Goal: Task Accomplishment & Management: Use online tool/utility

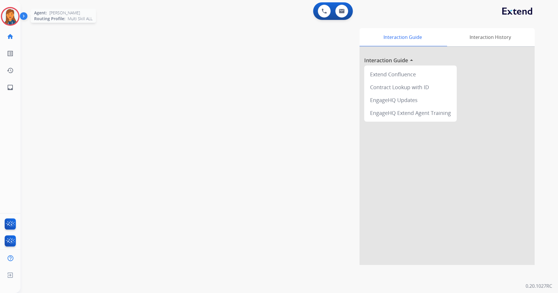
click at [15, 15] on img at bounding box center [10, 16] width 16 height 16
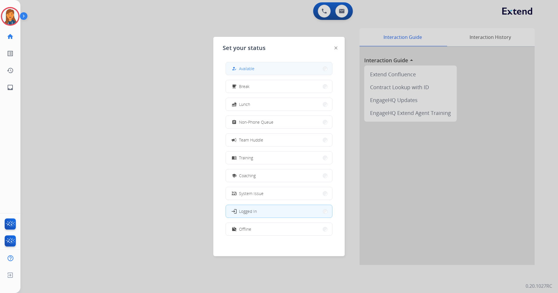
click at [292, 68] on button "how_to_reg Available" at bounding box center [279, 68] width 106 height 13
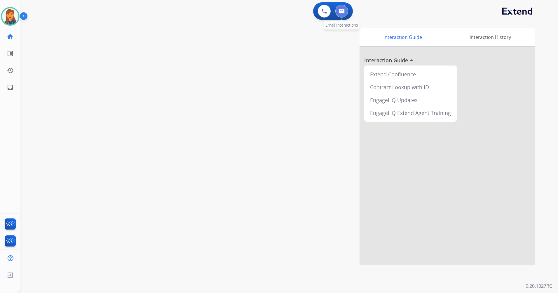
click at [339, 12] on img at bounding box center [342, 11] width 6 height 5
select select "**********"
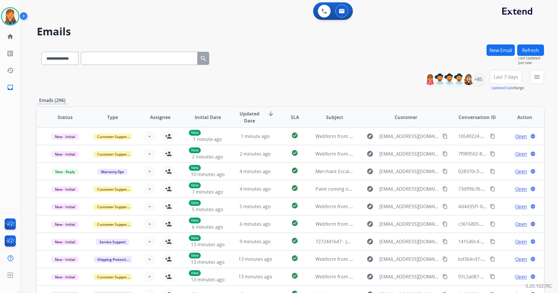
click at [521, 77] on div "Last 7 days Updated Date Range Custom Recent Last 7 days Last 14 days Last 30 d…" at bounding box center [507, 80] width 35 height 21
click at [512, 76] on span "Last 7 days" at bounding box center [506, 77] width 24 height 2
click at [499, 149] on div "Last 90 days" at bounding box center [504, 147] width 32 height 9
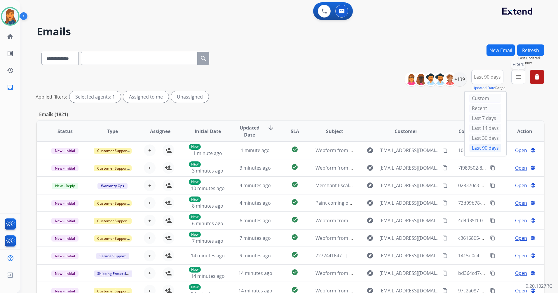
click at [515, 81] on button "menu Filters" at bounding box center [518, 77] width 14 height 14
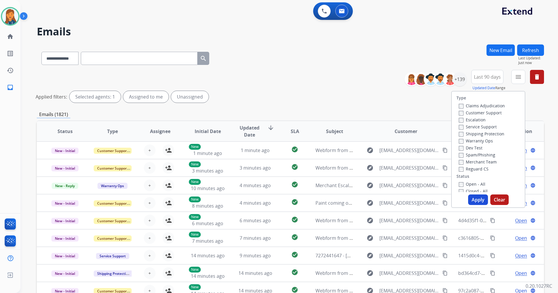
click at [471, 112] on label "Customer Support" at bounding box center [480, 113] width 43 height 6
click at [473, 133] on label "Shipping Protection" at bounding box center [482, 134] width 46 height 6
click at [474, 169] on label "Reguard CS" at bounding box center [474, 169] width 30 height 6
click at [473, 181] on div "Open - All" at bounding box center [489, 183] width 61 height 7
click at [473, 184] on label "Open - All" at bounding box center [472, 184] width 27 height 6
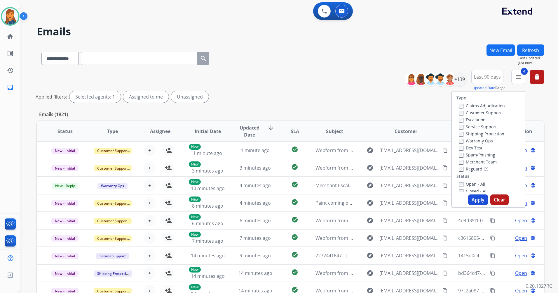
click at [473, 196] on button "Apply" at bounding box center [478, 199] width 20 height 11
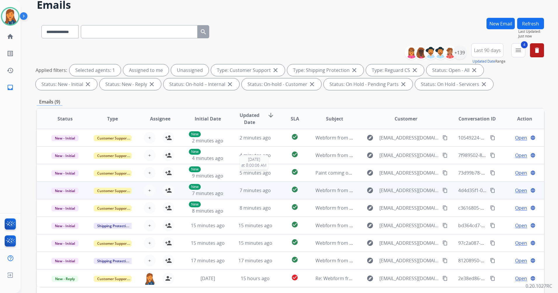
scroll to position [68, 0]
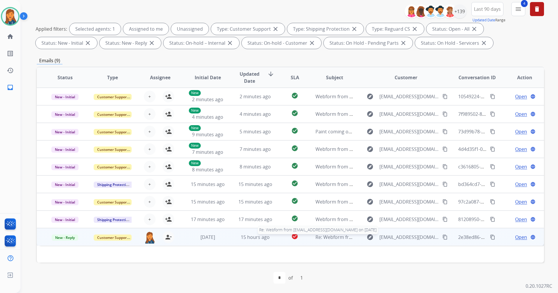
click at [327, 237] on span "Re: Webform from [EMAIL_ADDRESS][DOMAIN_NAME] on [DATE]" at bounding box center [386, 237] width 140 height 6
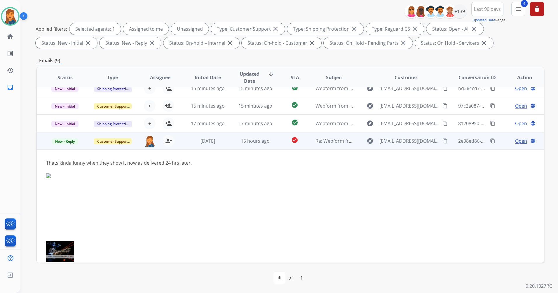
scroll to position [119, 0]
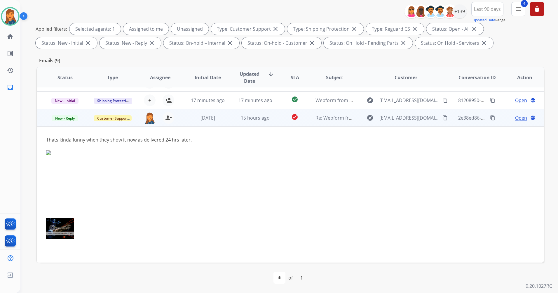
click at [515, 118] on span "Open" at bounding box center [521, 117] width 12 height 7
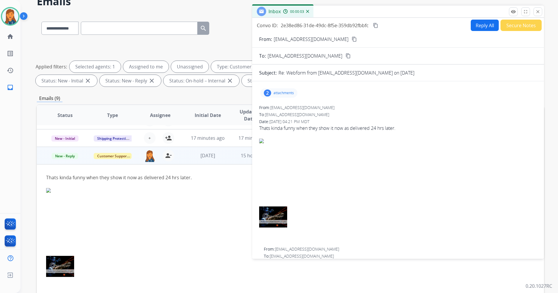
scroll to position [0, 0]
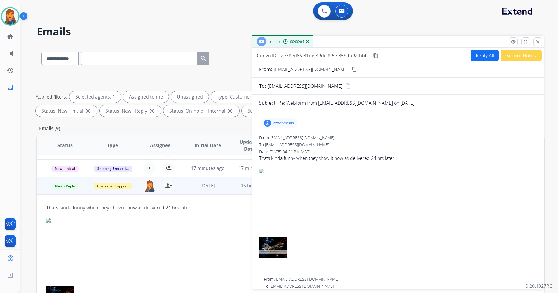
click at [286, 124] on p "attachments" at bounding box center [284, 123] width 20 height 5
click at [281, 138] on div at bounding box center [279, 138] width 29 height 20
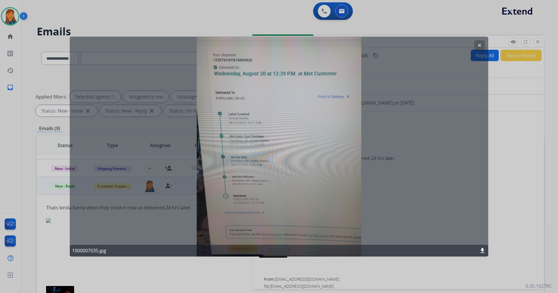
click at [480, 46] on mat-icon "clear" at bounding box center [479, 45] width 5 height 5
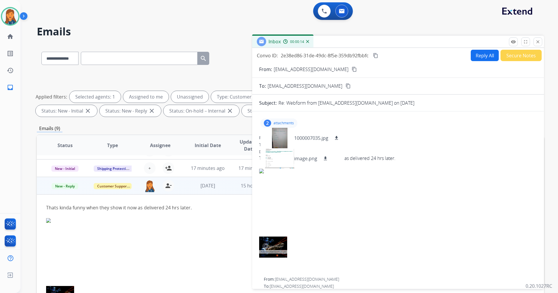
click at [521, 55] on button "Secure Notes" at bounding box center [521, 55] width 41 height 11
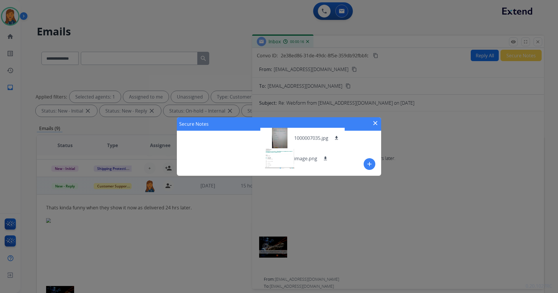
click at [376, 120] on mat-icon "close" at bounding box center [375, 122] width 7 height 7
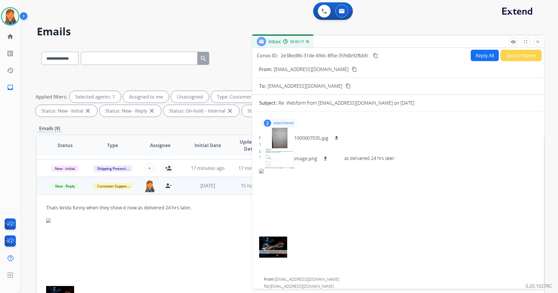
click at [275, 122] on p "attachments" at bounding box center [284, 123] width 20 height 5
click at [515, 59] on button "Secure Notes" at bounding box center [521, 55] width 41 height 11
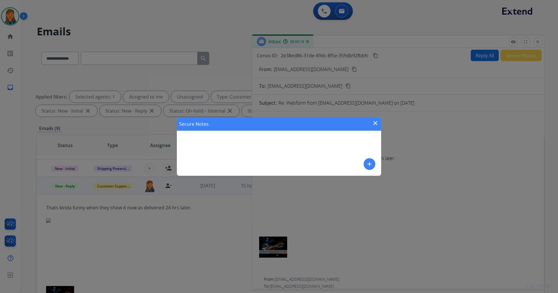
click at [372, 163] on mat-icon "add" at bounding box center [369, 163] width 7 height 7
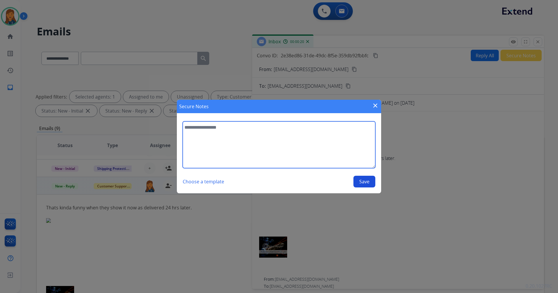
click at [237, 136] on textarea at bounding box center [279, 144] width 193 height 47
type textarea "**********"
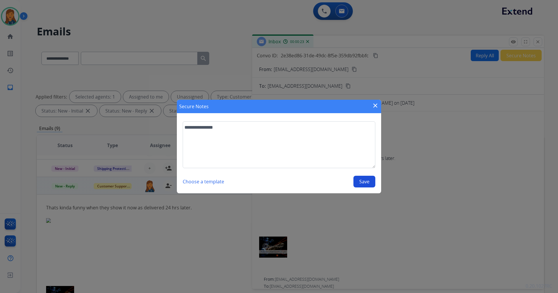
click at [363, 182] on button "Save" at bounding box center [365, 181] width 22 height 12
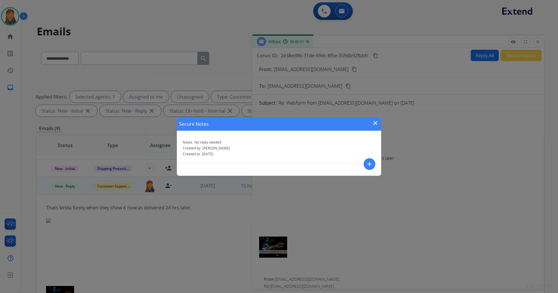
click at [375, 124] on mat-icon "close" at bounding box center [375, 122] width 7 height 7
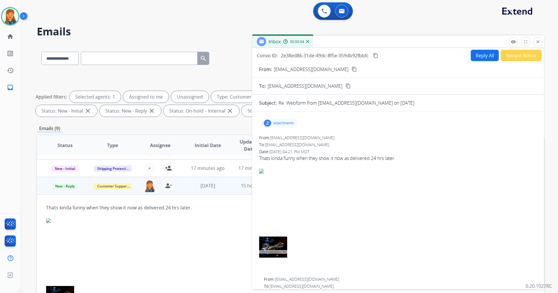
drag, startPoint x: 540, startPoint y: 41, endPoint x: 493, endPoint y: 59, distance: 50.4
click at [539, 41] on mat-icon "close" at bounding box center [537, 41] width 5 height 5
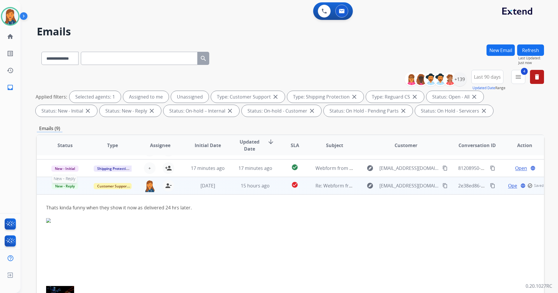
click at [65, 186] on span "New - Reply" at bounding box center [65, 186] width 27 height 6
click at [93, 154] on p "Closed – Solved" at bounding box center [96, 152] width 34 height 8
click at [93, 154] on th "Type" at bounding box center [108, 145] width 48 height 20
click at [244, 65] on div "**********" at bounding box center [290, 56] width 507 height 25
click at [528, 53] on button "Refresh" at bounding box center [530, 49] width 27 height 11
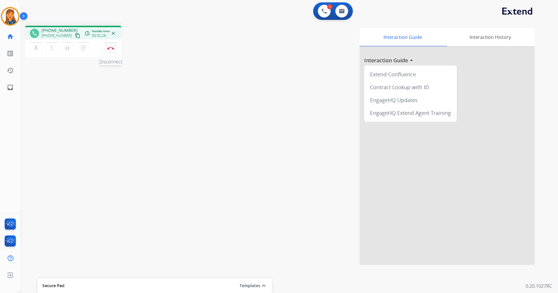
click at [111, 49] on img at bounding box center [110, 48] width 7 height 3
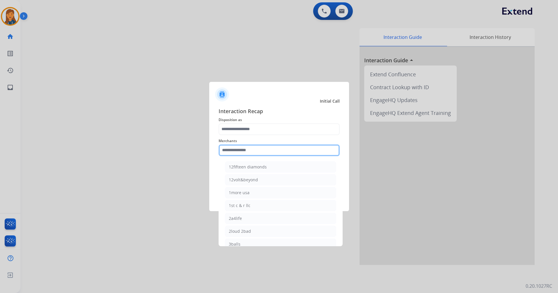
click at [260, 151] on input "text" at bounding box center [279, 150] width 121 height 12
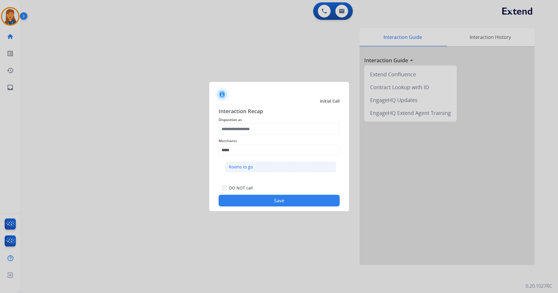
click at [242, 170] on li "Rooms to go" at bounding box center [280, 166] width 111 height 11
type input "**********"
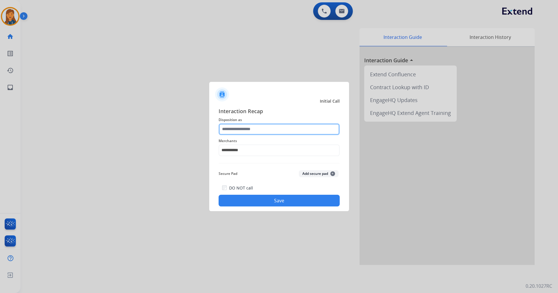
click at [242, 134] on input "text" at bounding box center [279, 129] width 121 height 12
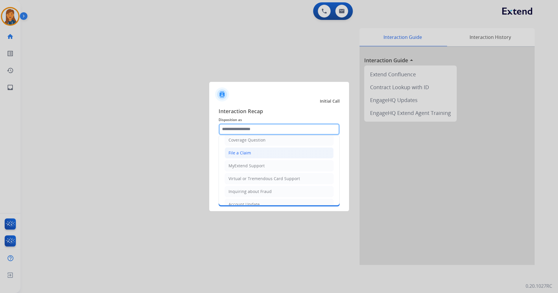
scroll to position [91, 0]
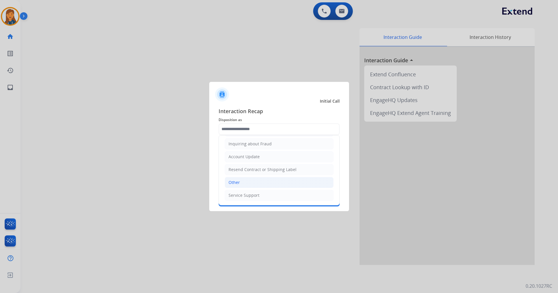
click at [251, 179] on li "Other" at bounding box center [279, 182] width 109 height 11
type input "*****"
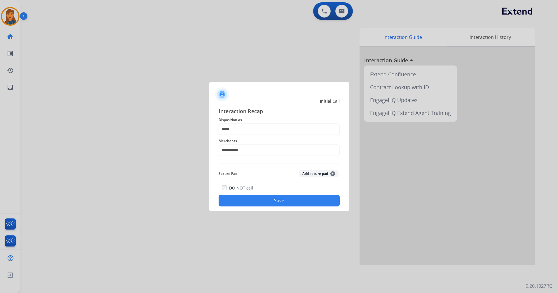
click at [245, 197] on button "Save" at bounding box center [279, 200] width 121 height 12
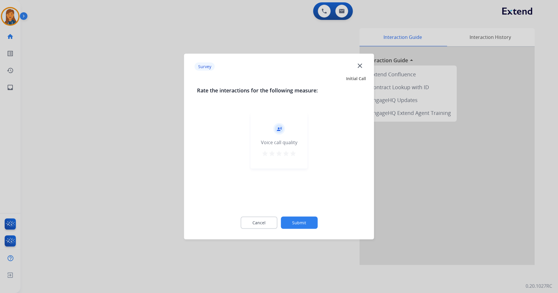
drag, startPoint x: 293, startPoint y: 155, endPoint x: 298, endPoint y: 163, distance: 9.4
click at [296, 157] on button "star" at bounding box center [293, 154] width 7 height 9
click at [298, 226] on button "Submit" at bounding box center [299, 222] width 37 height 12
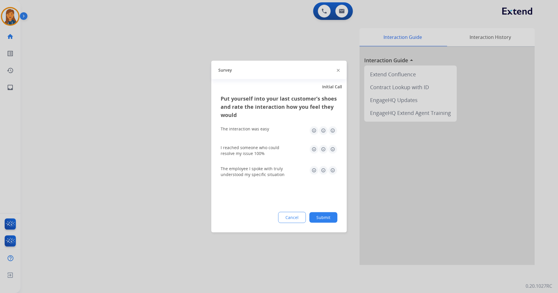
click at [331, 129] on img at bounding box center [332, 130] width 9 height 9
click at [332, 143] on div "I reached someone who could resolve my issue 100%" at bounding box center [279, 150] width 117 height 21
click at [332, 170] on img at bounding box center [332, 170] width 9 height 9
click at [331, 148] on img at bounding box center [332, 149] width 9 height 9
click at [320, 214] on button "Submit" at bounding box center [323, 217] width 28 height 11
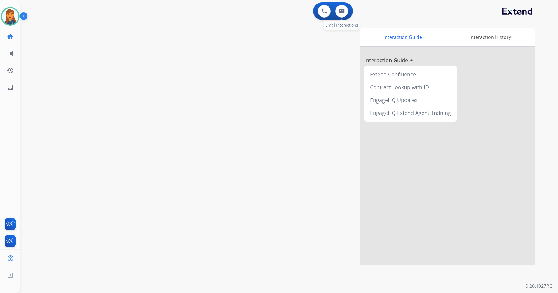
click at [348, 15] on div "0 Email Interactions" at bounding box center [342, 11] width 18 height 13
click at [343, 10] on img at bounding box center [342, 11] width 6 height 5
select select "**********"
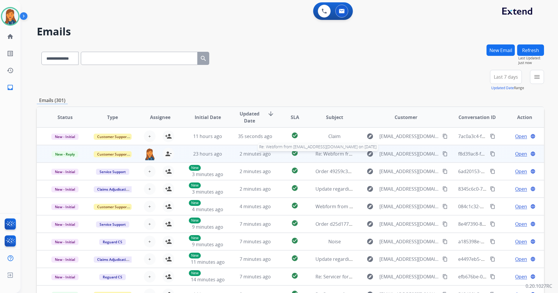
click at [323, 152] on span "Re: Webform from [EMAIL_ADDRESS][DOMAIN_NAME] on [DATE]" at bounding box center [386, 153] width 140 height 6
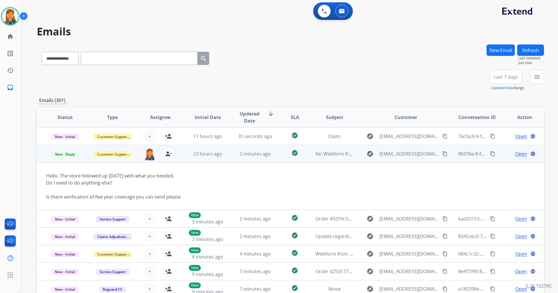
scroll to position [18, 0]
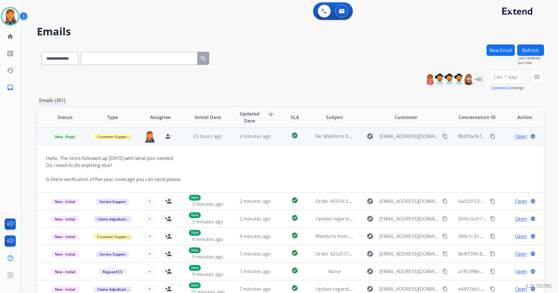
click at [516, 136] on span "Open" at bounding box center [521, 136] width 12 height 7
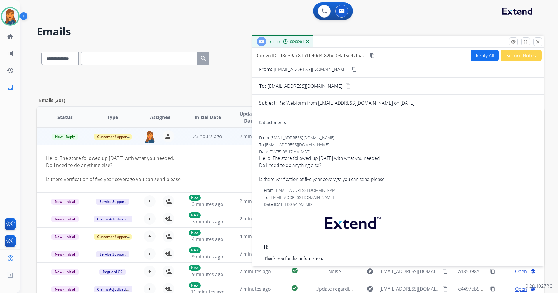
click at [352, 69] on mat-icon "content_copy" at bounding box center [354, 69] width 5 height 5
click at [489, 51] on button "Reply All" at bounding box center [485, 55] width 28 height 11
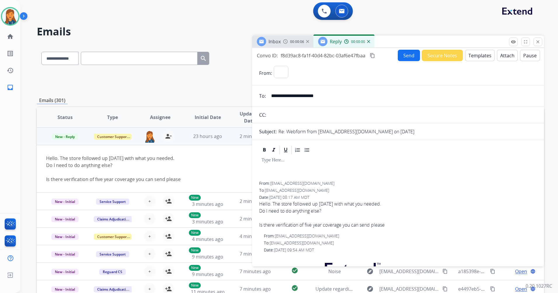
select select "**********"
click at [474, 55] on button "Templates" at bounding box center [479, 55] width 29 height 11
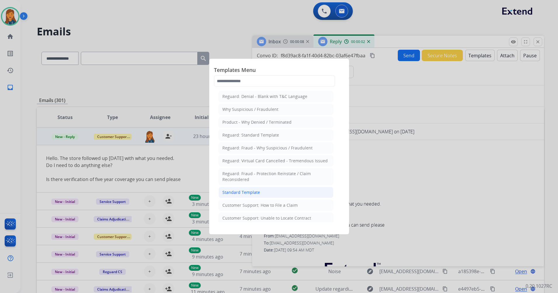
click at [253, 189] on div "Standard Template" at bounding box center [241, 192] width 38 height 6
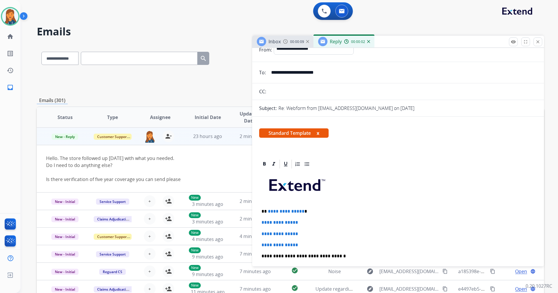
scroll to position [58, 0]
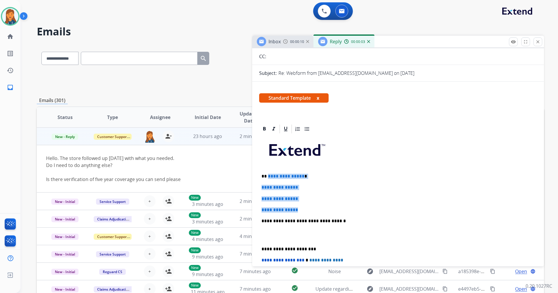
drag, startPoint x: 300, startPoint y: 207, endPoint x: 268, endPoint y: 175, distance: 46.0
click at [268, 175] on div "**********" at bounding box center [398, 234] width 278 height 201
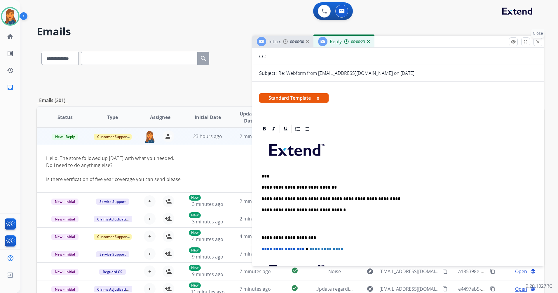
click at [540, 43] on mat-icon "close" at bounding box center [537, 41] width 5 height 5
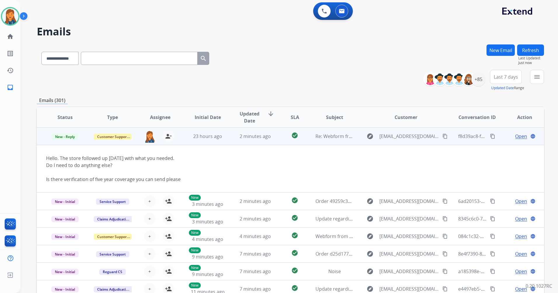
click at [443, 136] on mat-icon "content_copy" at bounding box center [445, 135] width 5 height 5
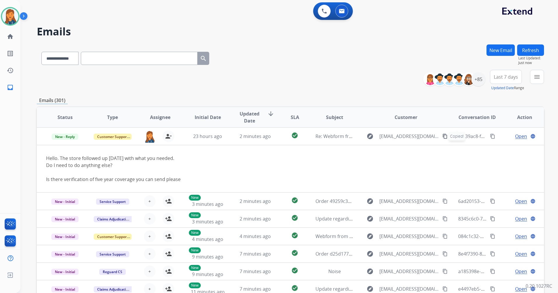
click at [536, 74] on mat-icon "menu" at bounding box center [537, 76] width 7 height 7
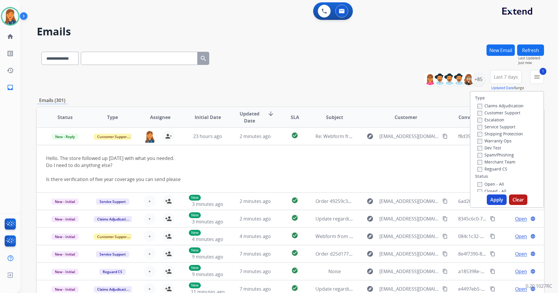
click at [498, 201] on button "Apply" at bounding box center [497, 199] width 20 height 11
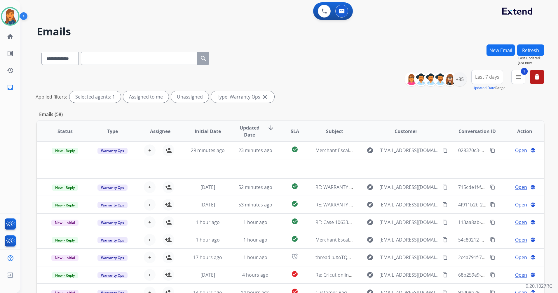
click at [496, 76] on span "Last 7 days" at bounding box center [487, 77] width 24 height 2
click at [479, 99] on div "Custom" at bounding box center [485, 98] width 32 height 9
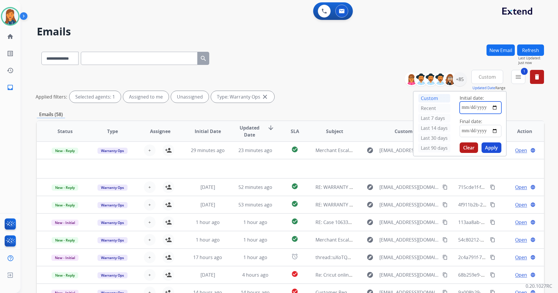
click at [467, 106] on input "date" at bounding box center [481, 107] width 42 height 12
click at [493, 107] on input "date" at bounding box center [481, 107] width 42 height 12
type input "**********"
click at [498, 131] on input "date" at bounding box center [481, 131] width 42 height 12
click at [497, 131] on input "date" at bounding box center [481, 131] width 42 height 12
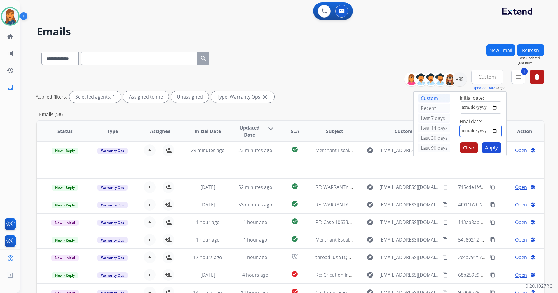
type input "**********"
click at [494, 147] on button "Apply" at bounding box center [492, 147] width 20 height 11
click at [344, 102] on div "Applied filters: Selected agents: 1 Assigned to me Unassigned Type: Warranty Op…" at bounding box center [289, 97] width 507 height 12
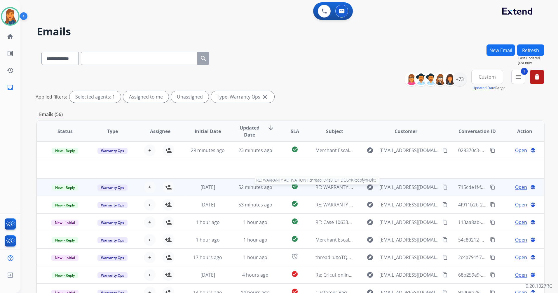
click at [333, 187] on span "RE: WARRANTY ACTIVATION [ thread::D4z0lIDHDQSYKRtdpfyhFDk:: ]" at bounding box center [389, 187] width 147 height 6
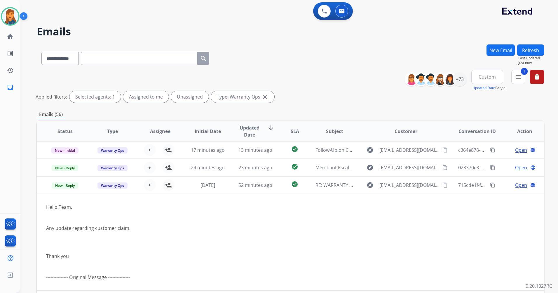
scroll to position [0, 0]
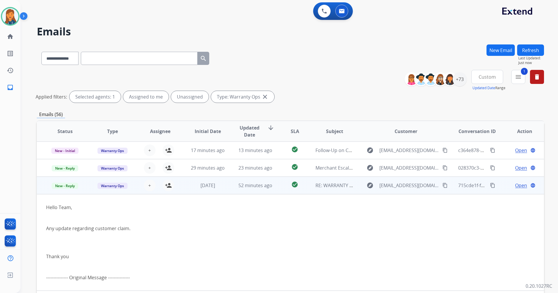
click at [519, 185] on span "Open" at bounding box center [521, 185] width 12 height 7
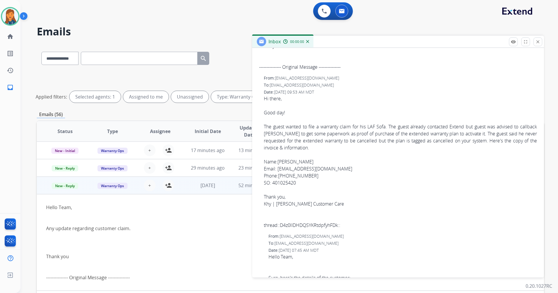
scroll to position [175, 0]
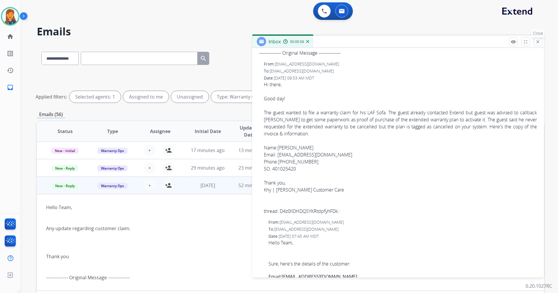
click at [537, 43] on mat-icon "close" at bounding box center [537, 41] width 5 height 5
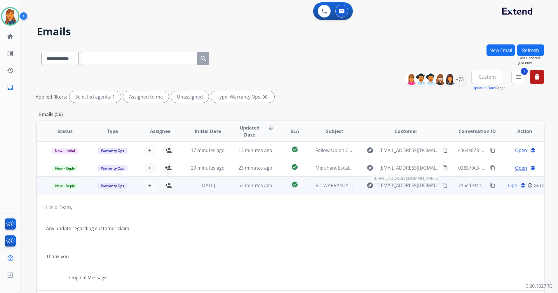
click at [406, 187] on span "[EMAIL_ADDRESS][DOMAIN_NAME]" at bounding box center [410, 185] width 60 height 7
type input "**********"
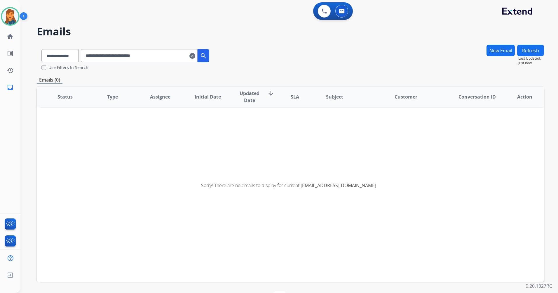
click at [195, 58] on mat-icon "clear" at bounding box center [192, 55] width 6 height 7
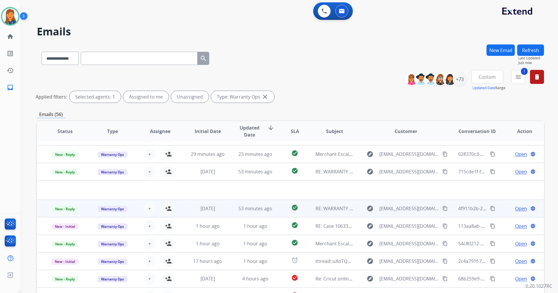
scroll to position [20, 0]
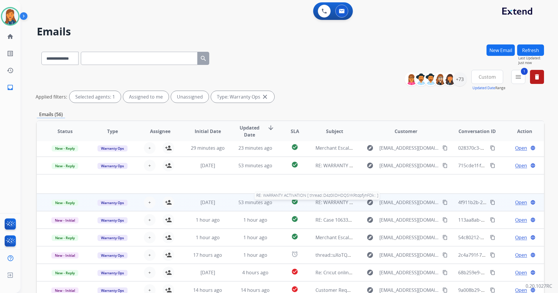
click at [332, 203] on span "RE: WARRANTY ACTIVATION [ thread::D4z0lIDHDQSYKRtdpfyhFDk:: ]" at bounding box center [389, 202] width 147 height 6
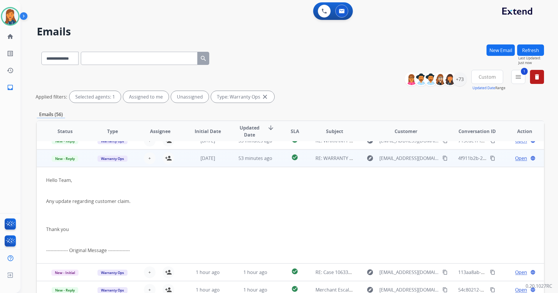
scroll to position [53, 0]
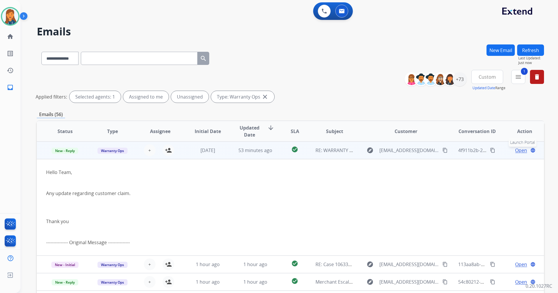
click at [530, 150] on button "language Launch Portal" at bounding box center [533, 150] width 7 height 7
click at [515, 151] on span "Open" at bounding box center [521, 150] width 12 height 7
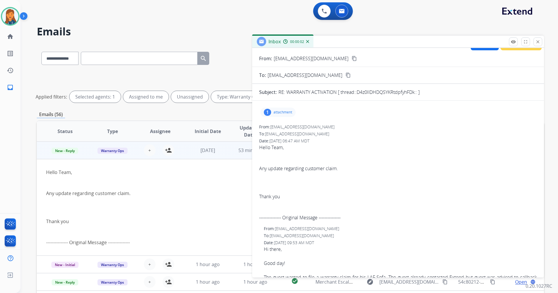
scroll to position [0, 0]
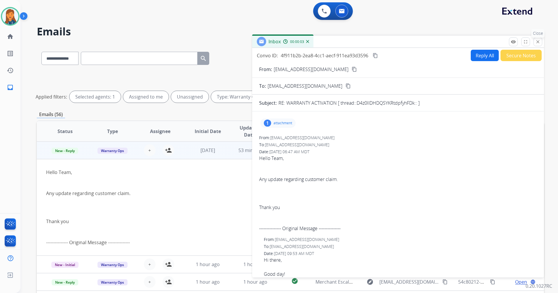
click at [540, 42] on mat-icon "close" at bounding box center [537, 41] width 5 height 5
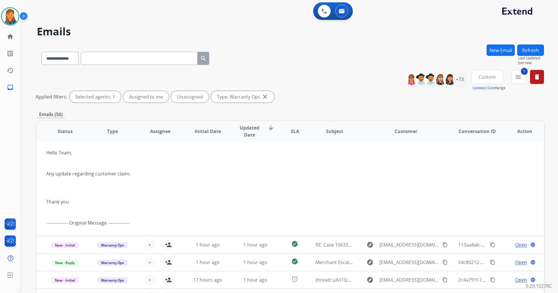
scroll to position [82, 0]
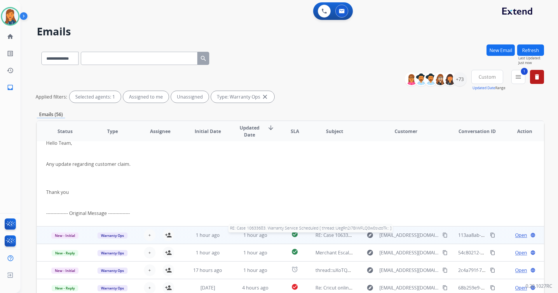
click at [326, 236] on span "RE: Case 10633683. Warranty Service Scheduled [ thread::UegRn2i7BIWFLQ0w0svzoTk…" at bounding box center [412, 235] width 192 height 6
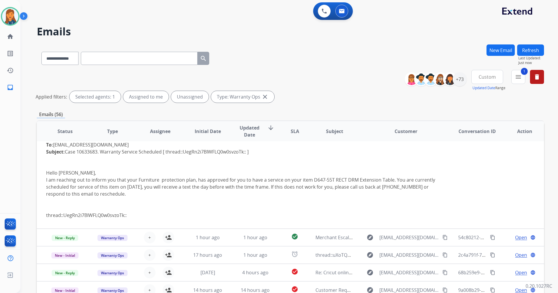
scroll to position [29, 0]
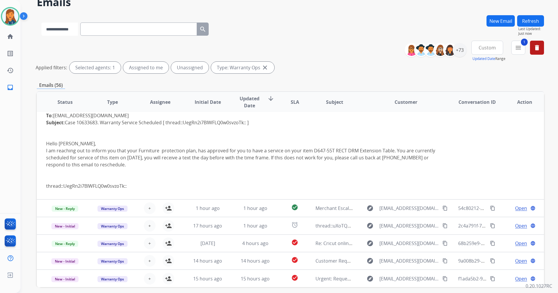
click at [74, 33] on select "**********" at bounding box center [59, 28] width 36 height 13
select select "*******"
click at [41, 22] on select "**********" at bounding box center [59, 28] width 36 height 13
click at [128, 21] on div "**********" at bounding box center [125, 28] width 177 height 20
click at [119, 36] on div "**********" at bounding box center [125, 28] width 177 height 20
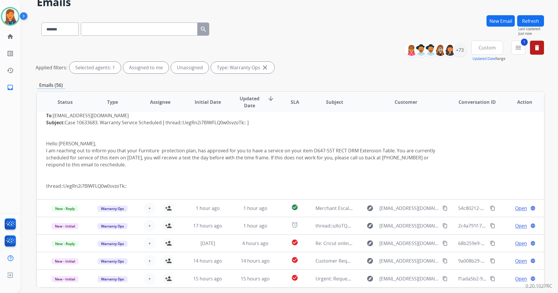
click at [119, 25] on input "text" at bounding box center [139, 28] width 117 height 13
paste input "**********"
type input "**********"
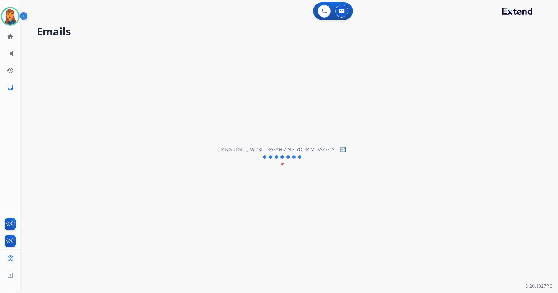
scroll to position [0, 0]
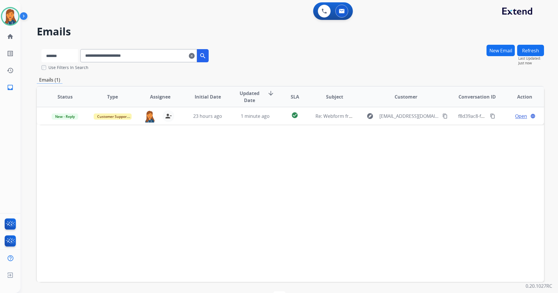
click at [65, 53] on select "**********" at bounding box center [59, 55] width 36 height 13
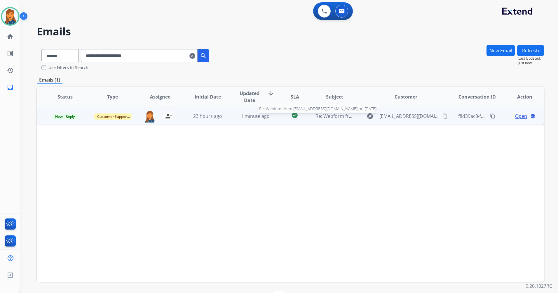
click at [335, 115] on span "Re: Webform from [EMAIL_ADDRESS][DOMAIN_NAME] on [DATE]" at bounding box center [386, 116] width 140 height 6
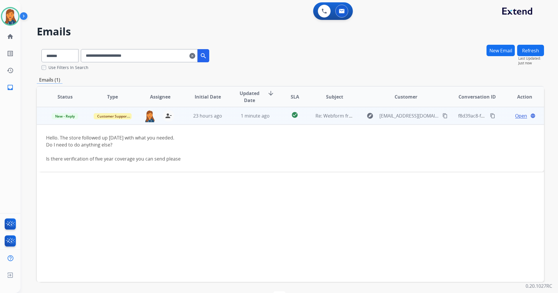
click at [515, 116] on span "Open" at bounding box center [521, 115] width 12 height 7
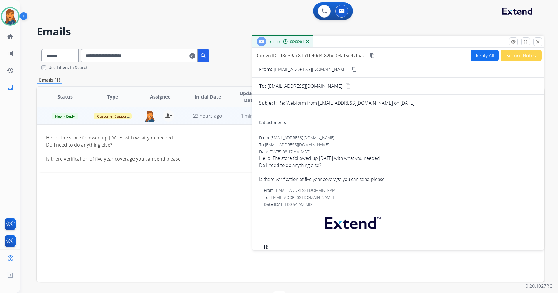
click at [471, 55] on button "Reply All" at bounding box center [485, 55] width 28 height 11
select select "**********"
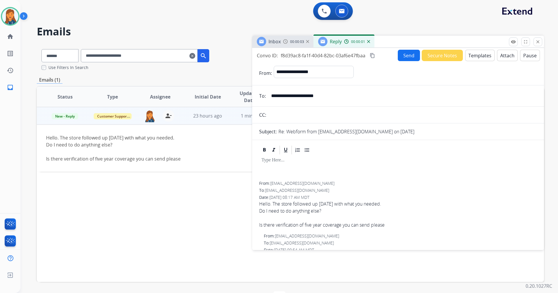
click at [471, 56] on button "Templates" at bounding box center [479, 55] width 29 height 11
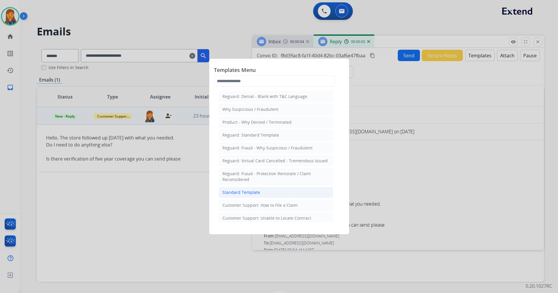
click at [228, 194] on div "Standard Template" at bounding box center [241, 192] width 38 height 6
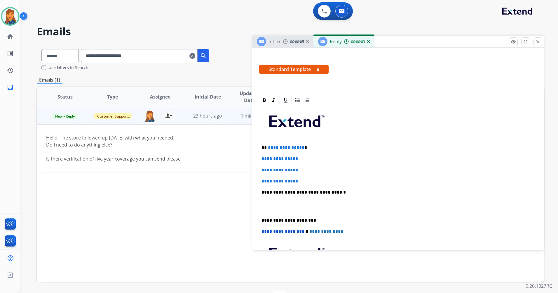
scroll to position [88, 0]
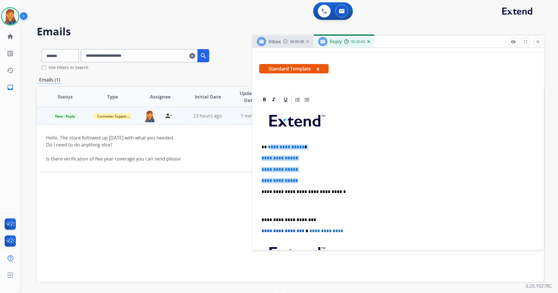
drag, startPoint x: 304, startPoint y: 180, endPoint x: 270, endPoint y: 146, distance: 48.5
click at [270, 146] on div "**********" at bounding box center [398, 205] width 278 height 201
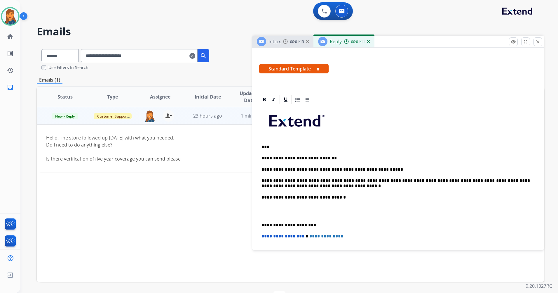
click at [260, 224] on div "**********" at bounding box center [398, 208] width 278 height 206
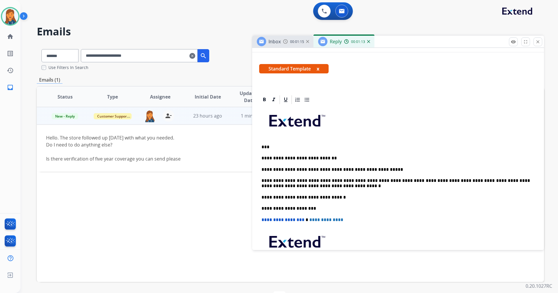
scroll to position [0, 0]
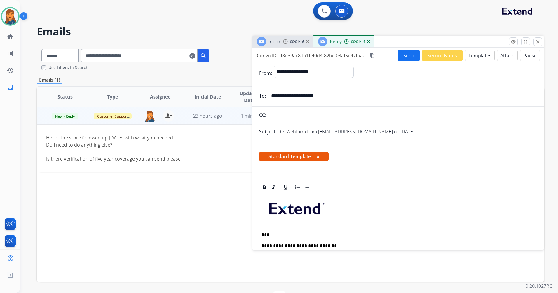
click at [402, 55] on button "Send" at bounding box center [409, 55] width 22 height 11
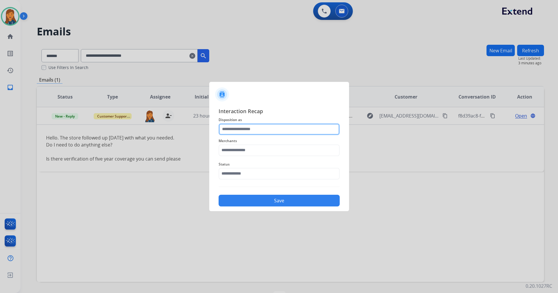
click at [285, 129] on input "text" at bounding box center [279, 129] width 121 height 12
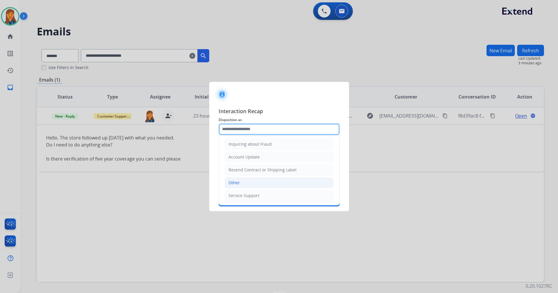
scroll to position [91, 0]
click at [252, 180] on li "Other" at bounding box center [279, 182] width 109 height 11
type input "*****"
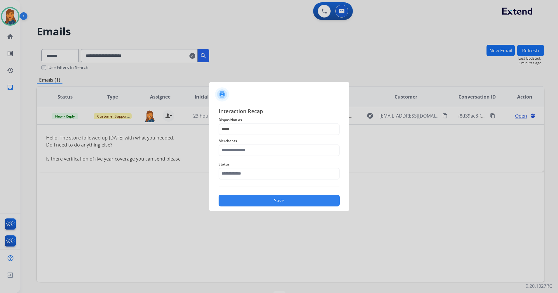
click at [254, 142] on span "Merchants" at bounding box center [279, 140] width 121 height 7
click at [253, 151] on input "text" at bounding box center [279, 150] width 121 height 12
click at [240, 170] on li "Not found" at bounding box center [280, 166] width 111 height 11
type input "*********"
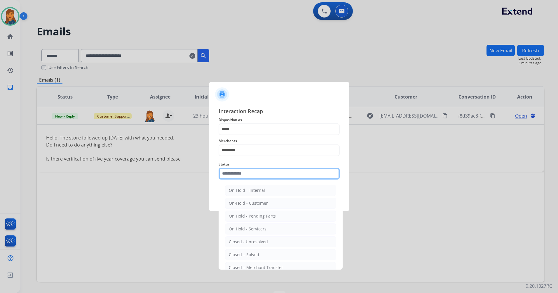
click at [240, 173] on input "text" at bounding box center [279, 174] width 121 height 12
click at [238, 250] on li "Closed – Solved" at bounding box center [280, 254] width 111 height 11
type input "**********"
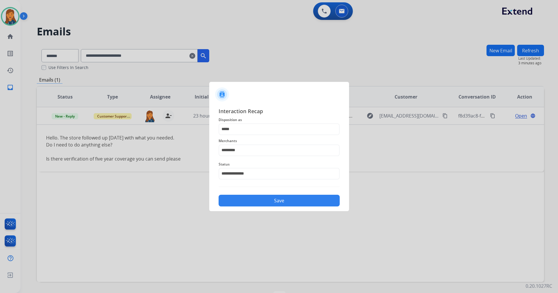
click at [249, 203] on button "Save" at bounding box center [279, 200] width 121 height 12
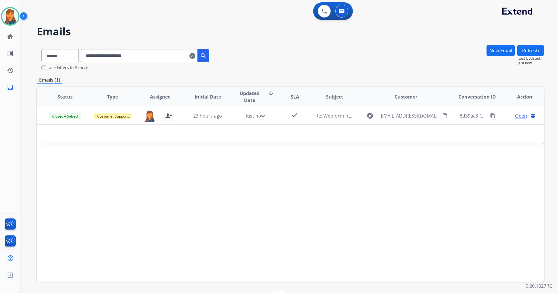
click at [195, 57] on mat-icon "clear" at bounding box center [192, 55] width 6 height 7
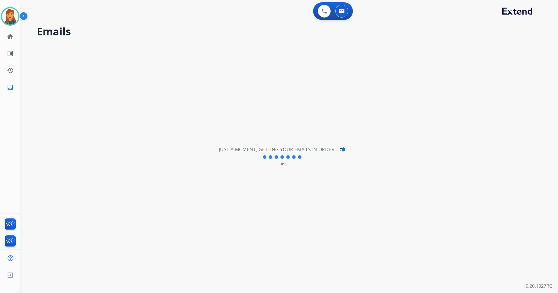
select select "**********"
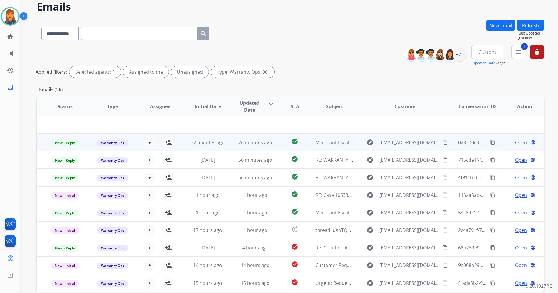
scroll to position [54, 0]
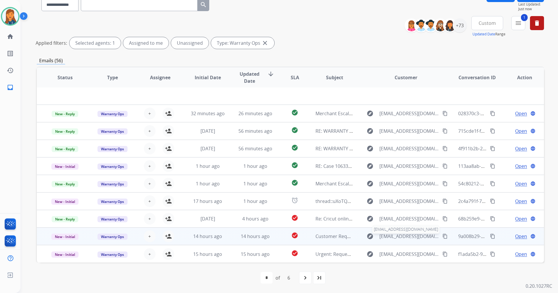
click at [394, 235] on span "[EMAIL_ADDRESS][DOMAIN_NAME]" at bounding box center [410, 235] width 60 height 7
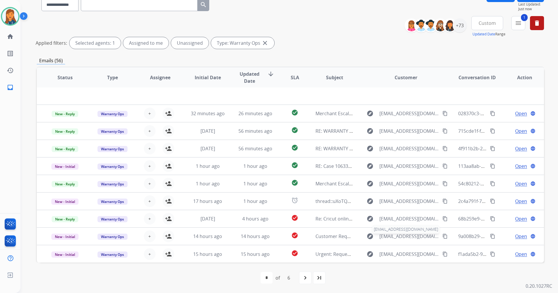
type input "**********"
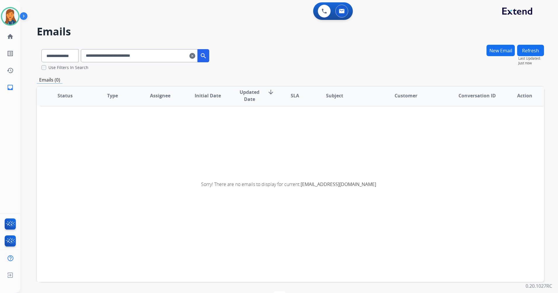
scroll to position [1, 0]
click at [195, 53] on mat-icon "clear" at bounding box center [192, 55] width 6 height 7
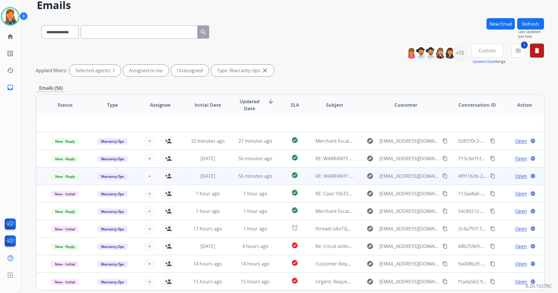
scroll to position [54, 0]
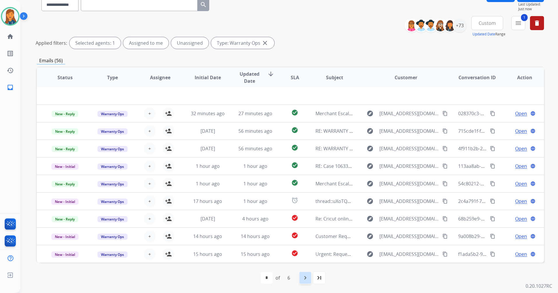
click at [304, 283] on div "navigate_next" at bounding box center [305, 277] width 13 height 13
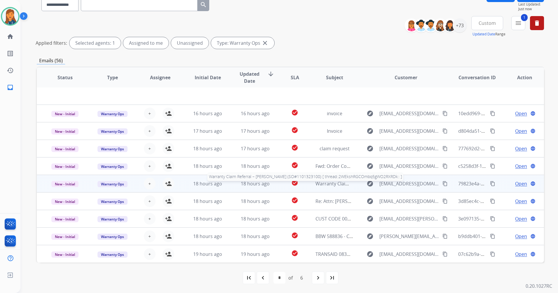
click at [327, 183] on span "Warranty Claim Referral – [PERSON_NAME] (SO#1101323100) [ thread::2WEkshRGCOmbq…" at bounding box center [430, 183] width 229 height 6
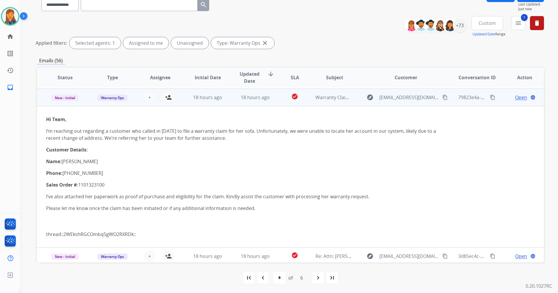
scroll to position [88, 0]
click at [325, 95] on span "Warranty Claim Referral – [PERSON_NAME] (SO#1101323100) [ thread::2WEkshRGCOmbq…" at bounding box center [430, 96] width 229 height 6
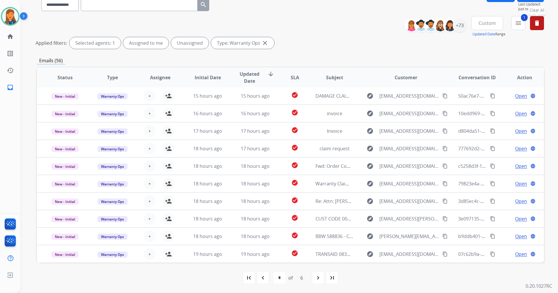
click at [542, 26] on button "delete Clear All" at bounding box center [537, 23] width 14 height 14
select select "*"
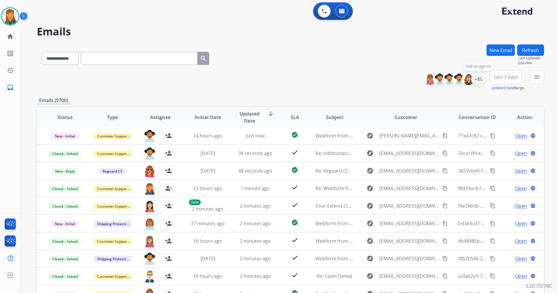
click at [481, 81] on div "+85" at bounding box center [478, 79] width 14 height 14
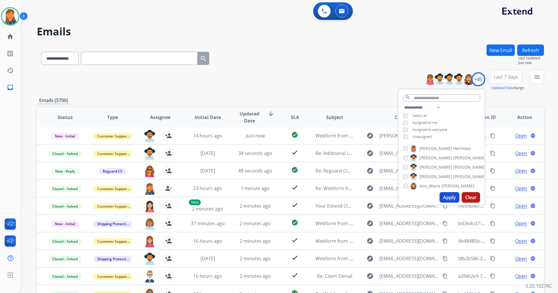
click at [420, 122] on span "Assigned to me" at bounding box center [425, 122] width 25 height 5
click at [419, 135] on span "Unassigned" at bounding box center [422, 136] width 19 height 5
click at [446, 194] on button "Apply" at bounding box center [450, 197] width 20 height 11
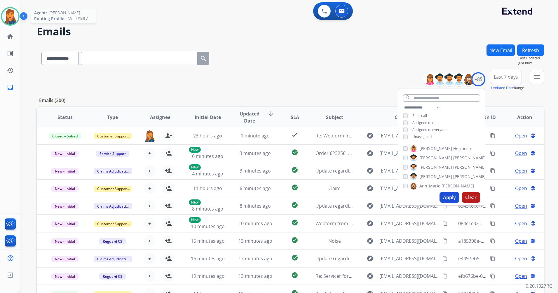
click at [12, 21] on img at bounding box center [10, 16] width 16 height 16
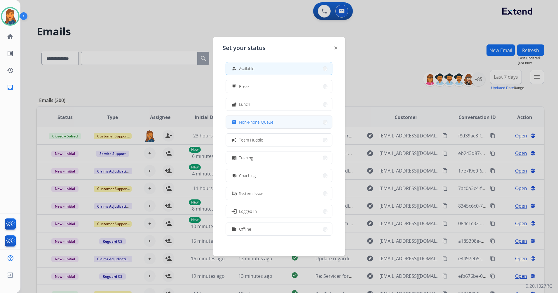
click at [254, 122] on span "Non-Phone Queue" at bounding box center [256, 122] width 34 height 6
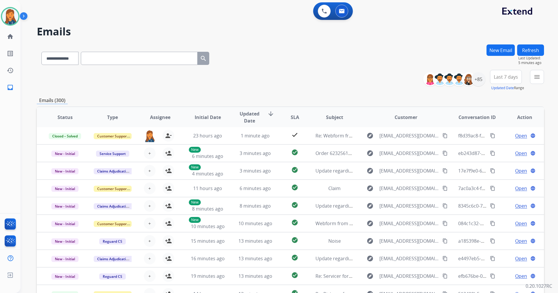
click at [501, 82] on button "Last 7 days" at bounding box center [506, 77] width 32 height 14
click at [499, 151] on div "Last 90 days" at bounding box center [504, 147] width 32 height 9
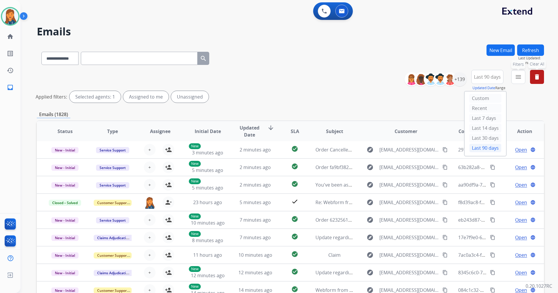
click at [520, 81] on button "menu Filters" at bounding box center [518, 77] width 14 height 14
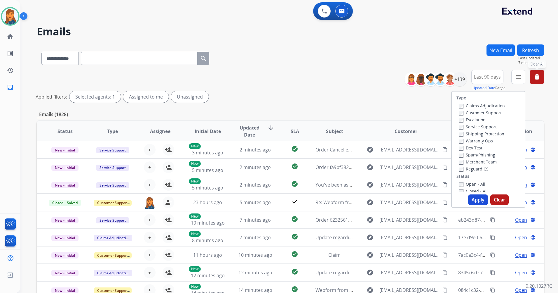
click at [477, 112] on label "Customer Support" at bounding box center [480, 113] width 43 height 6
click at [469, 133] on label "Shipping Protection" at bounding box center [482, 134] width 46 height 6
click at [462, 170] on label "Reguard CS" at bounding box center [474, 169] width 30 height 6
click at [463, 185] on label "Open - All" at bounding box center [472, 184] width 27 height 6
click at [474, 195] on button "Apply" at bounding box center [478, 199] width 20 height 11
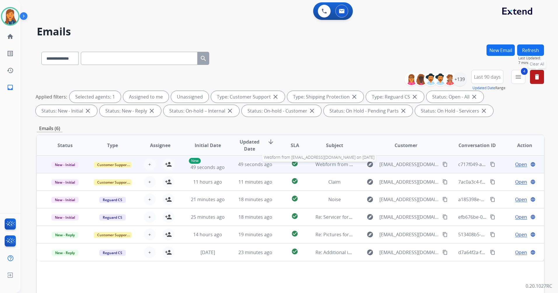
click at [335, 165] on span "Webform from [EMAIL_ADDRESS][DOMAIN_NAME] on [DATE]" at bounding box center [382, 164] width 132 height 6
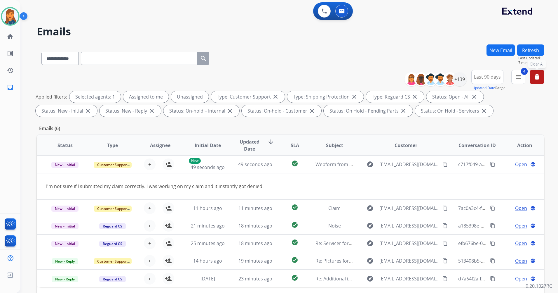
click at [527, 50] on button "Refresh" at bounding box center [530, 49] width 27 height 11
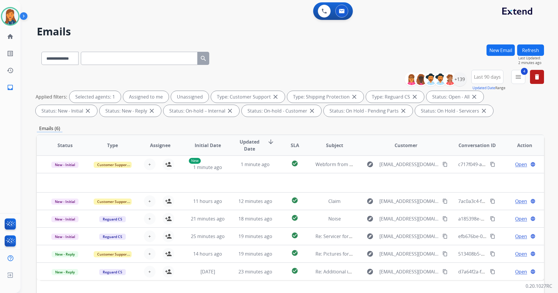
click at [541, 46] on button "Refresh" at bounding box center [530, 49] width 27 height 11
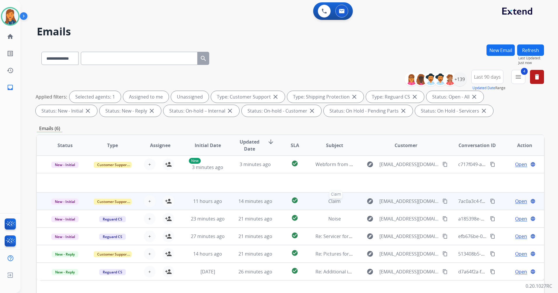
click at [332, 202] on span "Claim" at bounding box center [334, 201] width 12 height 6
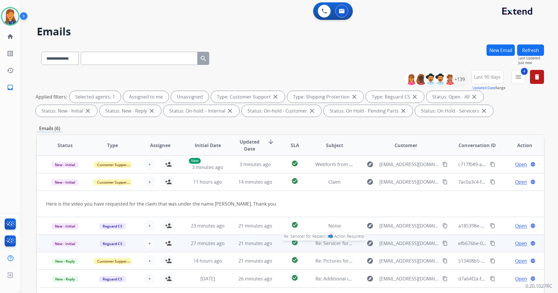
click at [332, 242] on span "Re: Servicer for Repairs (📫 Action Required)" at bounding box center [365, 243] width 98 height 6
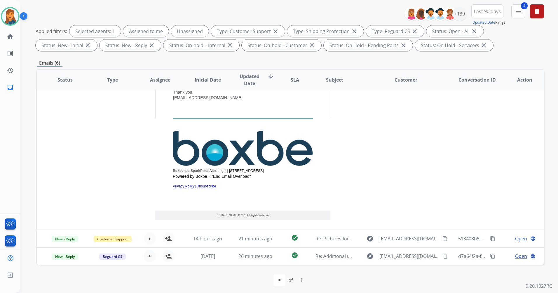
scroll to position [68, 0]
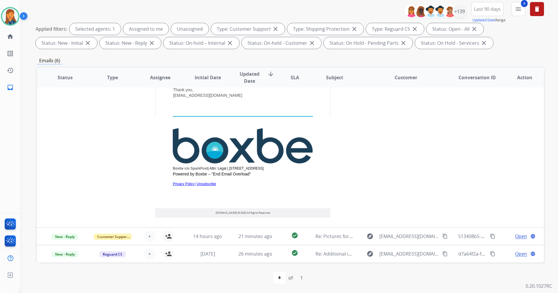
click at [180, 273] on div "first_page navigate_before * of 1 navigate_next last_page" at bounding box center [290, 278] width 507 height 12
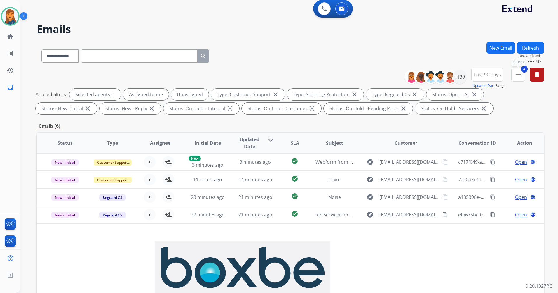
scroll to position [0, 0]
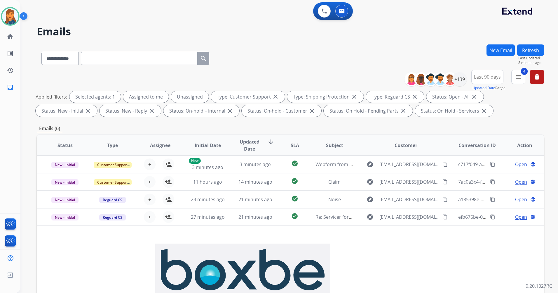
click at [526, 45] on button "Refresh" at bounding box center [530, 49] width 27 height 11
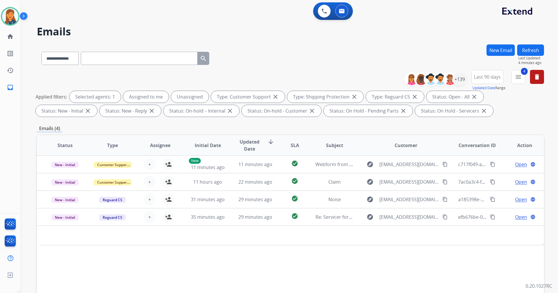
click at [533, 51] on button "Refresh" at bounding box center [530, 49] width 27 height 11
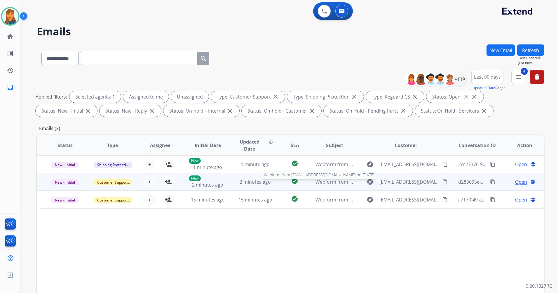
click at [331, 183] on span "Webform from [EMAIL_ADDRESS][DOMAIN_NAME] on [DATE]" at bounding box center [382, 181] width 132 height 6
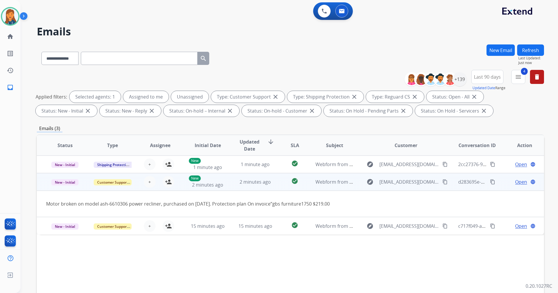
click at [443, 182] on mat-icon "content_copy" at bounding box center [445, 181] width 5 height 5
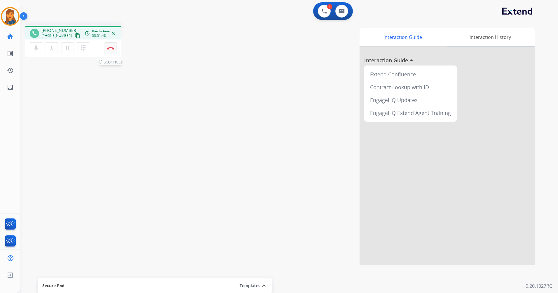
click at [110, 50] on button "Disconnect" at bounding box center [111, 48] width 12 height 12
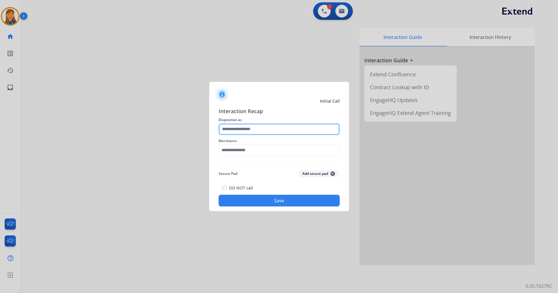
click at [256, 133] on input "text" at bounding box center [279, 129] width 121 height 12
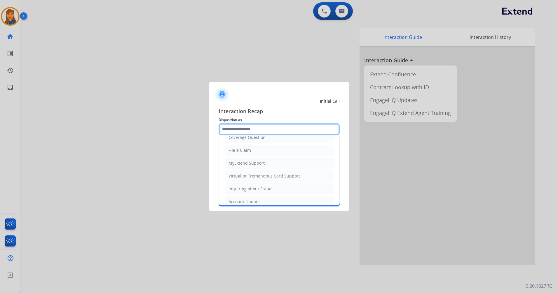
scroll to position [91, 0]
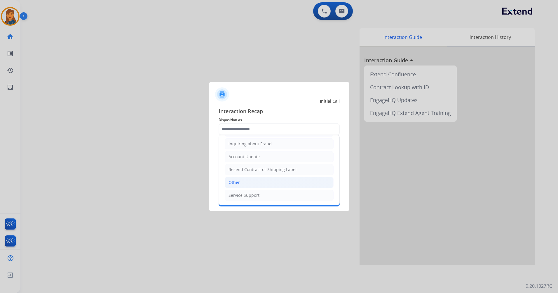
click at [235, 181] on div "Other" at bounding box center [234, 182] width 11 height 6
type input "*****"
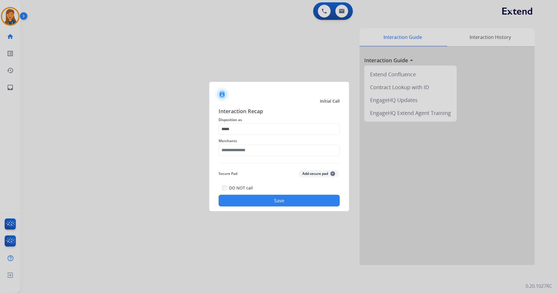
click at [238, 158] on div "Interaction Recap Disposition as ***** Merchants Secure Pad Add secure pad + DO…" at bounding box center [279, 157] width 121 height 100
click at [239, 151] on input "text" at bounding box center [279, 150] width 121 height 12
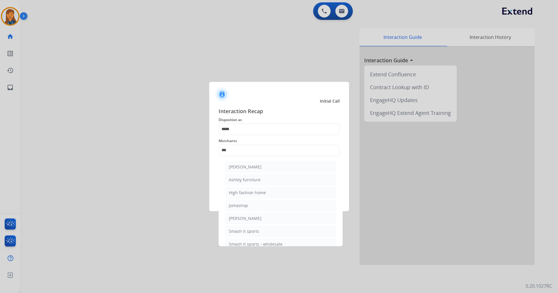
click at [247, 179] on div "Ashley furniture" at bounding box center [245, 180] width 32 height 6
type input "**********"
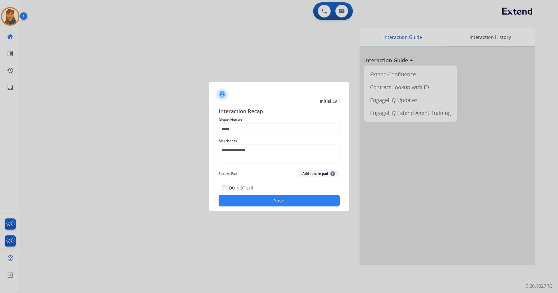
click at [260, 201] on button "Save" at bounding box center [279, 200] width 121 height 12
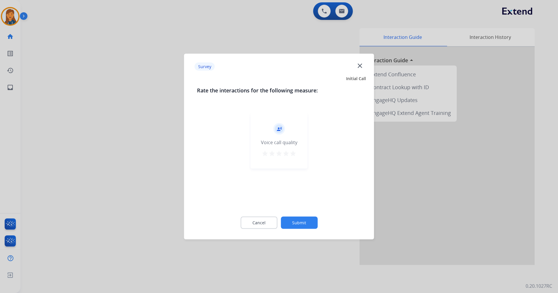
click at [292, 152] on mat-icon "star" at bounding box center [293, 153] width 7 height 7
click at [300, 223] on button "Submit" at bounding box center [299, 222] width 37 height 12
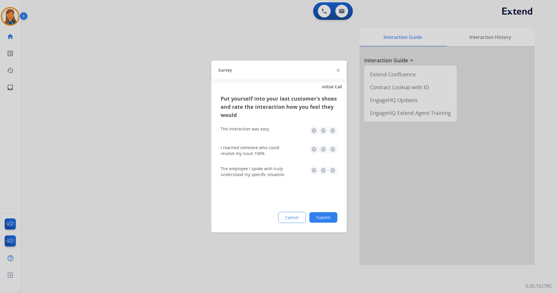
click at [334, 126] on img at bounding box center [332, 130] width 9 height 9
click at [335, 150] on img at bounding box center [332, 149] width 9 height 9
click at [334, 167] on img at bounding box center [332, 170] width 9 height 9
click at [319, 224] on div "Put yourself into your last customer’s shoes and rate the interaction how you f…" at bounding box center [278, 163] width 135 height 138
click at [318, 218] on button "Submit" at bounding box center [323, 217] width 28 height 11
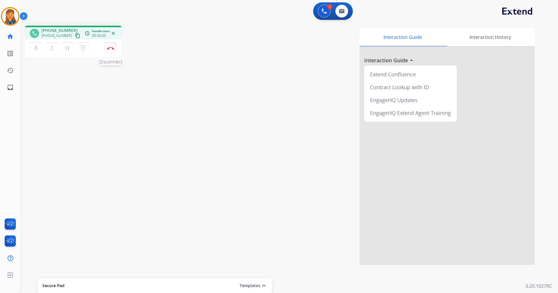
click at [115, 44] on button "Disconnect" at bounding box center [111, 48] width 12 height 12
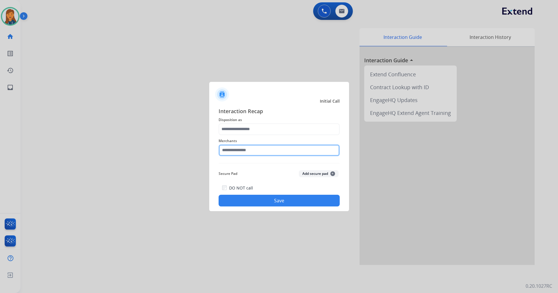
click at [243, 153] on input "text" at bounding box center [279, 150] width 121 height 12
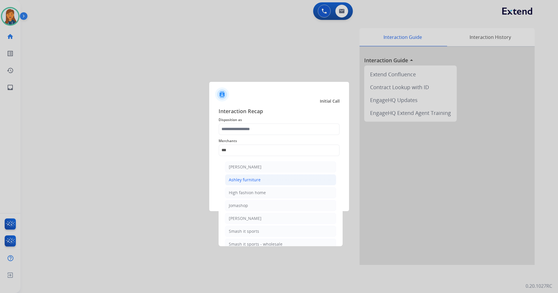
click at [235, 179] on div "Ashley furniture" at bounding box center [245, 180] width 32 height 6
type input "**********"
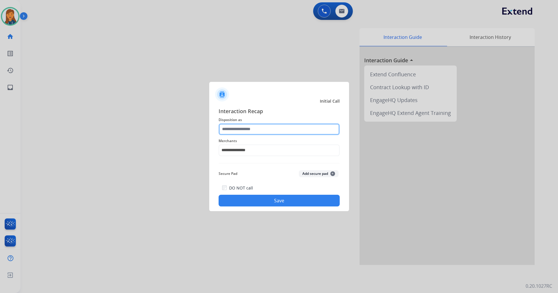
click at [248, 134] on input "text" at bounding box center [279, 129] width 121 height 12
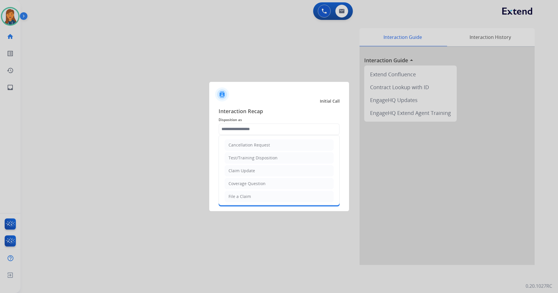
click at [240, 199] on div "File a Claim" at bounding box center [240, 196] width 22 height 6
type input "**********"
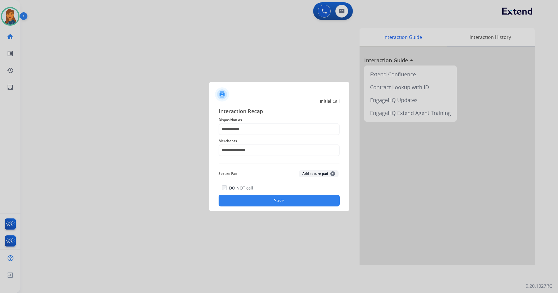
click at [249, 200] on button "Save" at bounding box center [279, 200] width 121 height 12
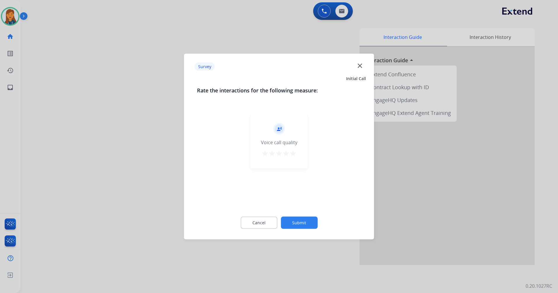
click at [295, 155] on mat-icon "star" at bounding box center [293, 153] width 7 height 7
click at [297, 222] on button "Submit" at bounding box center [299, 222] width 37 height 12
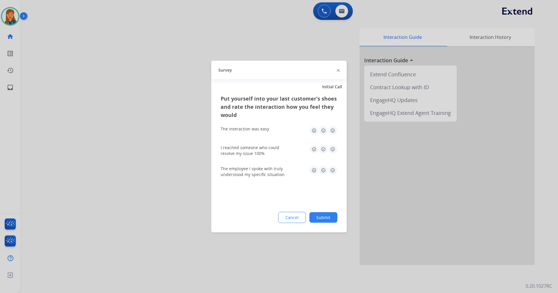
click at [333, 131] on img at bounding box center [332, 130] width 9 height 9
click at [333, 151] on img at bounding box center [332, 149] width 9 height 9
click at [331, 172] on img at bounding box center [332, 170] width 9 height 9
click at [319, 219] on button "Submit" at bounding box center [323, 217] width 28 height 11
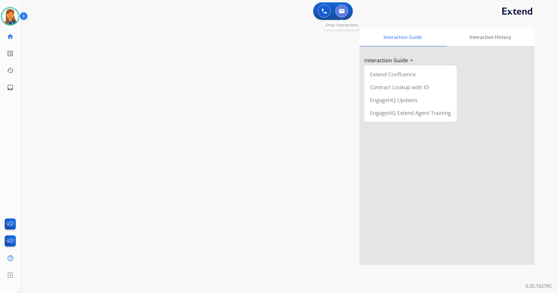
click at [343, 11] on img at bounding box center [342, 11] width 6 height 5
select select "**********"
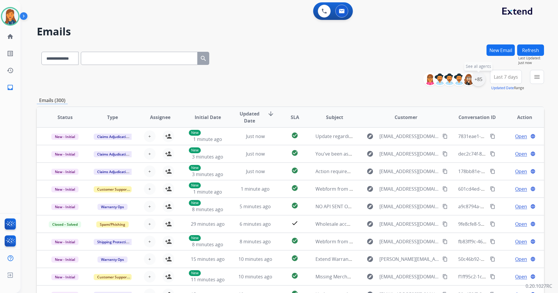
click at [481, 81] on div "+85" at bounding box center [478, 79] width 14 height 14
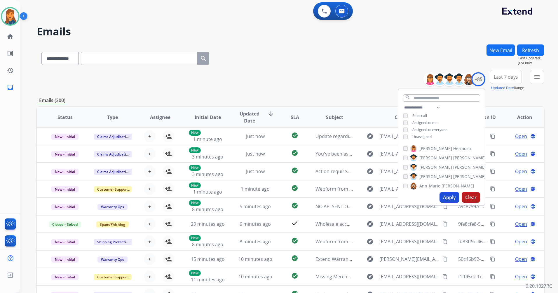
click at [502, 72] on button "Last 7 days" at bounding box center [506, 77] width 32 height 14
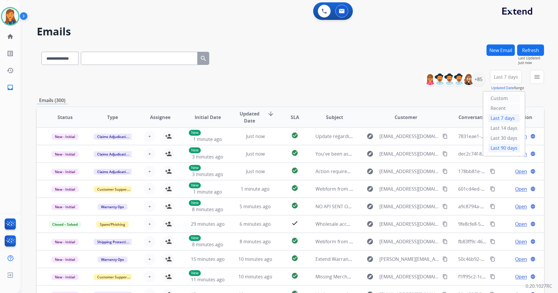
click at [501, 149] on div "Last 90 days" at bounding box center [504, 147] width 32 height 9
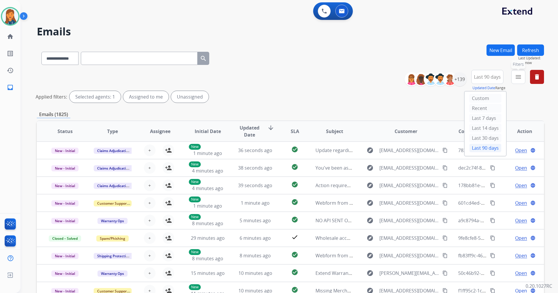
click at [519, 74] on mat-icon "menu" at bounding box center [518, 76] width 7 height 7
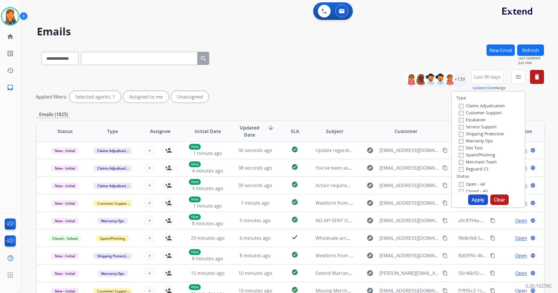
click at [476, 114] on label "Customer Support" at bounding box center [480, 113] width 43 height 6
click at [481, 133] on label "Shipping Protection" at bounding box center [482, 134] width 46 height 6
click at [473, 166] on label "Reguard CS" at bounding box center [474, 169] width 30 height 6
click at [469, 181] on label "Open - All" at bounding box center [472, 184] width 27 height 6
click at [472, 201] on button "Apply" at bounding box center [478, 199] width 20 height 11
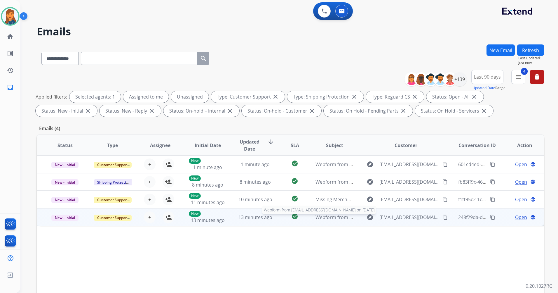
click at [322, 214] on span "Webform from [EMAIL_ADDRESS][DOMAIN_NAME] on [DATE]" at bounding box center [382, 217] width 132 height 6
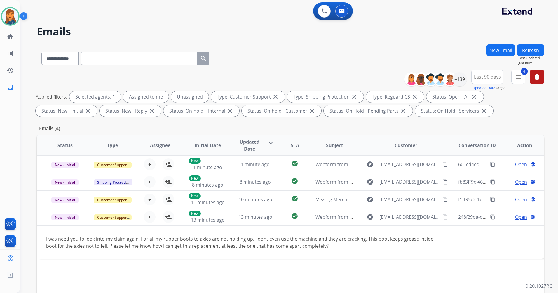
click at [530, 51] on button "Refresh" at bounding box center [530, 49] width 27 height 11
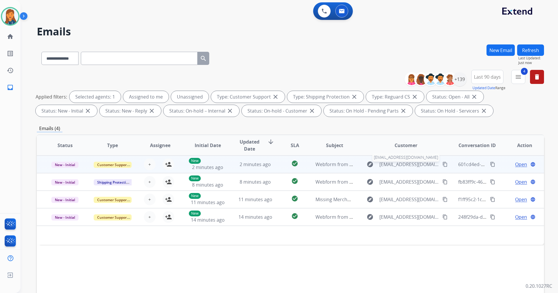
click at [398, 162] on span "[EMAIL_ADDRESS][DOMAIN_NAME]" at bounding box center [410, 164] width 60 height 7
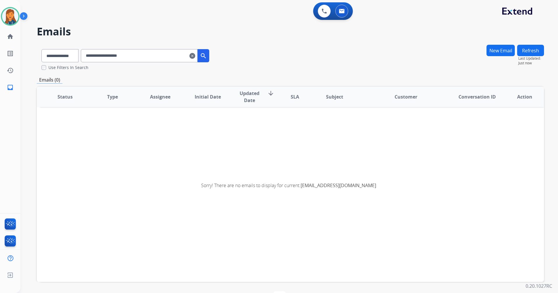
click at [195, 55] on mat-icon "clear" at bounding box center [192, 55] width 6 height 7
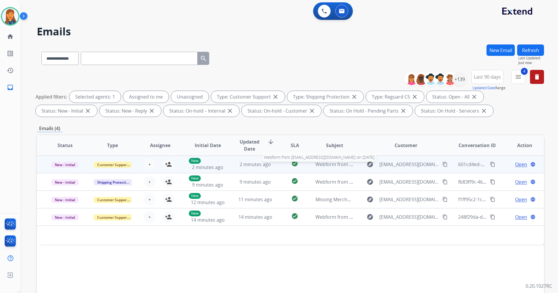
click at [324, 163] on span "Webform from [EMAIL_ADDRESS][DOMAIN_NAME] on [DATE]" at bounding box center [382, 164] width 132 height 6
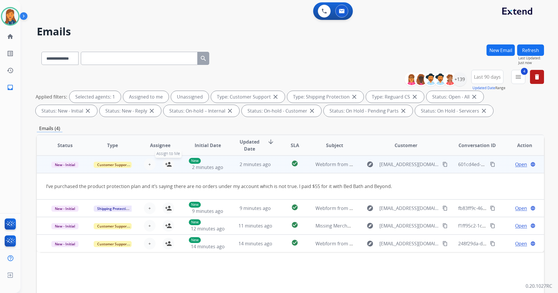
click at [170, 165] on mat-icon "person_add" at bounding box center [168, 164] width 7 height 7
click at [518, 165] on span "Open" at bounding box center [521, 164] width 12 height 7
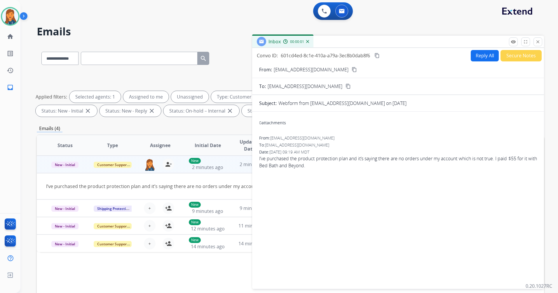
click at [352, 72] on mat-icon "content_copy" at bounding box center [354, 69] width 5 height 5
click at [536, 42] on mat-icon "close" at bounding box center [537, 41] width 5 height 5
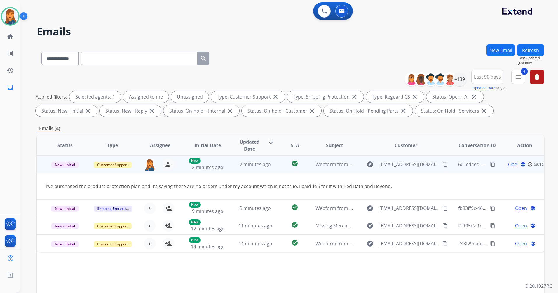
click at [508, 163] on div "Open language check_circle_outline Saved" at bounding box center [525, 164] width 38 height 7
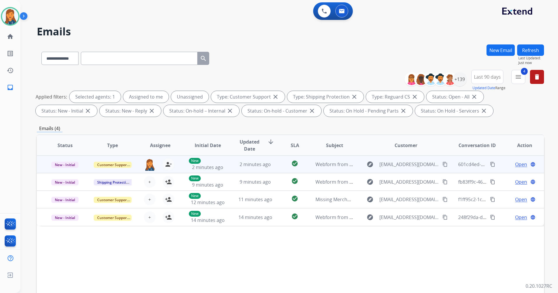
click at [516, 163] on span "Open" at bounding box center [521, 164] width 12 height 7
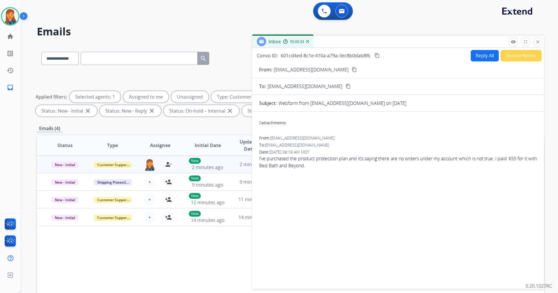
click at [479, 57] on button "Reply All" at bounding box center [485, 55] width 28 height 11
select select "**********"
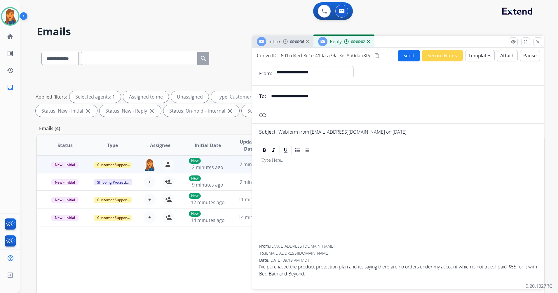
click at [476, 58] on button "Templates" at bounding box center [479, 55] width 29 height 11
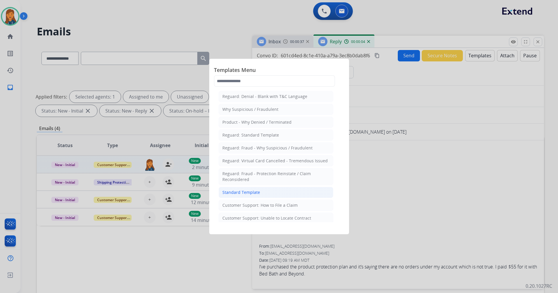
click at [249, 187] on li "Standard Template" at bounding box center [276, 192] width 115 height 11
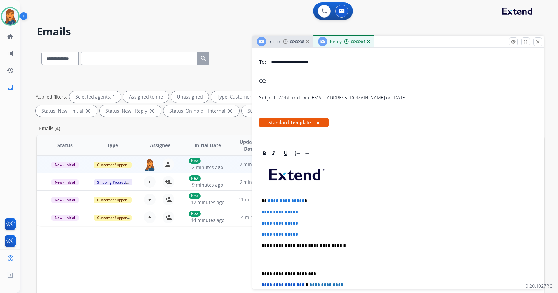
scroll to position [88, 0]
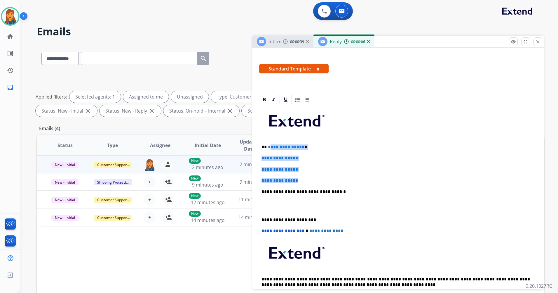
drag, startPoint x: 302, startPoint y: 180, endPoint x: 270, endPoint y: 145, distance: 46.7
click at [270, 145] on div "**********" at bounding box center [398, 205] width 278 height 201
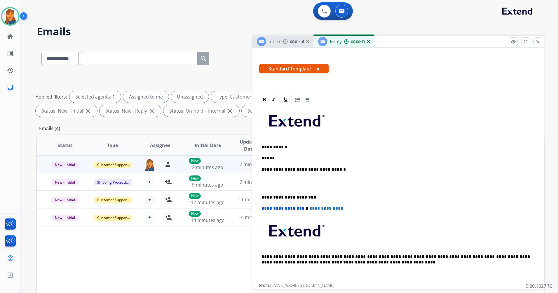
click at [273, 154] on div "**********" at bounding box center [398, 194] width 278 height 178
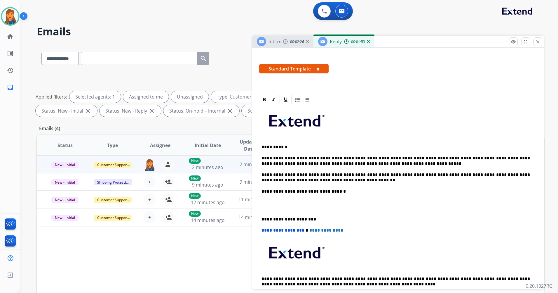
click at [260, 216] on div "**********" at bounding box center [398, 205] width 278 height 201
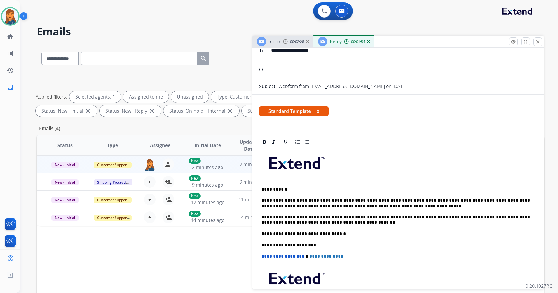
scroll to position [0, 0]
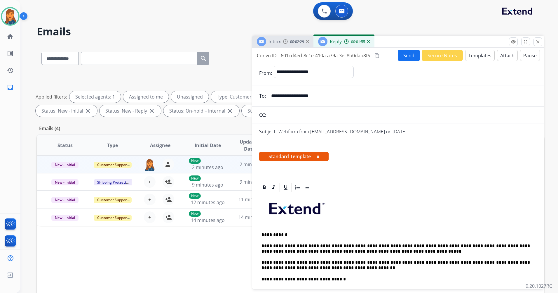
click at [379, 55] on mat-icon "content_copy" at bounding box center [377, 55] width 5 height 5
click at [402, 55] on button "Send" at bounding box center [409, 55] width 22 height 11
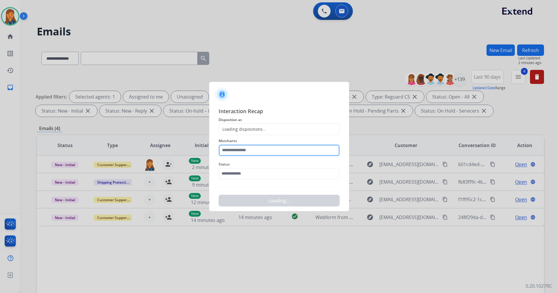
click at [246, 150] on input "text" at bounding box center [279, 150] width 121 height 12
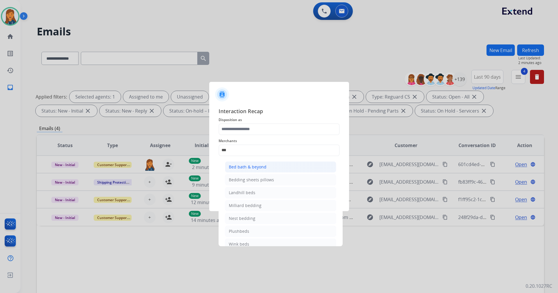
click at [246, 162] on li "Bed bath & beyond" at bounding box center [280, 166] width 111 height 11
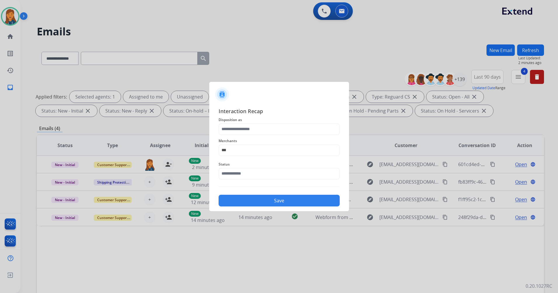
type input "**********"
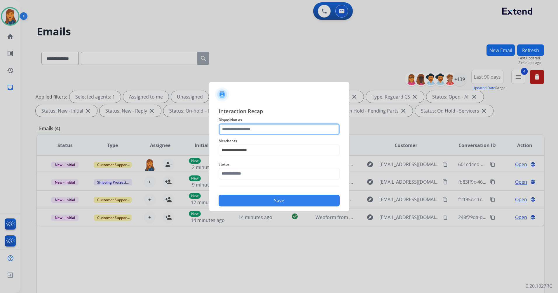
click at [243, 130] on input "text" at bounding box center [279, 129] width 121 height 12
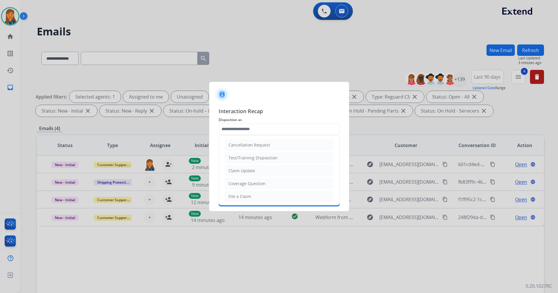
click at [245, 186] on li "Coverage Question" at bounding box center [279, 183] width 109 height 11
type input "**********"
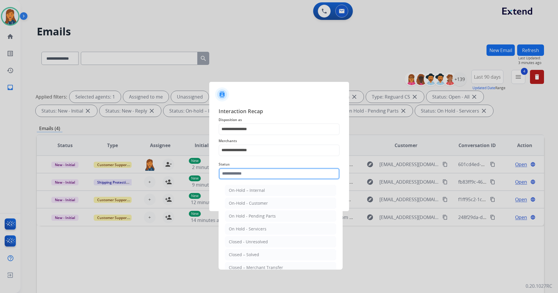
click at [244, 177] on input "text" at bounding box center [279, 174] width 121 height 12
click at [237, 255] on div "Closed – Solved" at bounding box center [244, 254] width 30 height 6
type input "**********"
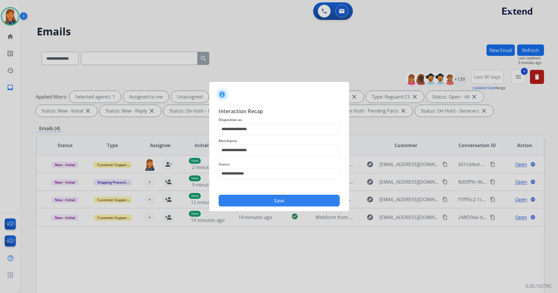
click at [247, 194] on div "Save" at bounding box center [279, 198] width 121 height 15
click at [246, 198] on button "Save" at bounding box center [279, 200] width 121 height 12
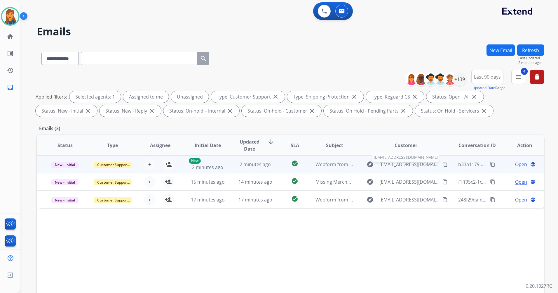
click at [403, 165] on span "[EMAIL_ADDRESS][DOMAIN_NAME]" at bounding box center [410, 164] width 60 height 7
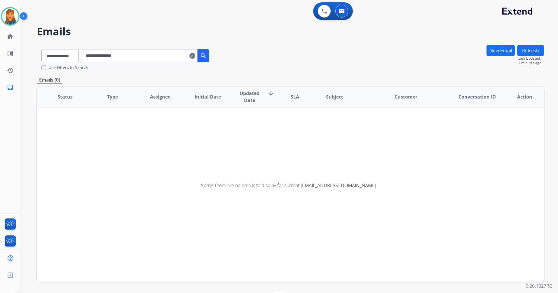
click at [195, 56] on mat-icon "clear" at bounding box center [192, 55] width 6 height 7
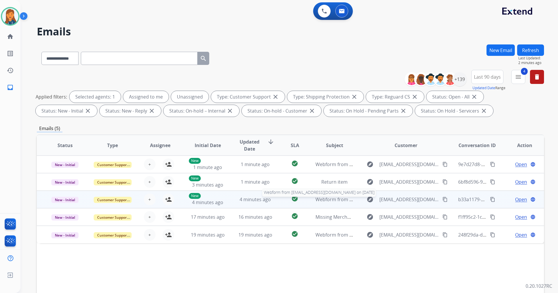
click at [330, 198] on span "Webform from [EMAIL_ADDRESS][DOMAIN_NAME] on [DATE]" at bounding box center [382, 199] width 132 height 6
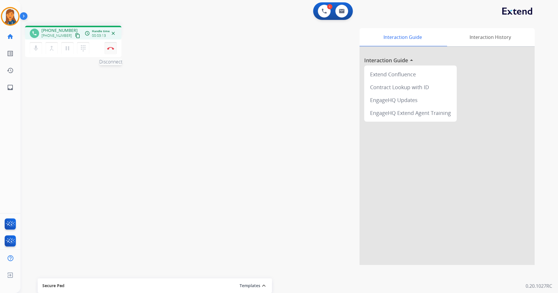
click at [114, 51] on button "Disconnect" at bounding box center [111, 48] width 12 height 12
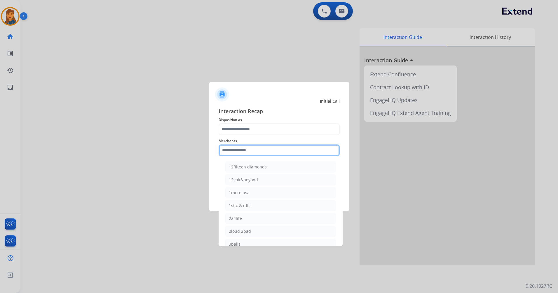
click at [246, 154] on input "text" at bounding box center [279, 150] width 121 height 12
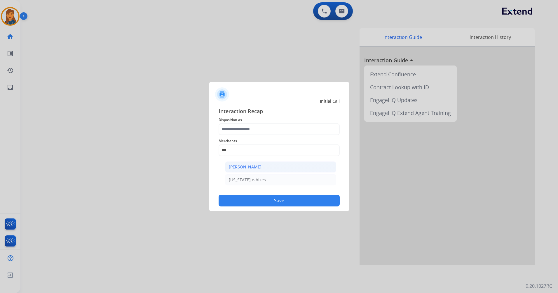
click at [241, 164] on div "[PERSON_NAME]" at bounding box center [245, 167] width 33 height 6
type input "**********"
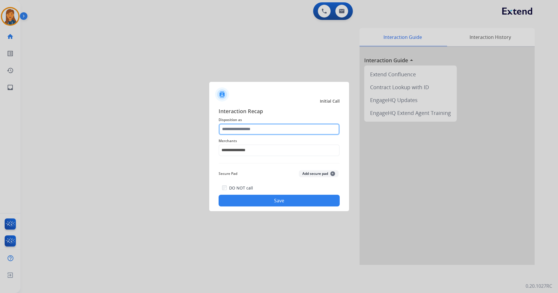
click at [256, 125] on input "text" at bounding box center [279, 129] width 121 height 12
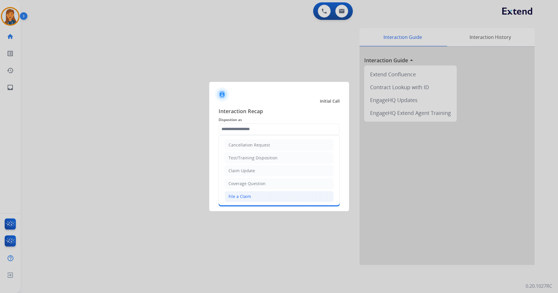
click at [248, 194] on div "File a Claim" at bounding box center [240, 196] width 22 height 6
type input "**********"
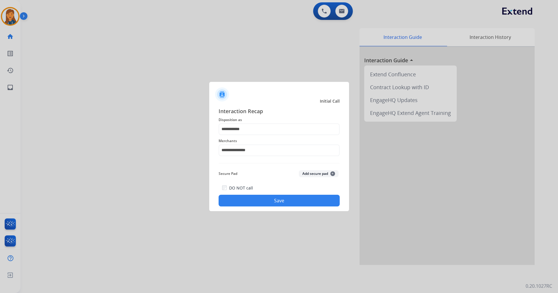
click at [241, 200] on button "Save" at bounding box center [279, 200] width 121 height 12
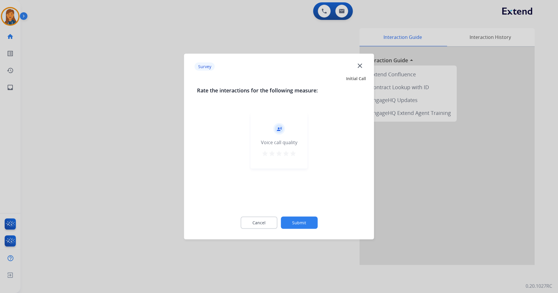
click at [293, 155] on mat-icon "star" at bounding box center [293, 153] width 7 height 7
click at [290, 220] on button "Submit" at bounding box center [299, 222] width 37 height 12
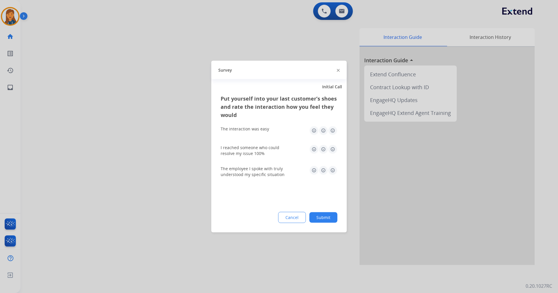
click at [334, 128] on img at bounding box center [332, 130] width 9 height 9
click at [333, 154] on img at bounding box center [332, 149] width 9 height 9
click at [334, 173] on img at bounding box center [332, 170] width 9 height 9
click at [321, 217] on button "Submit" at bounding box center [323, 217] width 28 height 11
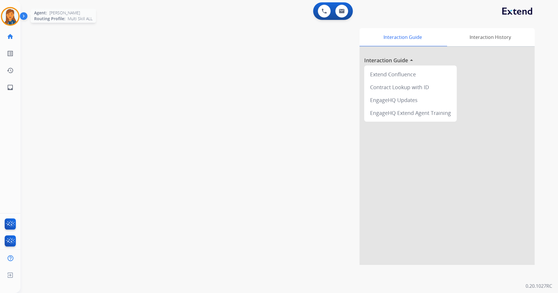
click at [12, 13] on img at bounding box center [10, 16] width 16 height 16
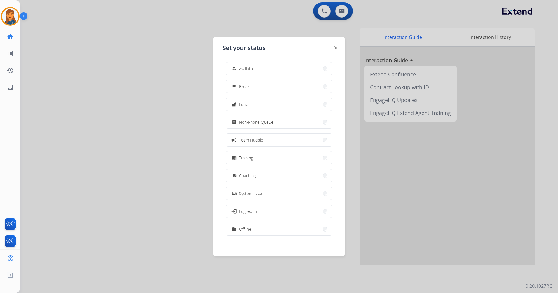
click at [259, 128] on button "assignment Non-Phone Queue" at bounding box center [279, 122] width 106 height 13
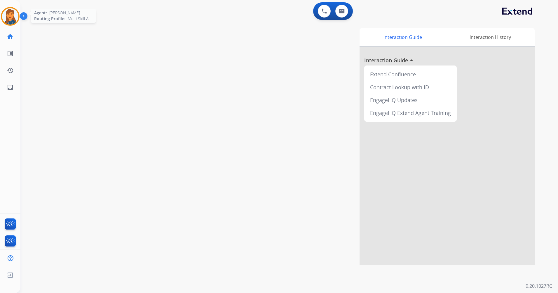
click at [11, 18] on img at bounding box center [10, 16] width 16 height 16
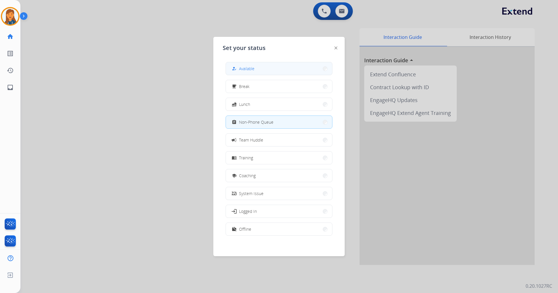
click at [239, 65] on button "how_to_reg Available" at bounding box center [279, 68] width 106 height 13
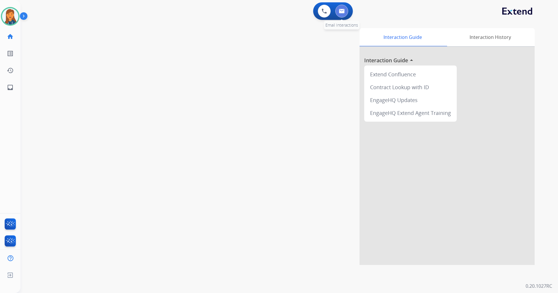
click at [346, 12] on button at bounding box center [341, 11] width 13 height 13
select select "**********"
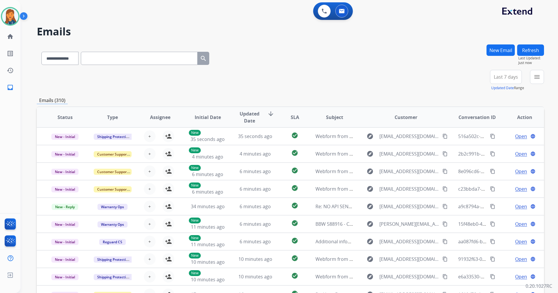
click at [511, 74] on button "Last 7 days" at bounding box center [506, 77] width 32 height 14
click at [497, 149] on div "Last 90 days" at bounding box center [504, 147] width 32 height 9
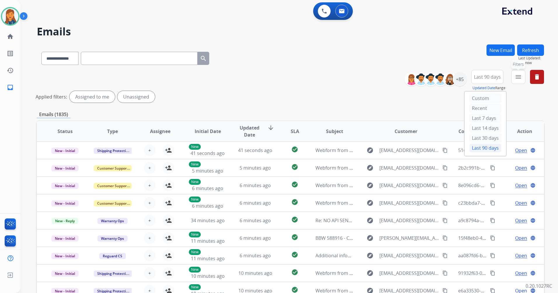
click at [519, 76] on mat-icon "menu" at bounding box center [518, 76] width 7 height 7
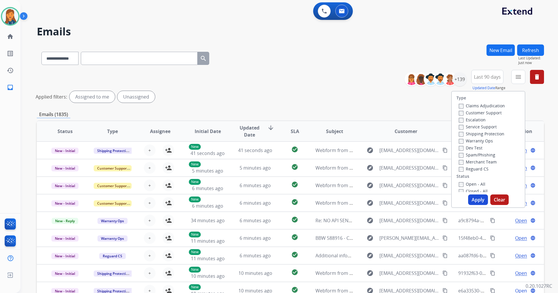
click at [474, 113] on label "Customer Support" at bounding box center [480, 113] width 43 height 6
click at [471, 132] on label "Shipping Protection" at bounding box center [482, 134] width 46 height 6
click at [459, 187] on div "Closed - All" at bounding box center [489, 190] width 61 height 7
click at [473, 198] on button "Apply" at bounding box center [478, 199] width 20 height 11
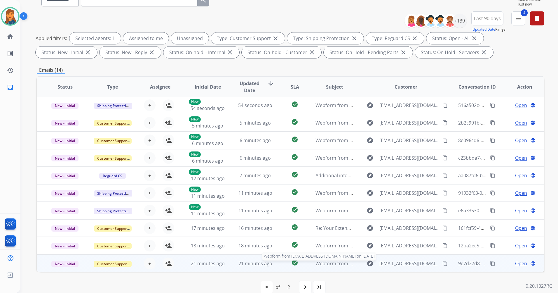
scroll to position [68, 0]
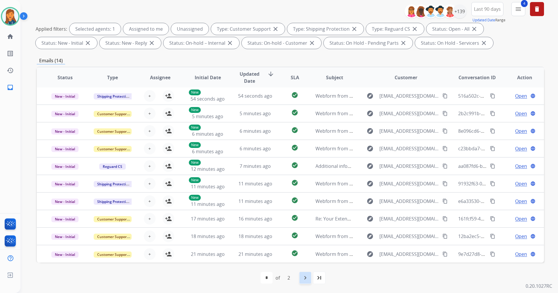
click at [304, 279] on mat-icon "navigate_next" at bounding box center [305, 277] width 7 height 7
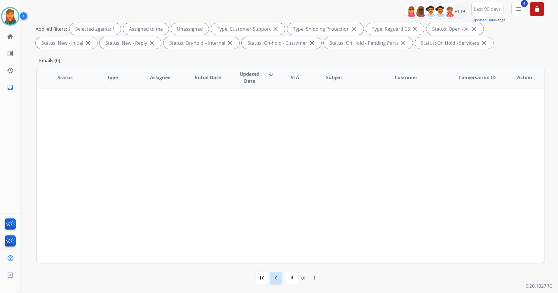
click at [272, 275] on mat-icon "navigate_before" at bounding box center [275, 277] width 7 height 7
select select "*"
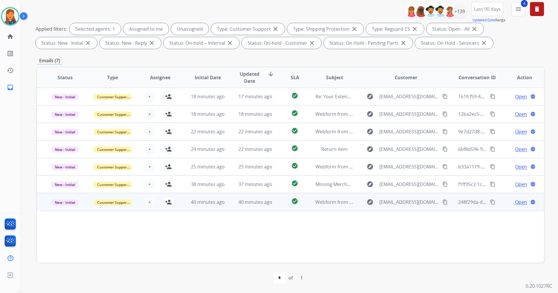
click at [321, 199] on span "Webform from [EMAIL_ADDRESS][DOMAIN_NAME] on [DATE]" at bounding box center [382, 202] width 132 height 6
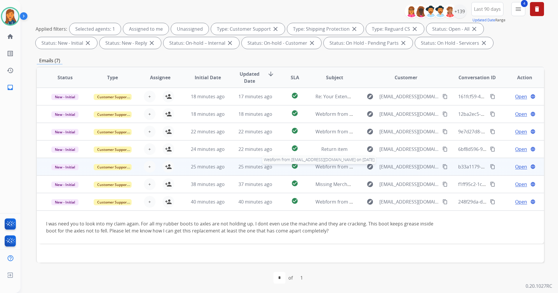
click at [339, 169] on span "Webform from [EMAIL_ADDRESS][DOMAIN_NAME] on [DATE]" at bounding box center [382, 166] width 132 height 6
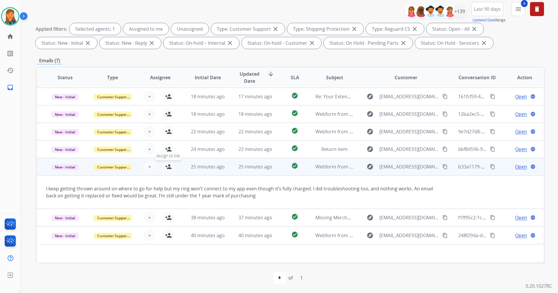
click at [169, 166] on mat-icon "person_add" at bounding box center [168, 166] width 7 height 7
click at [443, 167] on mat-icon "content_copy" at bounding box center [445, 166] width 5 height 5
click at [517, 167] on span "Open" at bounding box center [521, 166] width 12 height 7
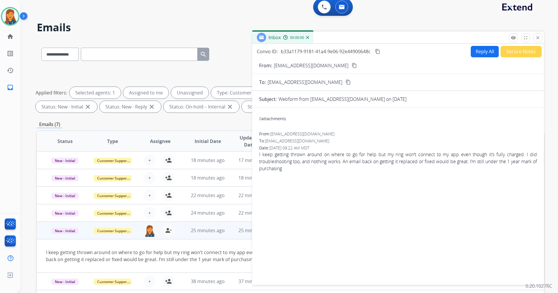
scroll to position [0, 0]
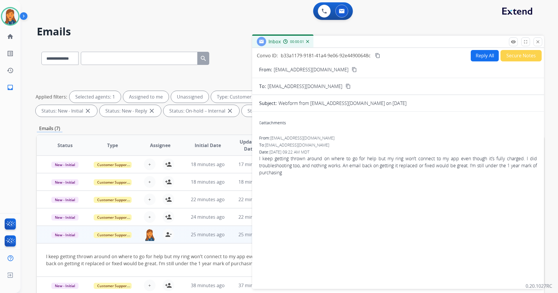
click at [471, 55] on button "Reply All" at bounding box center [485, 55] width 28 height 11
select select "**********"
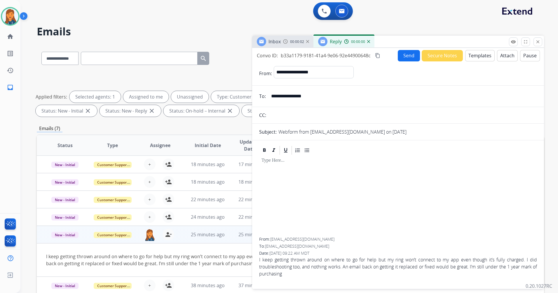
click at [468, 54] on button "Templates" at bounding box center [479, 55] width 29 height 11
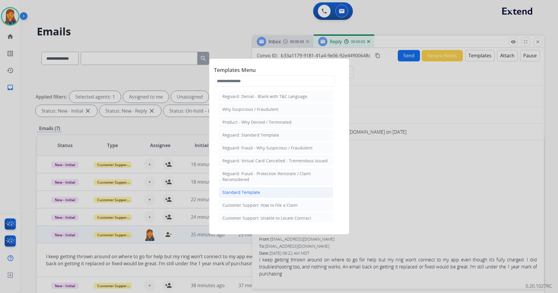
click at [252, 194] on div "Standard Template" at bounding box center [241, 192] width 38 height 6
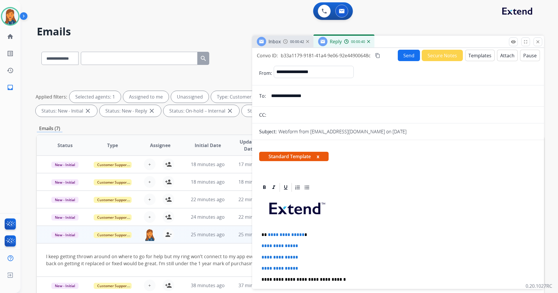
click at [474, 54] on button "Templates" at bounding box center [479, 55] width 29 height 11
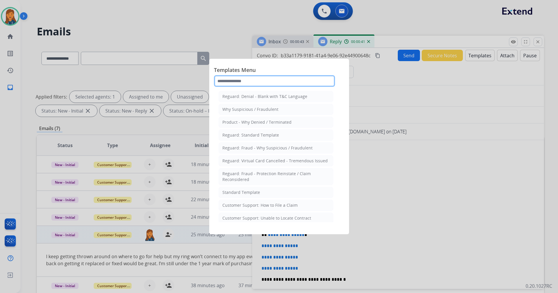
click at [261, 80] on input "text" at bounding box center [274, 81] width 121 height 12
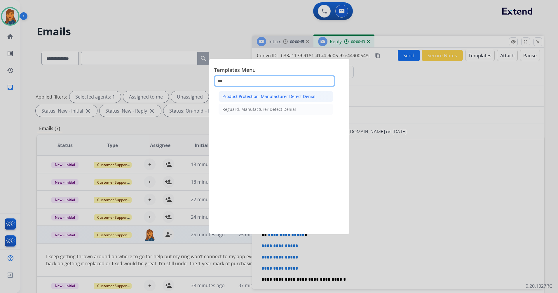
type input "***"
click at [259, 96] on div "Product Protection: Manufacturer Defect Denial" at bounding box center [268, 96] width 93 height 6
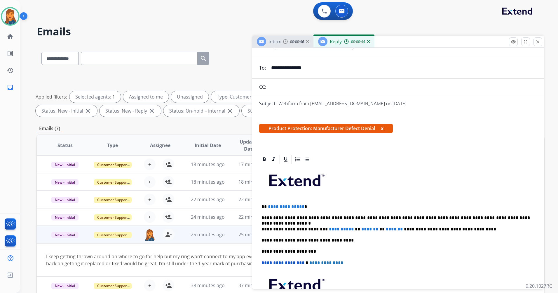
scroll to position [58, 0]
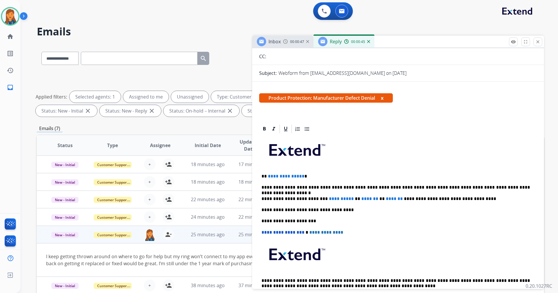
click at [301, 177] on span "**********" at bounding box center [286, 176] width 36 height 4
click at [350, 198] on span "**********" at bounding box center [341, 198] width 25 height 4
click at [365, 199] on span "*******" at bounding box center [367, 198] width 17 height 4
click at [344, 198] on p "**********" at bounding box center [396, 198] width 269 height 5
drag, startPoint x: 353, startPoint y: 199, endPoint x: 359, endPoint y: 214, distance: 15.3
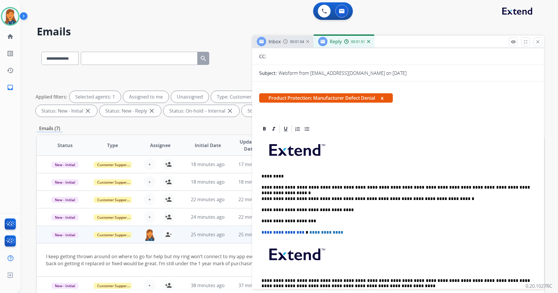
click at [359, 214] on div "**********" at bounding box center [398, 220] width 278 height 173
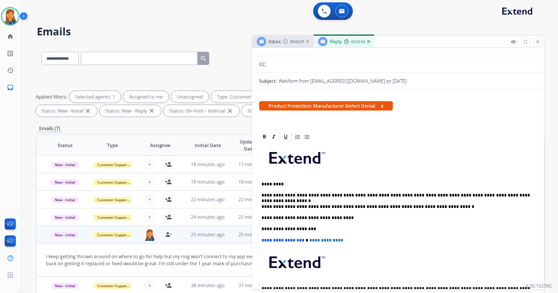
scroll to position [0, 0]
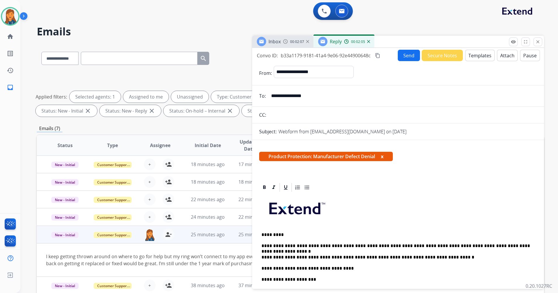
click at [377, 55] on mat-icon "content_copy" at bounding box center [377, 55] width 5 height 5
click at [405, 55] on button "Send" at bounding box center [409, 55] width 22 height 11
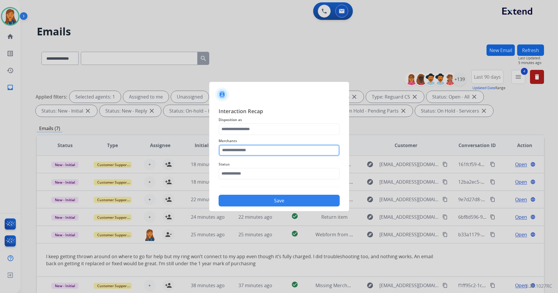
click at [253, 154] on input "text" at bounding box center [279, 150] width 121 height 12
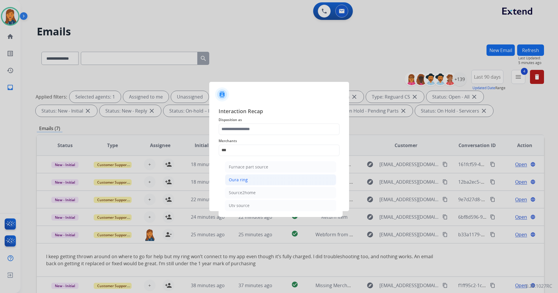
click at [247, 175] on li "Oura ring" at bounding box center [280, 179] width 111 height 11
type input "*********"
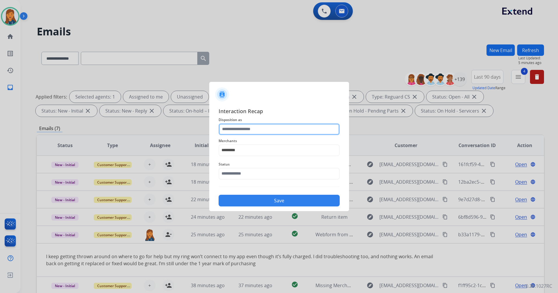
click at [240, 132] on input "text" at bounding box center [279, 129] width 121 height 12
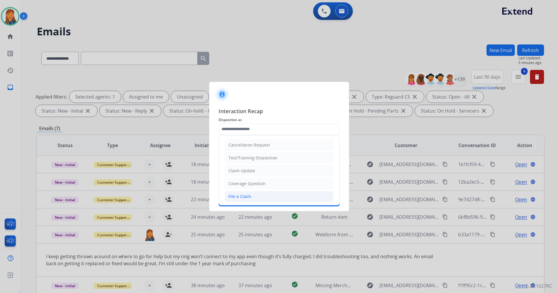
click at [234, 193] on div "File a Claim" at bounding box center [240, 196] width 22 height 6
type input "**********"
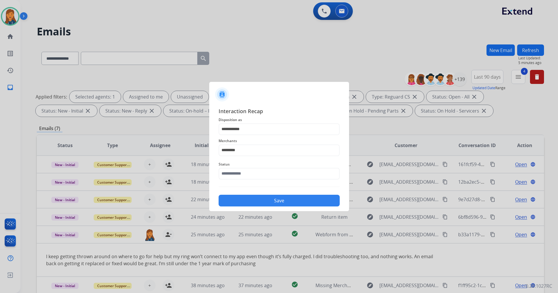
click at [234, 180] on div "Status" at bounding box center [279, 169] width 121 height 23
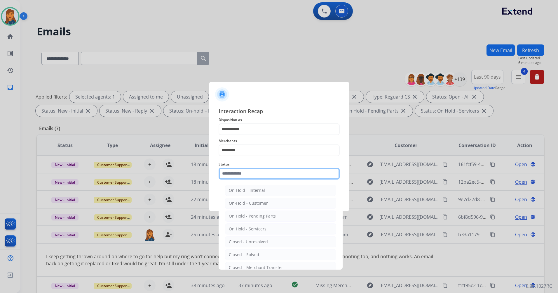
click at [236, 175] on input "text" at bounding box center [279, 174] width 121 height 12
click at [238, 259] on li "Closed – Solved" at bounding box center [280, 254] width 111 height 11
type input "**********"
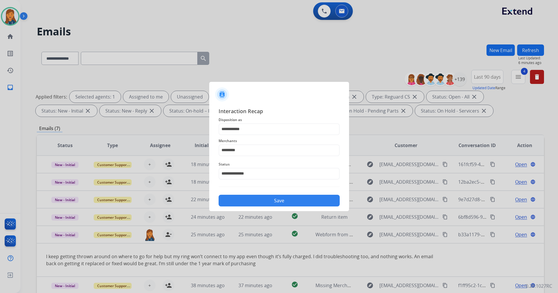
click at [249, 205] on button "Save" at bounding box center [279, 200] width 121 height 12
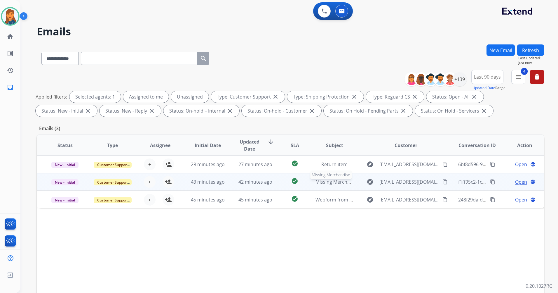
click at [320, 182] on span "Missing Merchandise" at bounding box center [339, 181] width 46 height 6
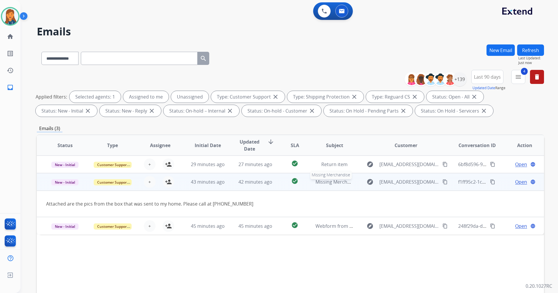
click at [323, 180] on span "Missing Merchandise" at bounding box center [339, 181] width 46 height 6
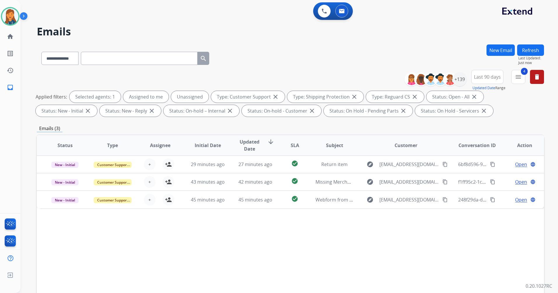
click at [530, 50] on button "Refresh" at bounding box center [530, 49] width 27 height 11
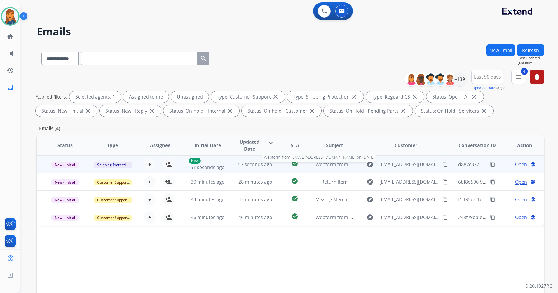
click at [320, 165] on span "Webform from [EMAIL_ADDRESS][DOMAIN_NAME] on [DATE]" at bounding box center [382, 164] width 132 height 6
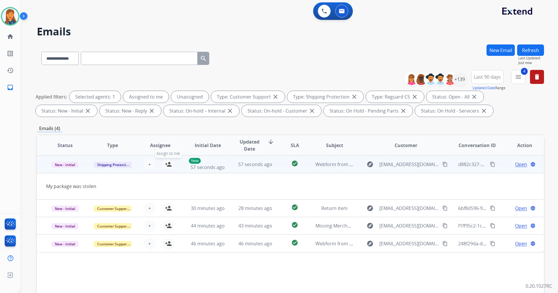
click at [170, 163] on mat-icon "person_add" at bounding box center [168, 164] width 7 height 7
click at [519, 163] on span "Open" at bounding box center [521, 164] width 12 height 7
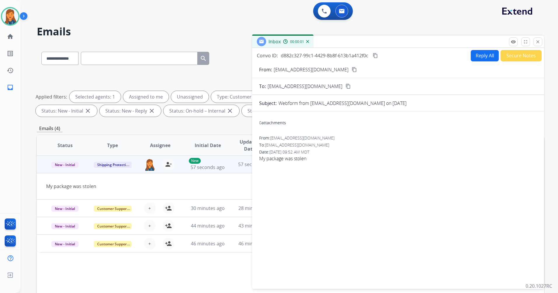
drag, startPoint x: 335, startPoint y: 69, endPoint x: 326, endPoint y: 62, distance: 12.1
click at [352, 69] on mat-icon "content_copy" at bounding box center [354, 69] width 5 height 5
click at [477, 51] on button "Reply All" at bounding box center [485, 55] width 28 height 11
select select "**********"
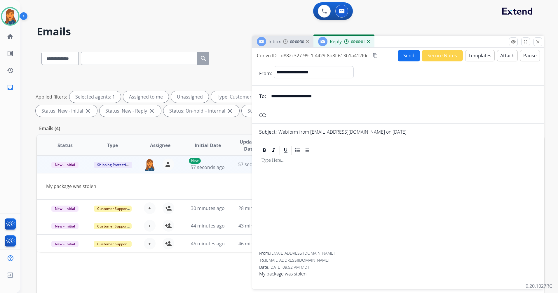
click at [481, 55] on button "Templates" at bounding box center [479, 55] width 29 height 11
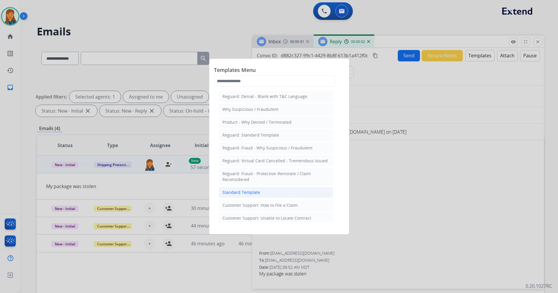
drag, startPoint x: 242, startPoint y: 193, endPoint x: 248, endPoint y: 197, distance: 7.1
click at [242, 193] on div "Standard Template" at bounding box center [241, 192] width 38 height 6
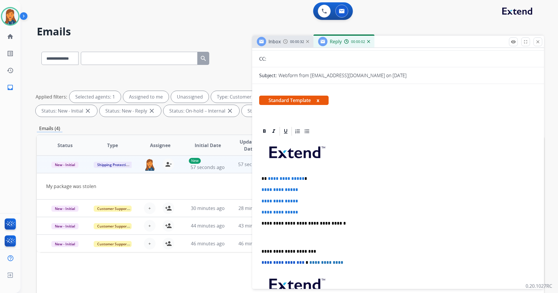
scroll to position [58, 0]
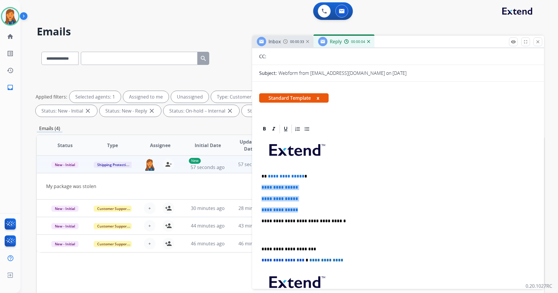
drag, startPoint x: 298, startPoint y: 209, endPoint x: 261, endPoint y: 185, distance: 44.3
click at [261, 185] on div "**********" at bounding box center [398, 234] width 278 height 201
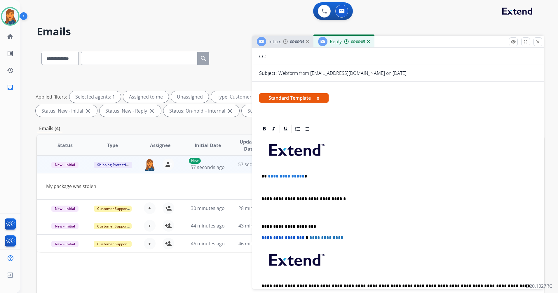
click at [300, 177] on span "**********" at bounding box center [286, 176] width 36 height 4
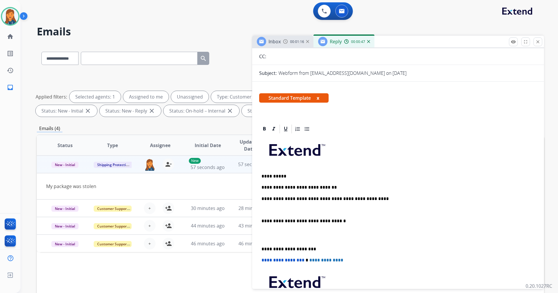
click at [364, 200] on p "**********" at bounding box center [396, 198] width 269 height 5
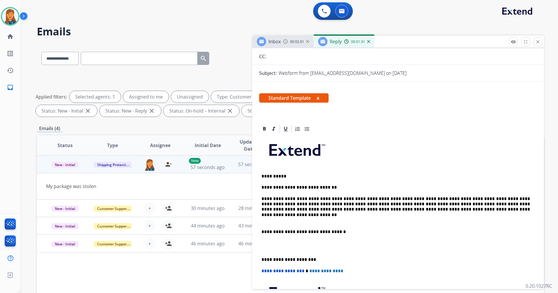
drag, startPoint x: 335, startPoint y: 208, endPoint x: 345, endPoint y: 221, distance: 16.1
click at [335, 208] on p "**********" at bounding box center [396, 204] width 269 height 16
click at [321, 208] on p "**********" at bounding box center [396, 204] width 269 height 16
click at [361, 208] on p "**********" at bounding box center [396, 204] width 269 height 16
click at [445, 211] on p "**********" at bounding box center [396, 204] width 269 height 16
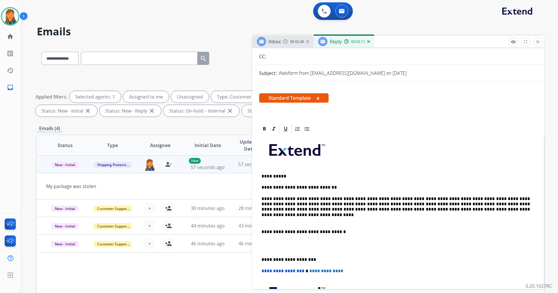
click at [466, 211] on p "**********" at bounding box center [396, 204] width 269 height 16
click at [262, 231] on p "**********" at bounding box center [396, 231] width 269 height 5
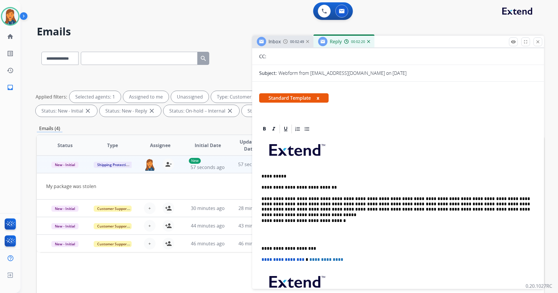
click at [261, 248] on div "**********" at bounding box center [398, 234] width 278 height 201
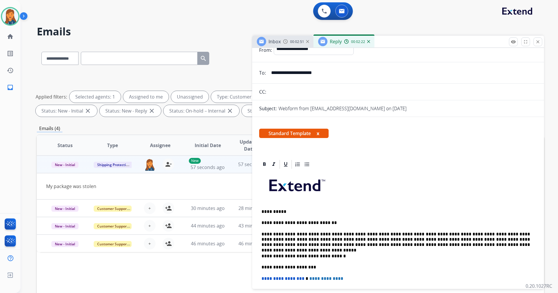
scroll to position [0, 0]
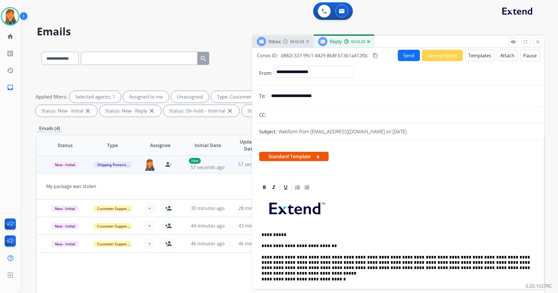
click at [378, 55] on mat-icon "content_copy" at bounding box center [375, 55] width 5 height 5
click at [413, 57] on button "Send" at bounding box center [409, 55] width 22 height 11
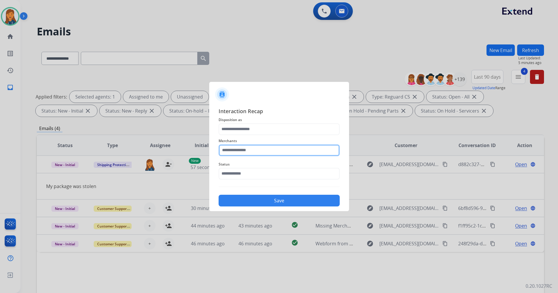
click at [232, 148] on input "text" at bounding box center [279, 150] width 121 height 12
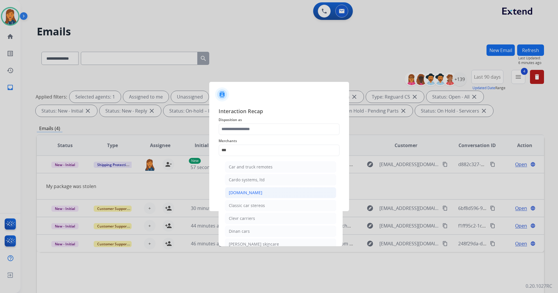
click at [242, 194] on div "[DOMAIN_NAME]" at bounding box center [246, 192] width 34 height 6
type input "**********"
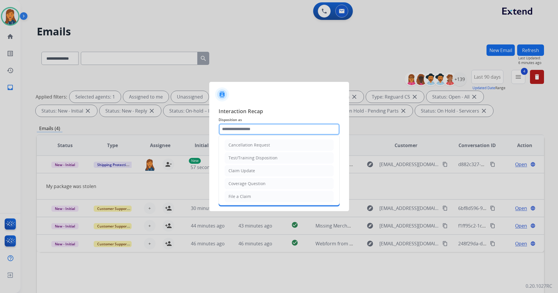
click at [256, 134] on input "text" at bounding box center [279, 129] width 121 height 12
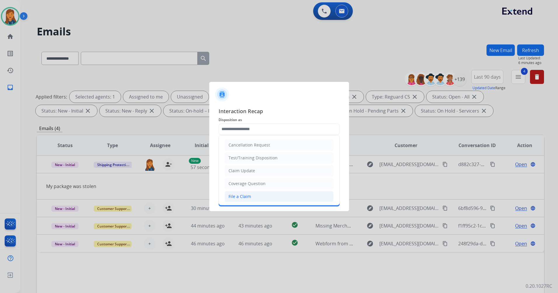
click at [240, 196] on div "File a Claim" at bounding box center [240, 196] width 22 height 6
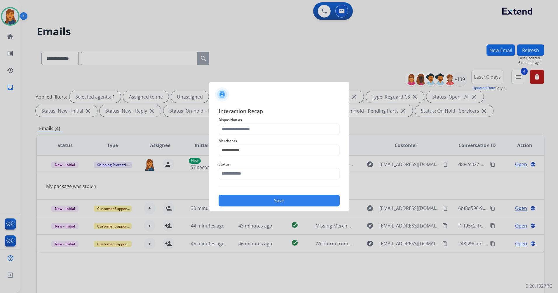
type input "**********"
click at [245, 174] on input "text" at bounding box center [279, 174] width 121 height 12
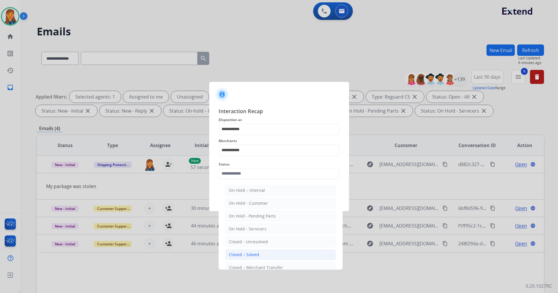
click at [248, 253] on div "Closed – Solved" at bounding box center [244, 254] width 30 height 6
type input "**********"
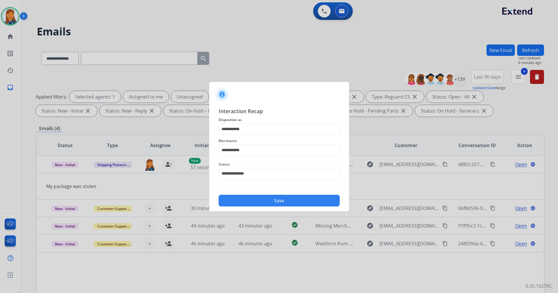
click at [249, 199] on button "Save" at bounding box center [279, 200] width 121 height 12
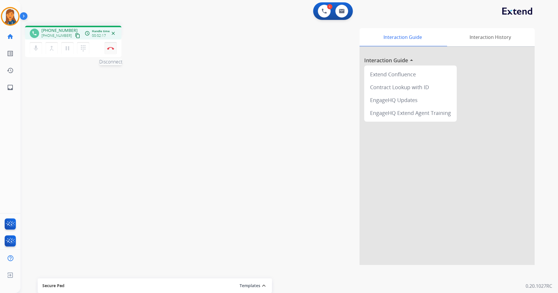
click at [113, 47] on img at bounding box center [110, 48] width 7 height 3
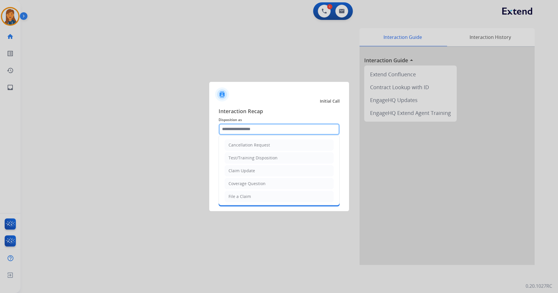
click at [240, 130] on input "text" at bounding box center [279, 129] width 121 height 12
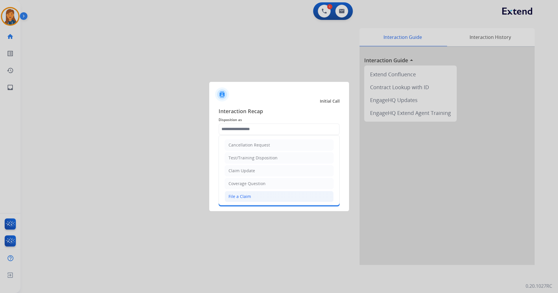
click at [240, 196] on div "File a Claim" at bounding box center [240, 196] width 22 height 6
type input "**********"
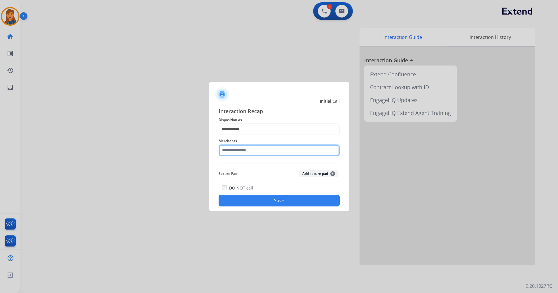
click at [243, 154] on input "text" at bounding box center [279, 150] width 121 height 12
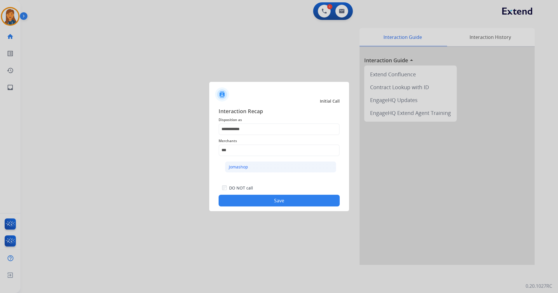
click at [246, 168] on div "Jomashop" at bounding box center [238, 167] width 19 height 6
type input "********"
click at [253, 205] on button "Save" at bounding box center [279, 200] width 121 height 12
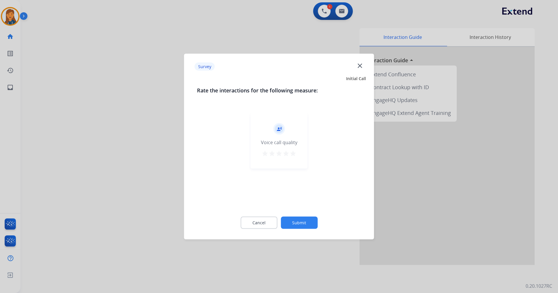
click at [293, 154] on mat-icon "star" at bounding box center [293, 153] width 7 height 7
click at [299, 224] on button "Submit" at bounding box center [299, 222] width 37 height 12
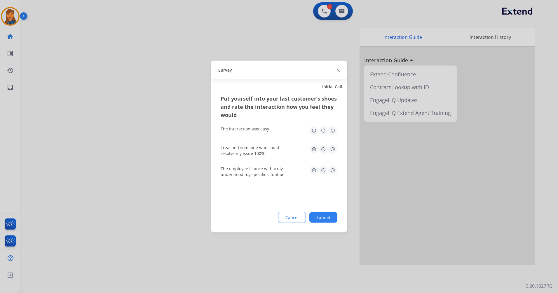
click at [335, 131] on img at bounding box center [332, 130] width 9 height 9
click at [335, 149] on img at bounding box center [332, 149] width 9 height 9
click at [333, 170] on img at bounding box center [332, 170] width 9 height 9
click at [326, 218] on button "Submit" at bounding box center [323, 217] width 28 height 11
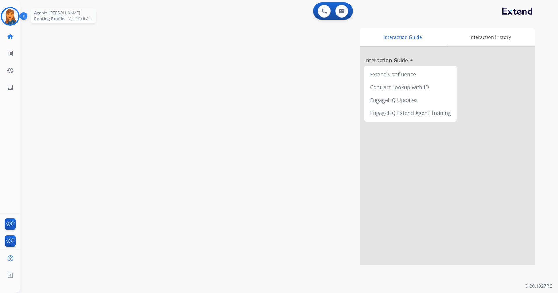
click at [9, 17] on img at bounding box center [10, 16] width 16 height 16
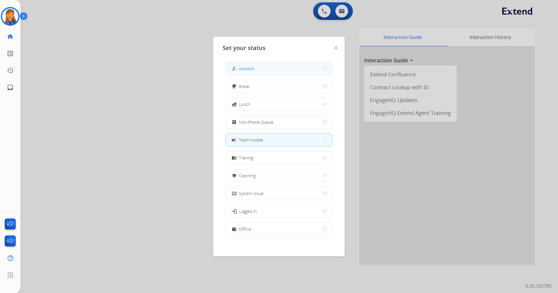
click at [253, 71] on span "Available" at bounding box center [246, 68] width 15 height 6
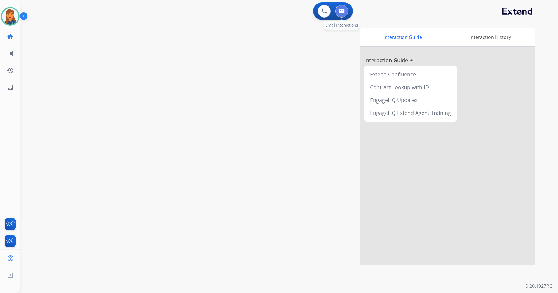
click at [342, 11] on img at bounding box center [342, 11] width 6 height 5
select select "**********"
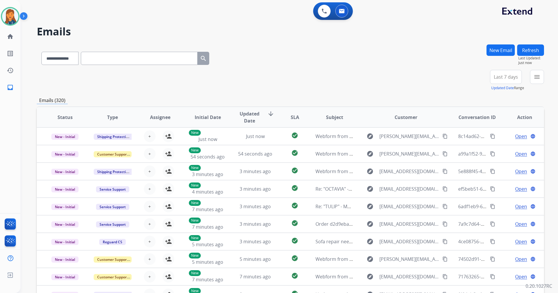
click at [499, 78] on span "Last 7 days" at bounding box center [506, 77] width 24 height 2
click at [492, 150] on div "Last 90 days" at bounding box center [504, 147] width 32 height 9
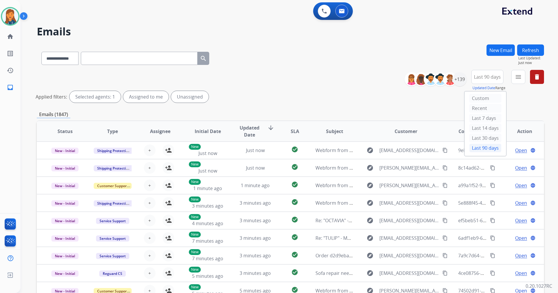
click at [518, 81] on button "menu" at bounding box center [518, 77] width 14 height 14
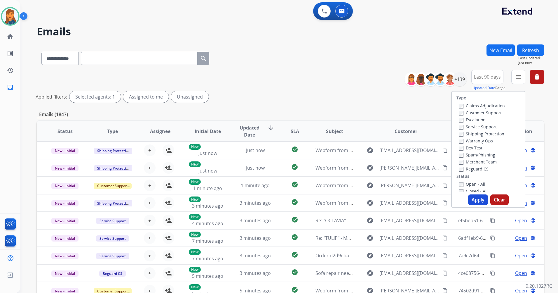
click at [486, 113] on label "Customer Support" at bounding box center [480, 113] width 43 height 6
click at [479, 133] on label "Shipping Protection" at bounding box center [482, 134] width 46 height 6
click at [477, 170] on label "Reguard CS" at bounding box center [474, 169] width 30 height 6
click at [474, 185] on label "Open - All" at bounding box center [472, 184] width 27 height 6
click at [479, 197] on button "Apply" at bounding box center [478, 199] width 20 height 11
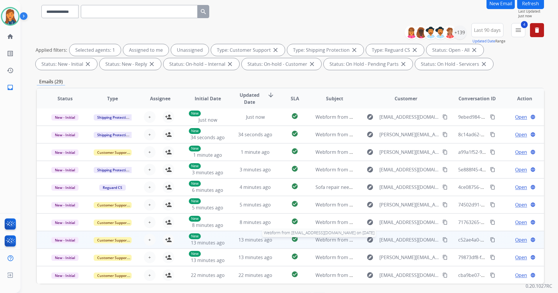
scroll to position [58, 0]
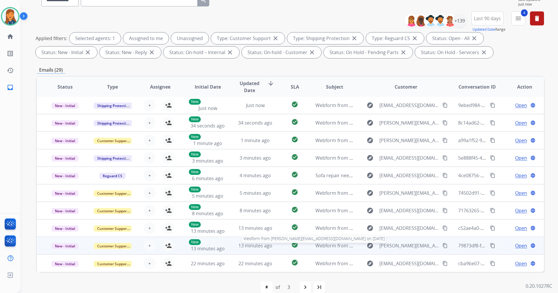
click at [330, 244] on span "Webform from [PERSON_NAME][EMAIL_ADDRESS][DOMAIN_NAME] on [DATE]" at bounding box center [400, 245] width 168 height 6
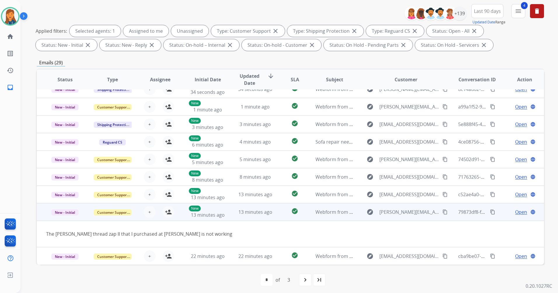
scroll to position [68, 0]
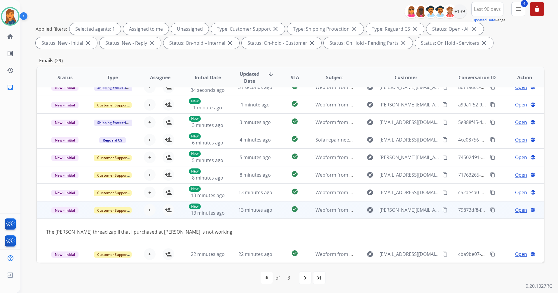
click at [443, 209] on mat-icon "content_copy" at bounding box center [445, 209] width 5 height 5
click at [168, 209] on mat-icon "person_add" at bounding box center [168, 209] width 7 height 7
click at [516, 211] on span "Open" at bounding box center [521, 209] width 12 height 7
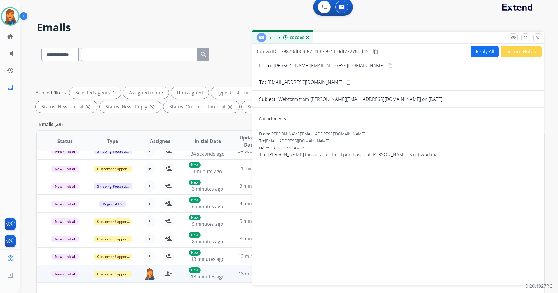
scroll to position [0, 0]
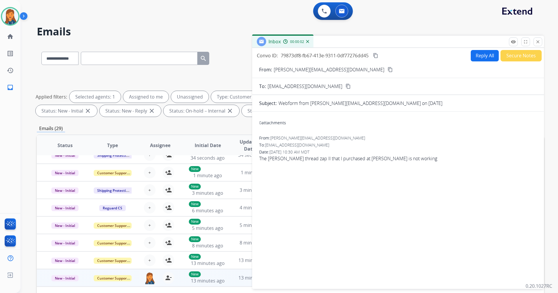
click at [479, 58] on button "Reply All" at bounding box center [485, 55] width 28 height 11
select select "**********"
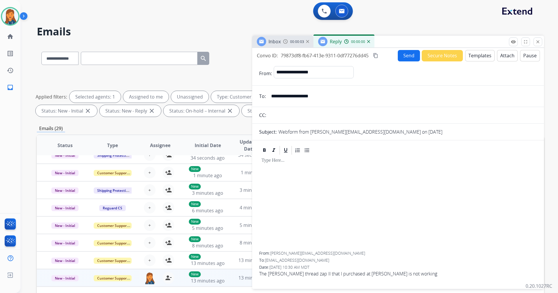
click at [477, 55] on button "Templates" at bounding box center [479, 55] width 29 height 11
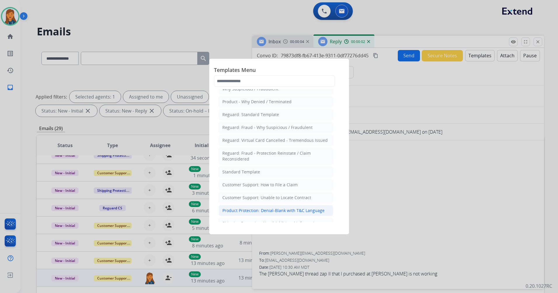
scroll to position [29, 0]
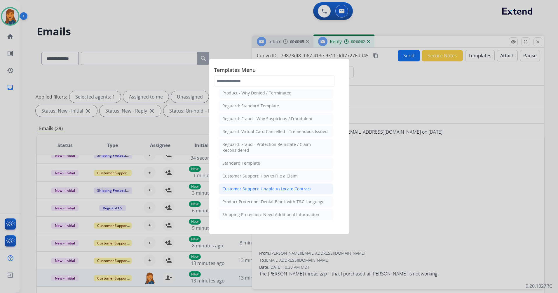
click at [269, 191] on div "Customer Support: Unable to Locate Contract" at bounding box center [266, 189] width 89 height 6
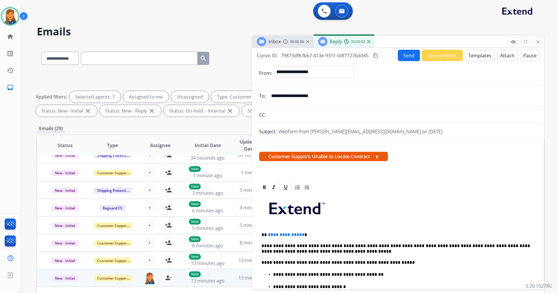
click at [301, 234] on p "**********" at bounding box center [396, 234] width 269 height 5
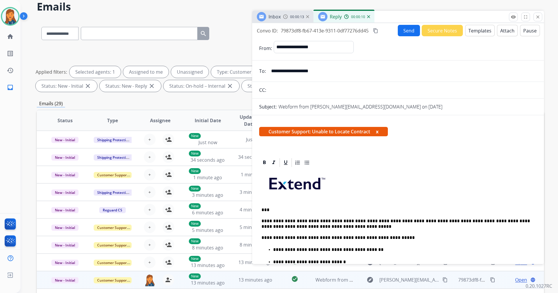
scroll to position [0, 0]
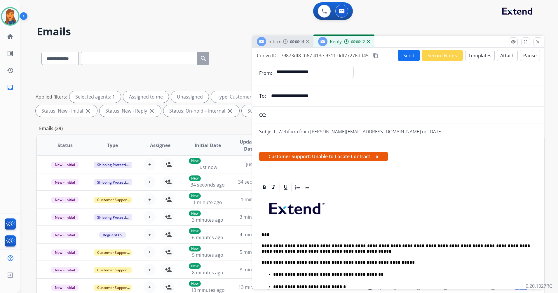
click at [401, 55] on button "Send" at bounding box center [409, 55] width 22 height 11
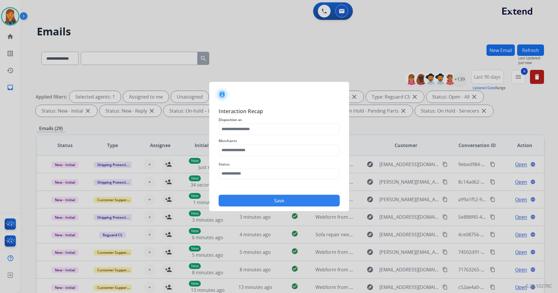
click at [223, 161] on span "Status" at bounding box center [279, 164] width 121 height 7
click at [227, 156] on div "Merchants" at bounding box center [279, 146] width 121 height 23
click at [237, 149] on input "text" at bounding box center [279, 150] width 121 height 12
click at [255, 167] on li "[PERSON_NAME]" at bounding box center [280, 166] width 111 height 11
type input "********"
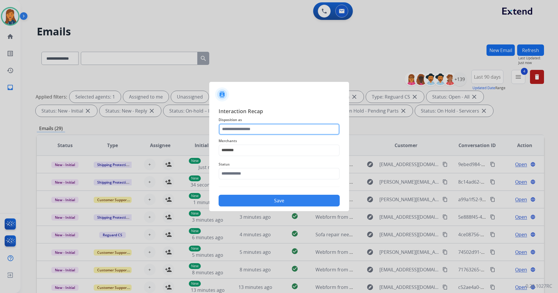
click at [249, 131] on input "text" at bounding box center [279, 129] width 121 height 12
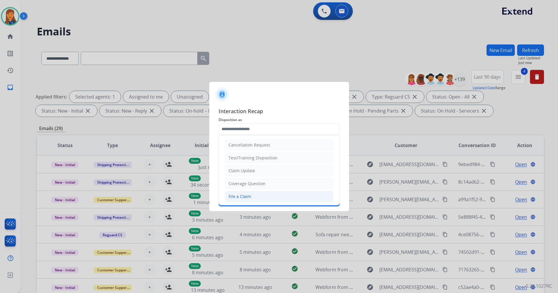
click at [235, 196] on div "File a Claim" at bounding box center [240, 196] width 22 height 6
type input "**********"
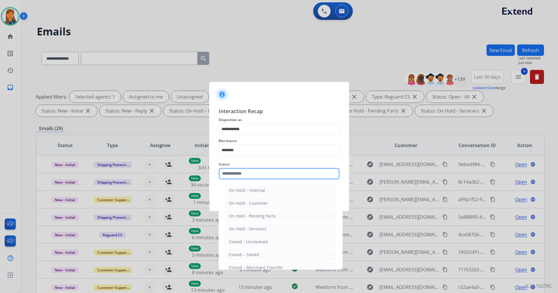
click at [243, 172] on input "text" at bounding box center [279, 174] width 121 height 12
click at [243, 250] on li "Closed – Solved" at bounding box center [280, 254] width 111 height 11
type input "**********"
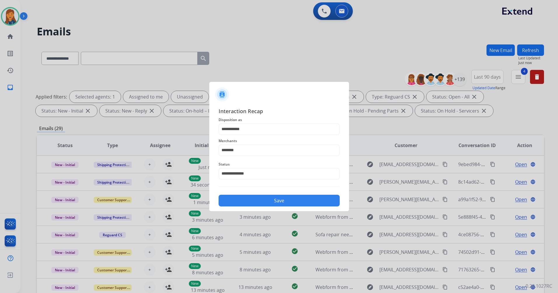
click at [249, 199] on button "Save" at bounding box center [279, 200] width 121 height 12
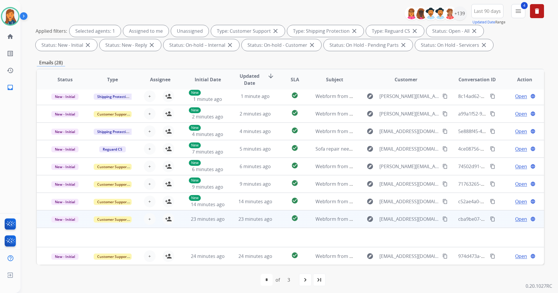
scroll to position [68, 0]
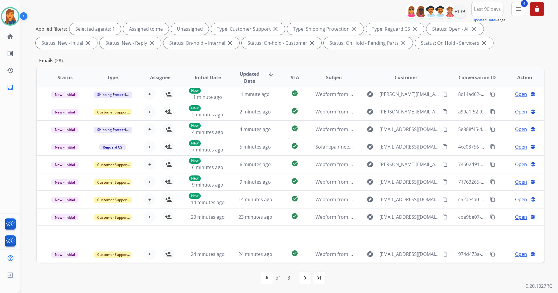
drag, startPoint x: 304, startPoint y: 278, endPoint x: 271, endPoint y: 267, distance: 34.6
click at [303, 278] on mat-icon "navigate_next" at bounding box center [305, 277] width 7 height 7
select select "*"
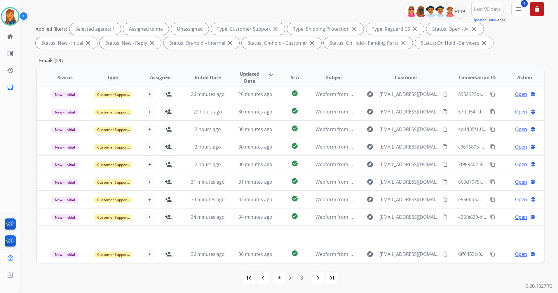
drag, startPoint x: 314, startPoint y: 277, endPoint x: 309, endPoint y: 278, distance: 4.4
click at [314, 277] on div "navigate_next" at bounding box center [318, 277] width 13 height 13
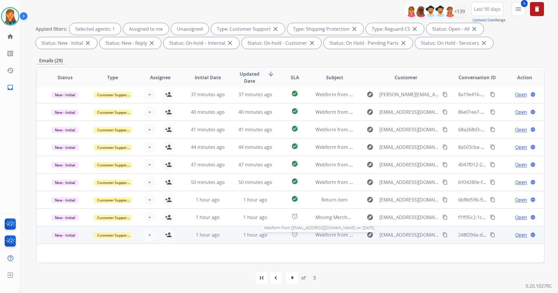
click at [327, 234] on span "Webform from [EMAIL_ADDRESS][DOMAIN_NAME] on [DATE]" at bounding box center [382, 234] width 132 height 6
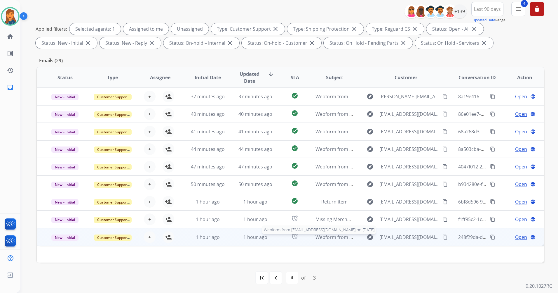
click at [328, 239] on span "Webform from [EMAIL_ADDRESS][DOMAIN_NAME] on [DATE]" at bounding box center [382, 237] width 132 height 6
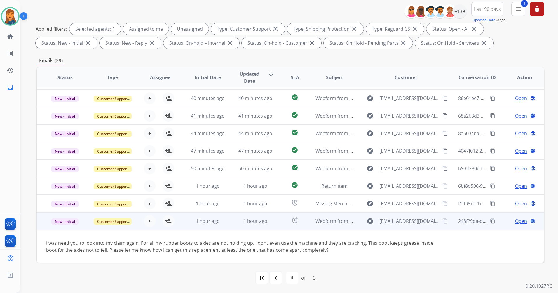
scroll to position [16, 0]
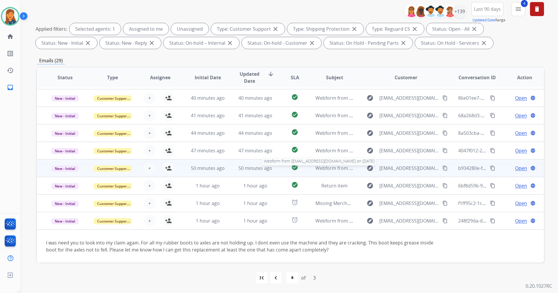
click at [328, 170] on span "Webform from [EMAIL_ADDRESS][DOMAIN_NAME] on [DATE]" at bounding box center [382, 168] width 132 height 6
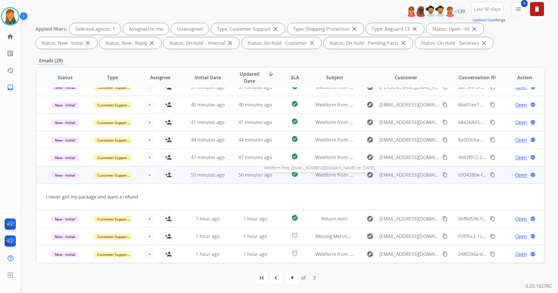
scroll to position [9, 0]
click at [169, 175] on mat-icon "person_add" at bounding box center [168, 174] width 7 height 7
click at [515, 176] on span "Open" at bounding box center [521, 174] width 12 height 7
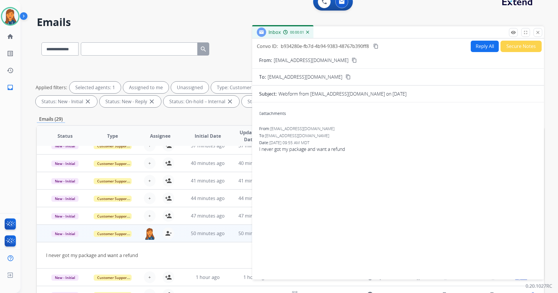
drag, startPoint x: 337, startPoint y: 59, endPoint x: 317, endPoint y: 51, distance: 22.0
click at [352, 60] on mat-icon "content_copy" at bounding box center [354, 60] width 5 height 5
click at [482, 45] on button "Reply All" at bounding box center [485, 46] width 28 height 11
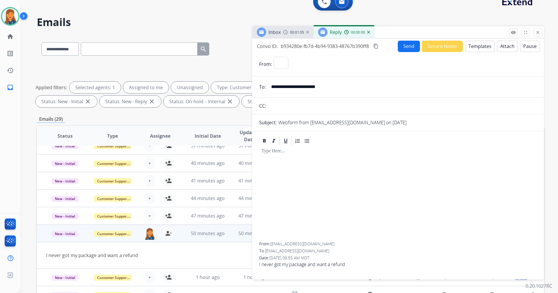
select select "**********"
click at [470, 46] on button "Templates" at bounding box center [479, 46] width 29 height 11
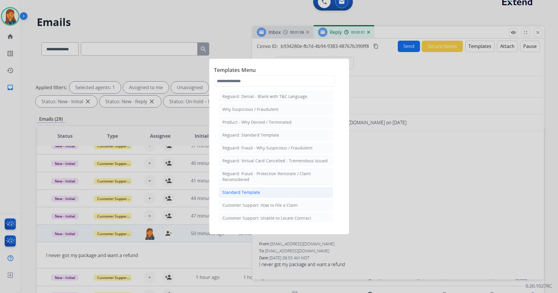
click at [239, 191] on div "Standard Template" at bounding box center [241, 192] width 38 height 6
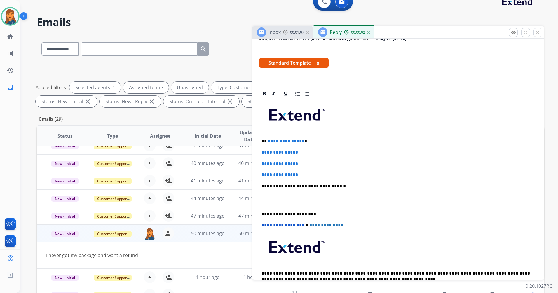
scroll to position [88, 0]
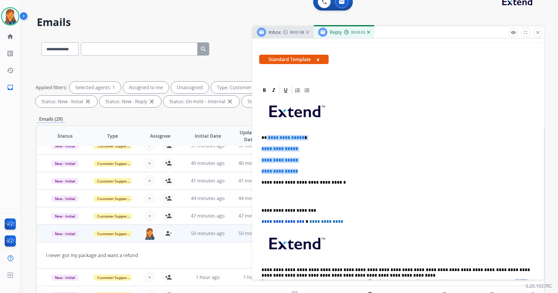
drag, startPoint x: 302, startPoint y: 173, endPoint x: 268, endPoint y: 139, distance: 48.5
click at [267, 139] on div "**********" at bounding box center [398, 195] width 278 height 201
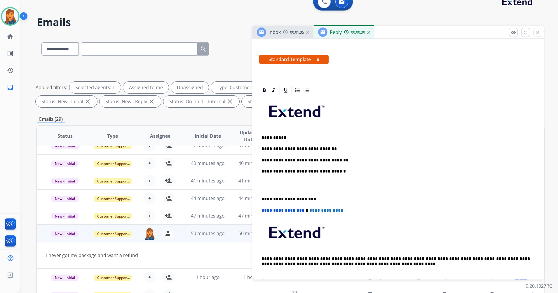
click at [328, 161] on p "**********" at bounding box center [396, 159] width 269 height 5
click at [330, 159] on p "**********" at bounding box center [396, 159] width 269 height 5
click at [365, 158] on p "**********" at bounding box center [396, 159] width 269 height 5
click at [443, 161] on p "**********" at bounding box center [396, 159] width 269 height 5
click at [499, 162] on p "**********" at bounding box center [396, 159] width 269 height 5
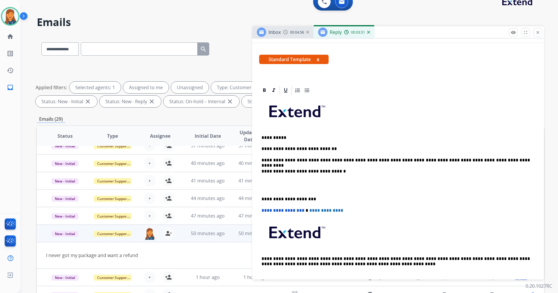
click at [441, 161] on p "**********" at bounding box center [396, 159] width 269 height 5
click at [495, 159] on p "**********" at bounding box center [396, 159] width 269 height 5
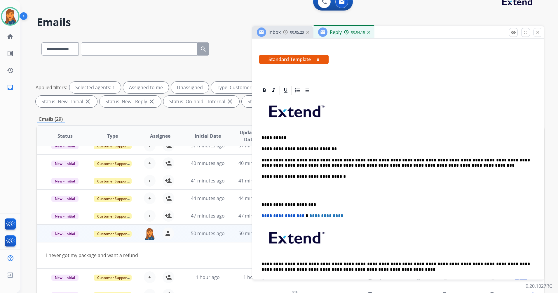
click at [261, 204] on div "**********" at bounding box center [398, 192] width 278 height 195
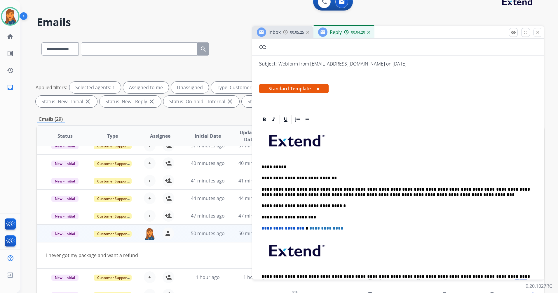
scroll to position [0, 0]
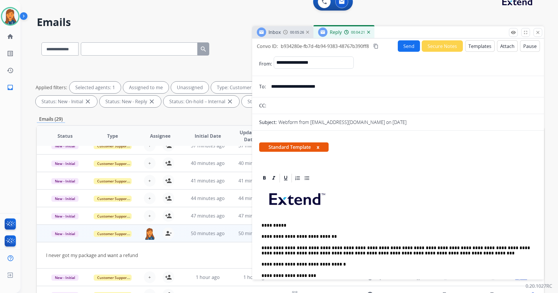
click at [376, 44] on mat-icon "content_copy" at bounding box center [375, 46] width 5 height 5
click at [406, 45] on button "Send" at bounding box center [409, 45] width 22 height 11
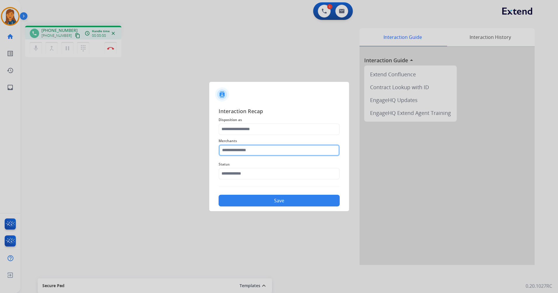
click at [253, 152] on input "text" at bounding box center [279, 150] width 121 height 12
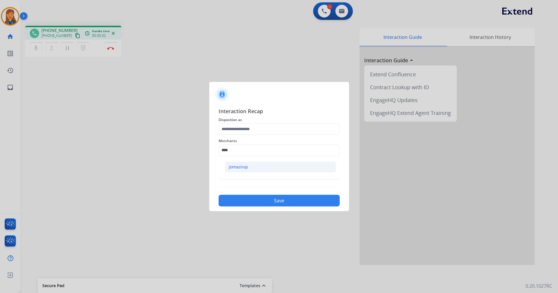
click at [245, 167] on div "Jomashop" at bounding box center [238, 167] width 19 height 6
type input "********"
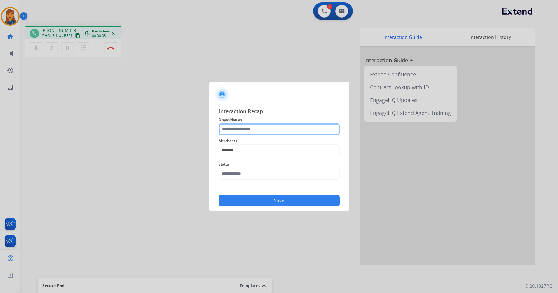
click at [239, 126] on input "text" at bounding box center [279, 129] width 121 height 12
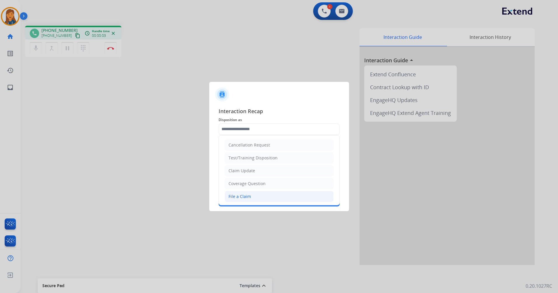
click at [242, 192] on li "File a Claim" at bounding box center [279, 196] width 109 height 11
type input "**********"
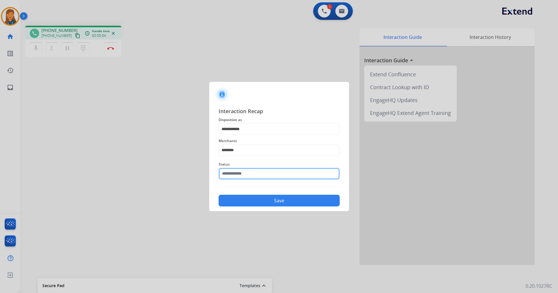
click at [244, 170] on input "text" at bounding box center [279, 174] width 121 height 12
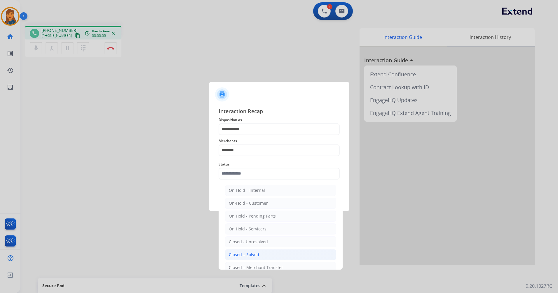
click at [248, 251] on div "Closed – Solved" at bounding box center [244, 254] width 30 height 6
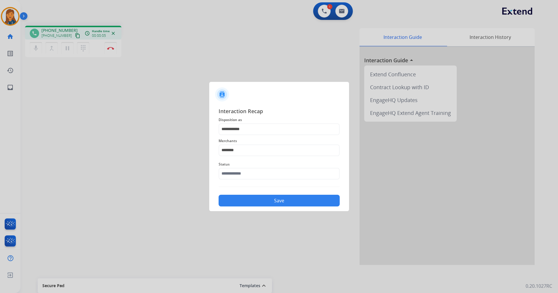
type input "**********"
click at [254, 203] on button "Save" at bounding box center [279, 200] width 121 height 12
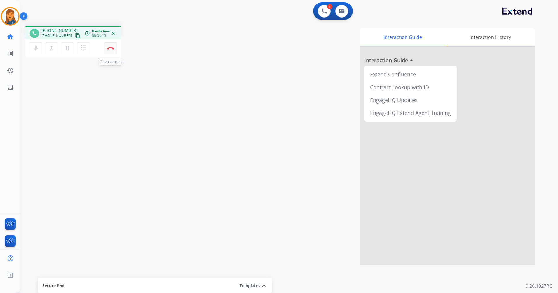
click at [115, 45] on button "Disconnect" at bounding box center [111, 48] width 12 height 12
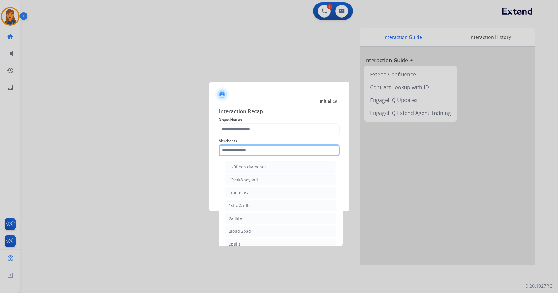
click at [265, 154] on input "text" at bounding box center [279, 150] width 121 height 12
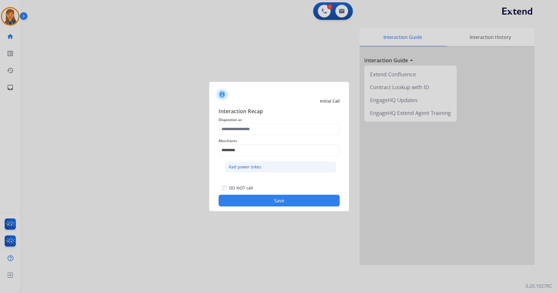
click at [248, 165] on div "Rad power bikes" at bounding box center [245, 167] width 32 height 6
type input "**********"
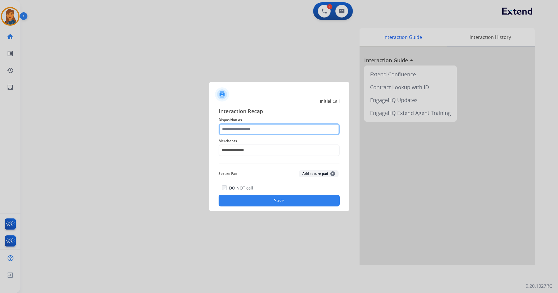
click at [251, 131] on input "text" at bounding box center [279, 129] width 121 height 12
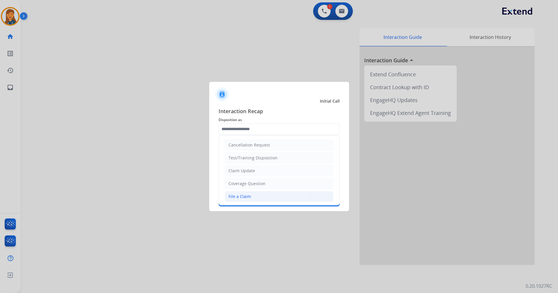
click at [247, 194] on div "File a Claim" at bounding box center [240, 196] width 22 height 6
type input "**********"
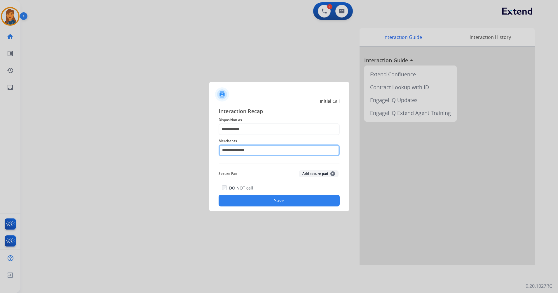
click at [246, 150] on input "**********" at bounding box center [279, 150] width 121 height 12
click at [265, 194] on div "DO NOT call Save" at bounding box center [279, 195] width 121 height 22
click at [288, 199] on button "Save" at bounding box center [279, 200] width 121 height 12
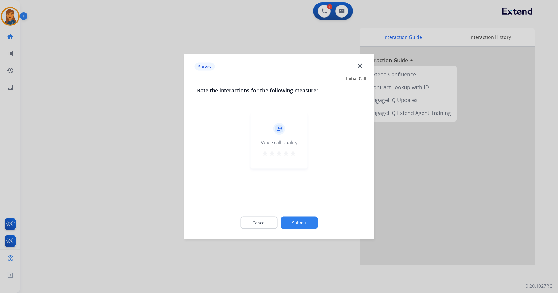
click at [293, 154] on mat-icon "star" at bounding box center [293, 153] width 7 height 7
click at [294, 210] on div "Cancel Submit" at bounding box center [279, 222] width 164 height 26
click at [297, 221] on button "Submit" at bounding box center [299, 222] width 37 height 12
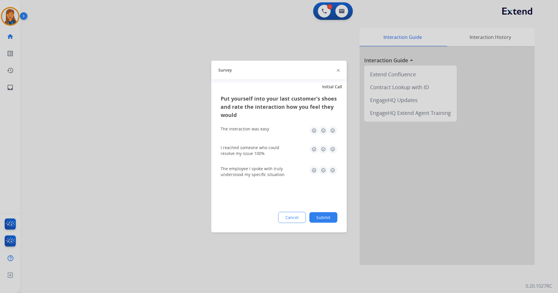
click at [332, 129] on img at bounding box center [332, 130] width 9 height 9
click at [334, 151] on img at bounding box center [332, 149] width 9 height 9
click at [333, 169] on img at bounding box center [332, 170] width 9 height 9
click at [329, 214] on button "Submit" at bounding box center [323, 217] width 28 height 11
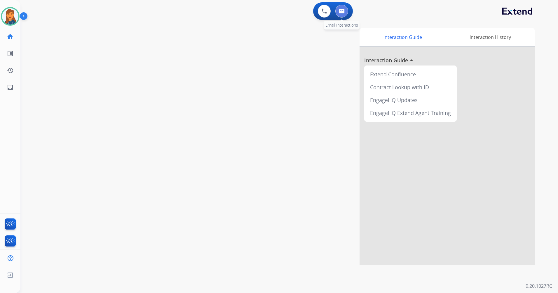
click at [341, 15] on button at bounding box center [341, 11] width 13 height 13
select select "**********"
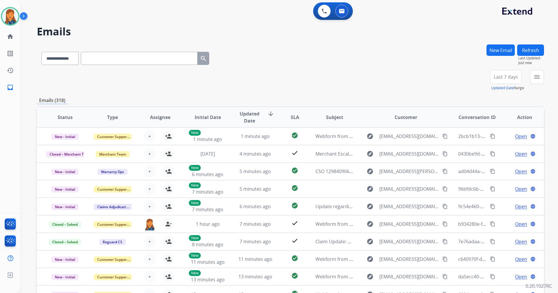
click at [508, 51] on button "New Email" at bounding box center [501, 49] width 28 height 11
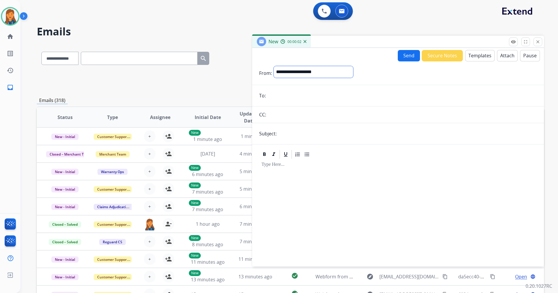
click at [299, 76] on select "**********" at bounding box center [313, 72] width 79 height 12
drag, startPoint x: 296, startPoint y: 71, endPoint x: 302, endPoint y: 71, distance: 6.1
click at [296, 71] on select "**********" at bounding box center [313, 72] width 79 height 12
select select "**********"
click at [274, 66] on select "**********" at bounding box center [313, 72] width 79 height 12
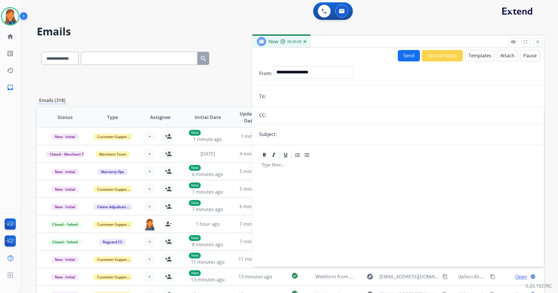
click at [480, 56] on button "Templates" at bounding box center [479, 55] width 29 height 11
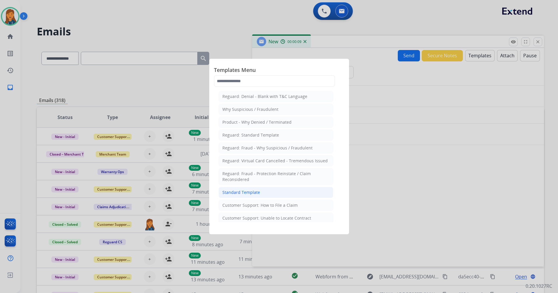
click at [248, 189] on div "Standard Template" at bounding box center [241, 192] width 38 height 6
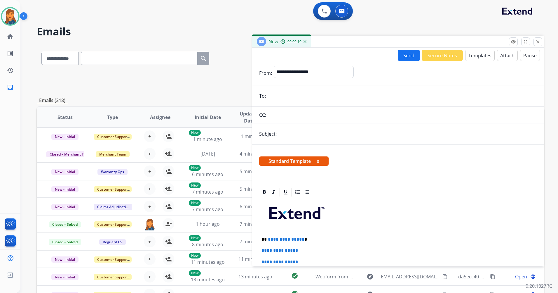
click at [280, 100] on input "email" at bounding box center [402, 96] width 269 height 12
paste input "**********"
type input "**********"
click at [289, 133] on input "text" at bounding box center [408, 134] width 259 height 12
type input "**********"
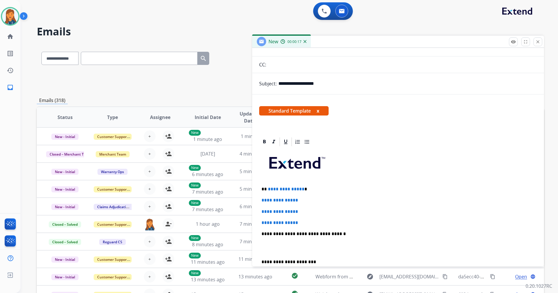
scroll to position [58, 0]
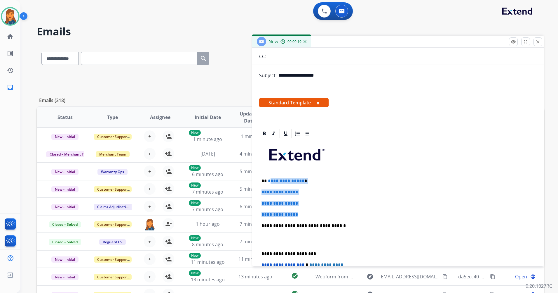
drag, startPoint x: 304, startPoint y: 213, endPoint x: 270, endPoint y: 176, distance: 50.6
click at [270, 176] on div "**********" at bounding box center [398, 239] width 278 height 201
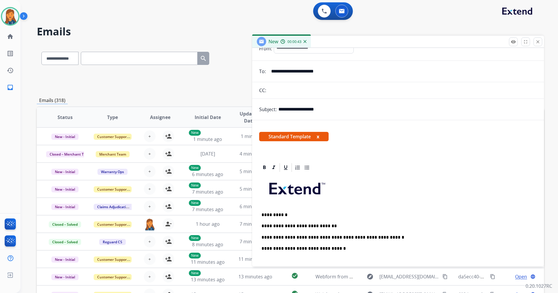
scroll to position [0, 0]
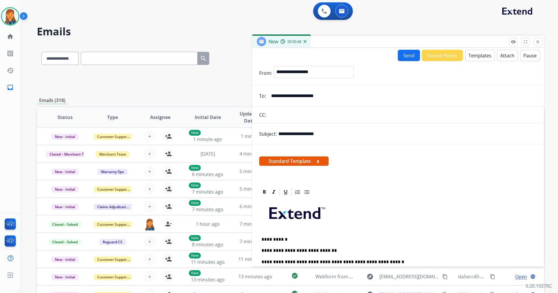
click at [504, 55] on button "Attach" at bounding box center [507, 55] width 21 height 11
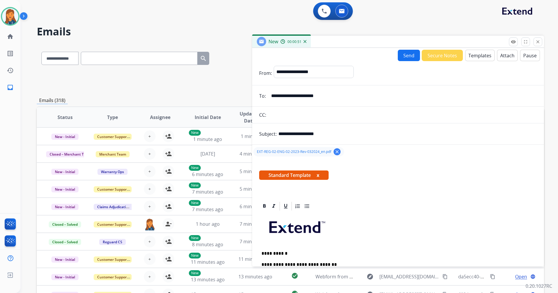
click at [408, 54] on button "Send" at bounding box center [409, 55] width 22 height 11
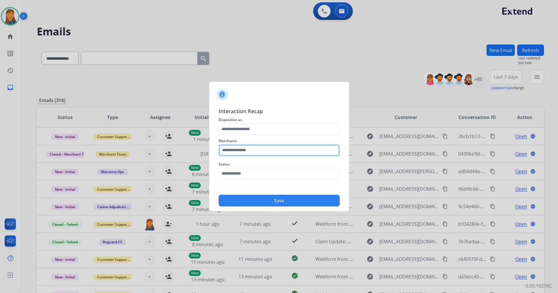
click at [243, 151] on input "text" at bounding box center [279, 150] width 121 height 12
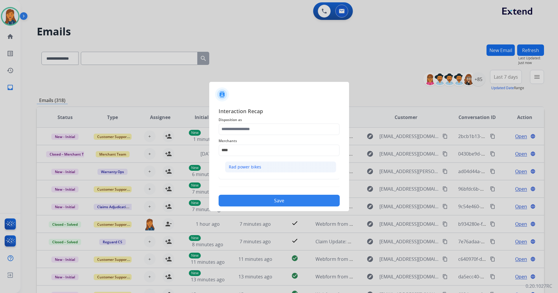
drag, startPoint x: 244, startPoint y: 169, endPoint x: 242, endPoint y: 140, distance: 29.0
click at [245, 169] on div "Rad power bikes" at bounding box center [245, 167] width 32 height 6
type input "**********"
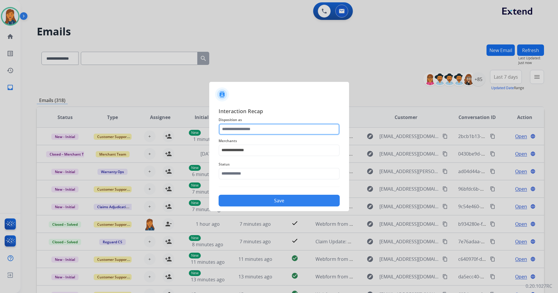
click at [239, 123] on input "text" at bounding box center [279, 129] width 121 height 12
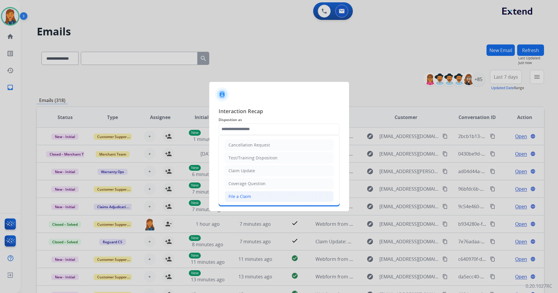
click at [239, 193] on div "File a Claim" at bounding box center [240, 196] width 22 height 6
type input "**********"
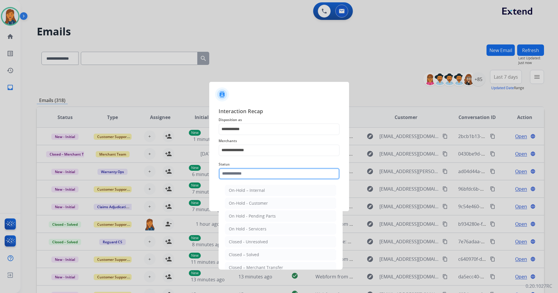
click at [240, 175] on input "text" at bounding box center [279, 174] width 121 height 12
click at [243, 257] on div "Closed – Solved" at bounding box center [244, 254] width 30 height 6
type input "**********"
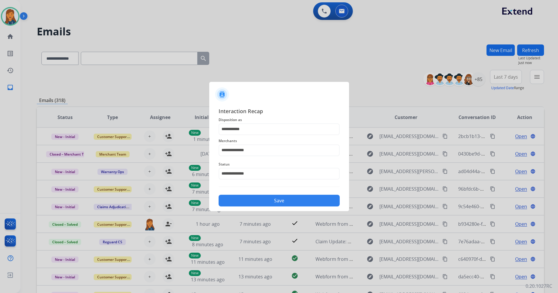
click at [245, 196] on button "Save" at bounding box center [279, 200] width 121 height 12
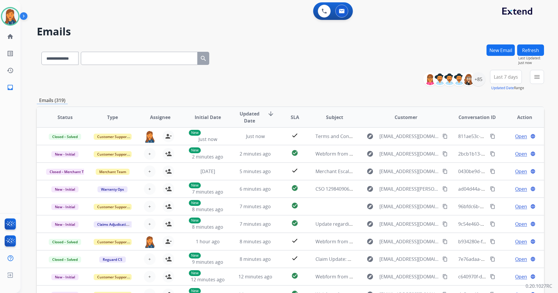
click at [516, 76] on span "Last 7 days" at bounding box center [506, 77] width 24 height 2
click at [498, 148] on div "Last 90 days" at bounding box center [504, 147] width 32 height 9
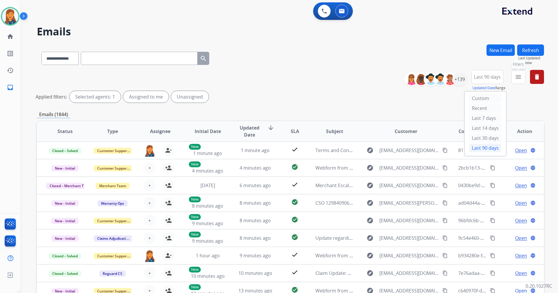
click at [516, 77] on mat-icon "menu" at bounding box center [518, 76] width 7 height 7
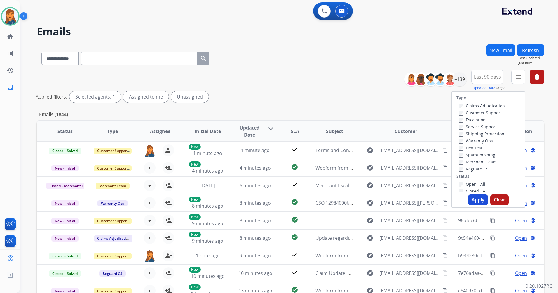
click at [472, 112] on label "Customer Support" at bounding box center [480, 113] width 43 height 6
click at [471, 133] on label "Shipping Protection" at bounding box center [482, 134] width 46 height 6
click at [474, 171] on label "Reguard CS" at bounding box center [474, 169] width 30 height 6
click at [471, 184] on label "Open - All" at bounding box center [472, 184] width 27 height 6
click at [471, 198] on button "Apply" at bounding box center [478, 199] width 20 height 11
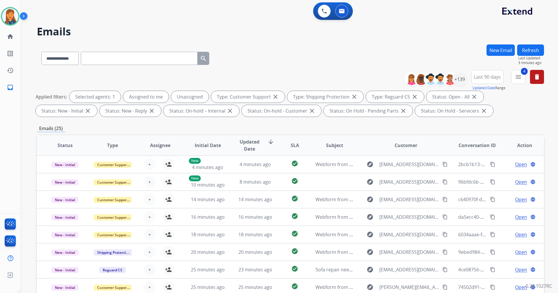
click at [530, 51] on button "Refresh" at bounding box center [530, 49] width 27 height 11
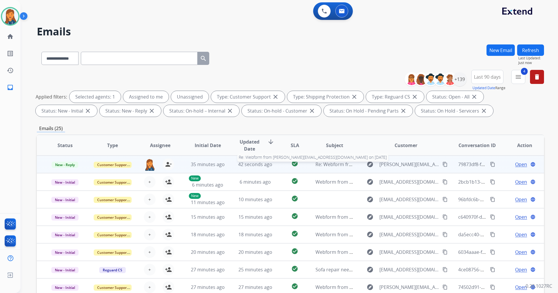
click at [335, 163] on span "Re: Webform from [PERSON_NAME][EMAIL_ADDRESS][DOMAIN_NAME] on [DATE]" at bounding box center [404, 164] width 176 height 6
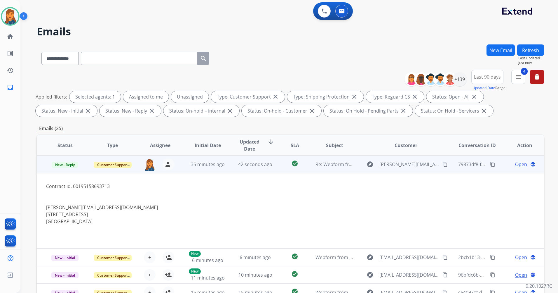
click at [521, 164] on span "Open" at bounding box center [521, 164] width 12 height 7
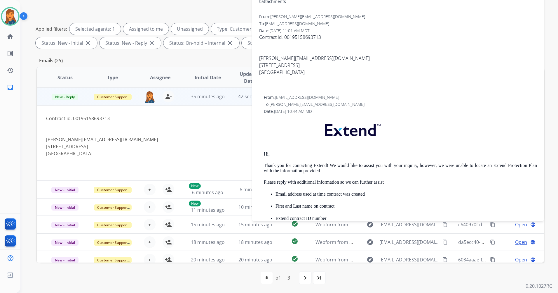
scroll to position [24, 0]
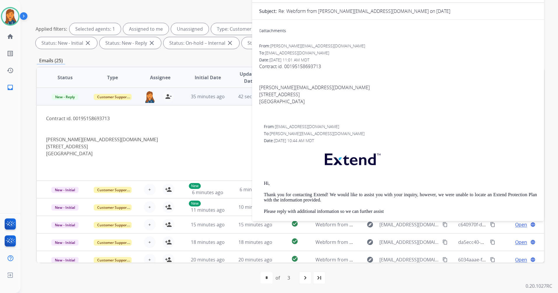
click at [311, 65] on span "Contract id. 00195158693713 [PERSON_NAME][EMAIL_ADDRESS][DOMAIN_NAME] [STREET_A…" at bounding box center [398, 91] width 278 height 56
click at [314, 66] on span "Contract id. 00195158693713 [PERSON_NAME][EMAIL_ADDRESS][DOMAIN_NAME] [STREET_A…" at bounding box center [398, 91] width 278 height 56
copy span "00195158693713"
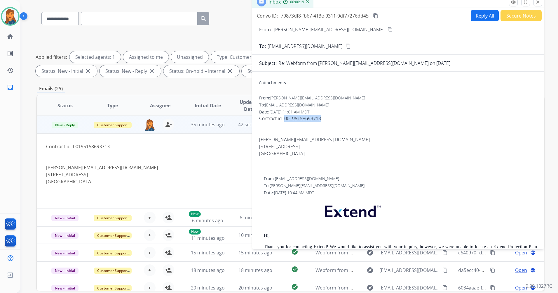
scroll to position [0, 0]
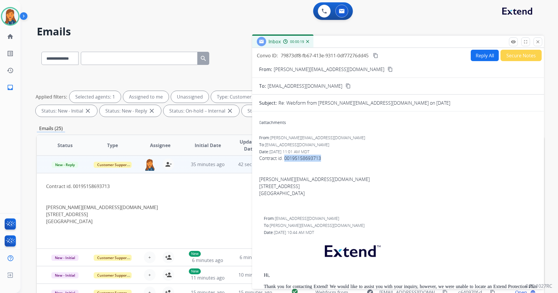
click at [478, 60] on button "Reply All" at bounding box center [485, 55] width 28 height 11
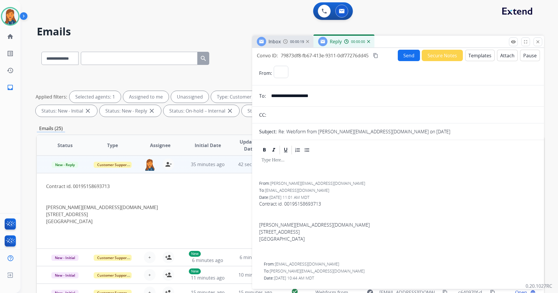
select select "**********"
click at [469, 58] on button "Templates" at bounding box center [479, 55] width 29 height 11
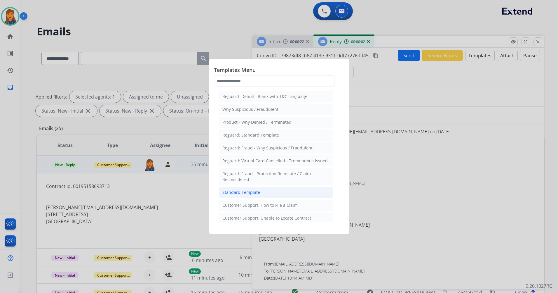
click at [253, 194] on div "Standard Template" at bounding box center [241, 192] width 38 height 6
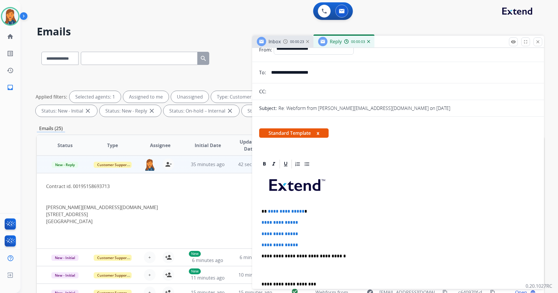
scroll to position [58, 0]
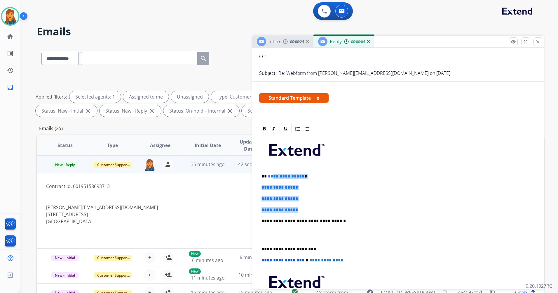
drag, startPoint x: 302, startPoint y: 207, endPoint x: 271, endPoint y: 177, distance: 43.2
click at [271, 177] on div "**********" at bounding box center [398, 234] width 278 height 201
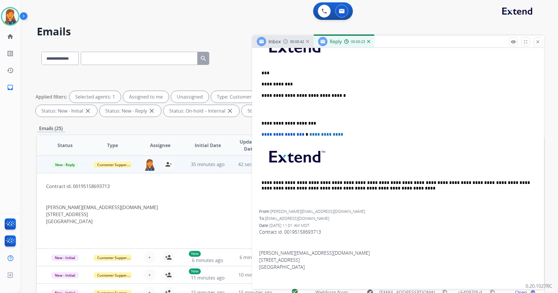
scroll to position [146, 0]
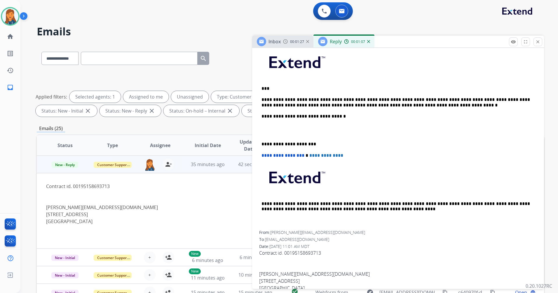
click at [260, 145] on div "**********" at bounding box center [398, 138] width 278 height 184
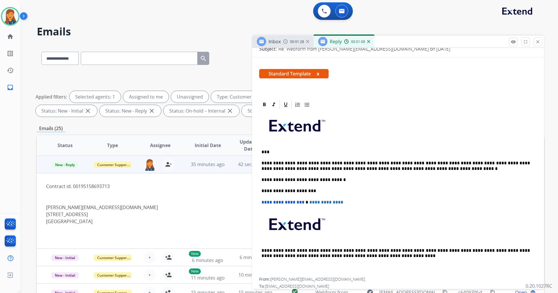
scroll to position [0, 0]
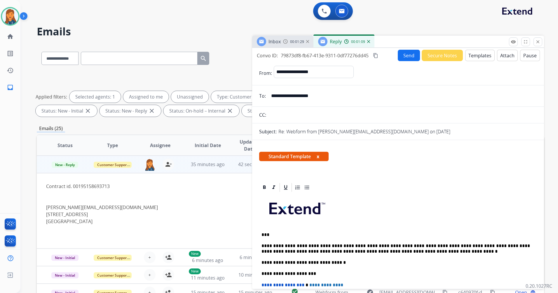
click at [411, 55] on button "Send" at bounding box center [409, 55] width 22 height 11
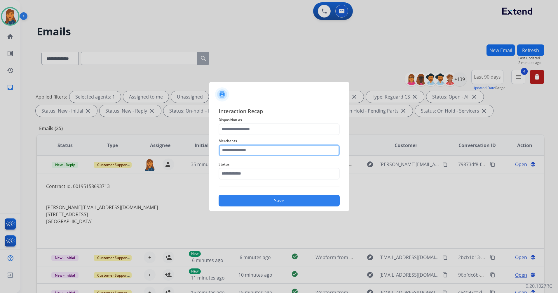
click at [296, 149] on input "text" at bounding box center [279, 150] width 121 height 12
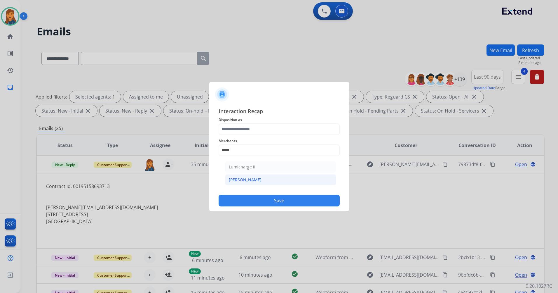
click at [241, 183] on li "[PERSON_NAME]" at bounding box center [280, 179] width 111 height 11
type input "********"
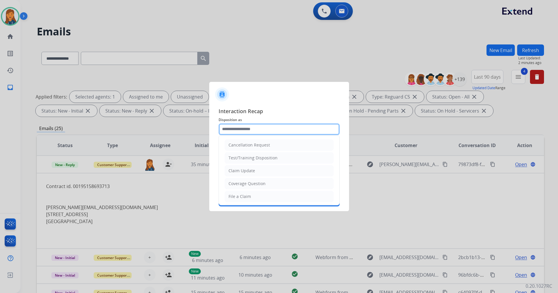
click at [242, 130] on input "text" at bounding box center [279, 129] width 121 height 12
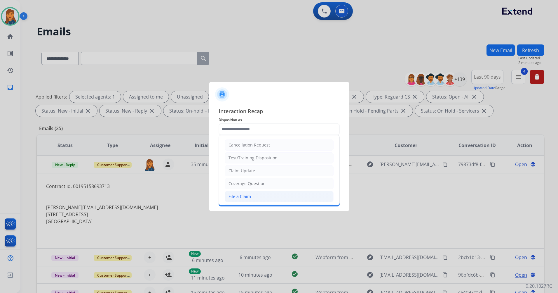
click at [246, 194] on div "File a Claim" at bounding box center [240, 196] width 22 height 6
type input "**********"
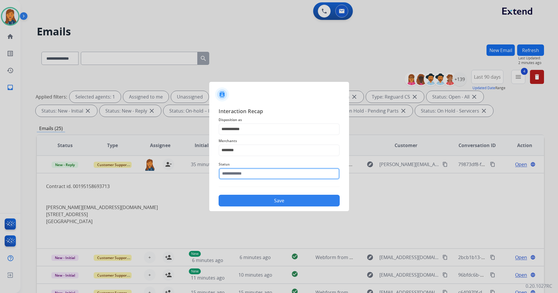
click at [246, 177] on input "text" at bounding box center [279, 174] width 121 height 12
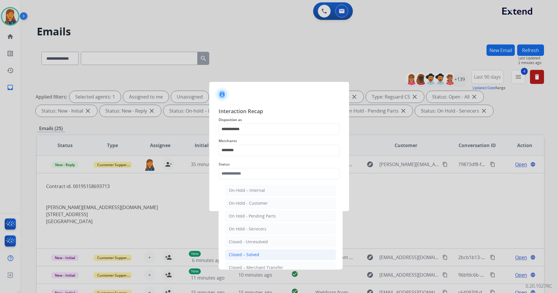
click at [244, 249] on li "Closed – Solved" at bounding box center [280, 254] width 111 height 11
type input "**********"
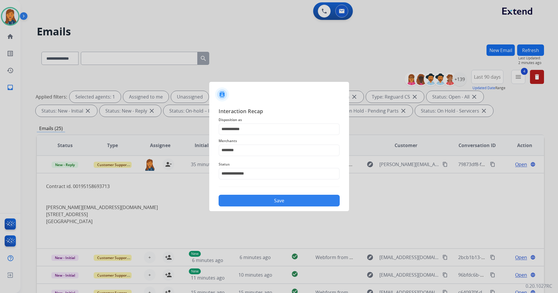
click at [250, 200] on button "Save" at bounding box center [279, 200] width 121 height 12
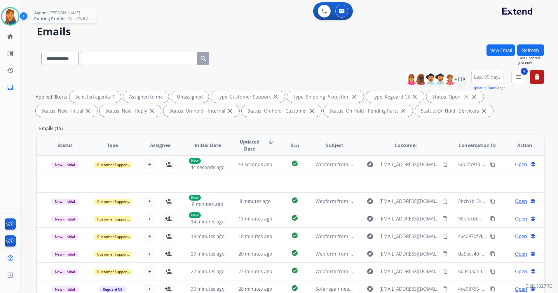
click at [12, 12] on img at bounding box center [10, 16] width 16 height 16
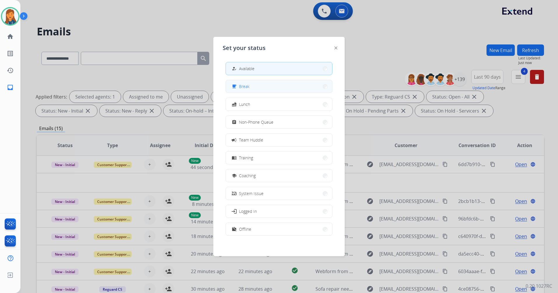
click at [247, 84] on span "Break" at bounding box center [244, 86] width 11 height 6
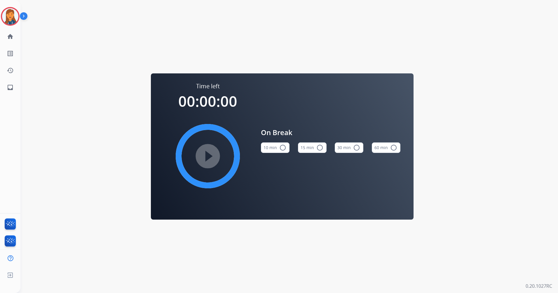
click at [312, 147] on button "15 min radio_button_unchecked" at bounding box center [312, 147] width 29 height 11
click at [205, 158] on mat-icon "play_circle_filled" at bounding box center [207, 155] width 7 height 7
click at [16, 18] on img at bounding box center [10, 16] width 16 height 16
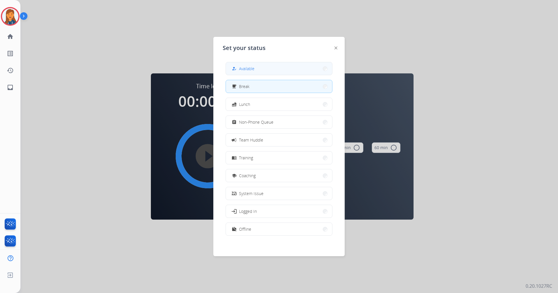
click at [259, 67] on button "how_to_reg Available" at bounding box center [279, 68] width 106 height 13
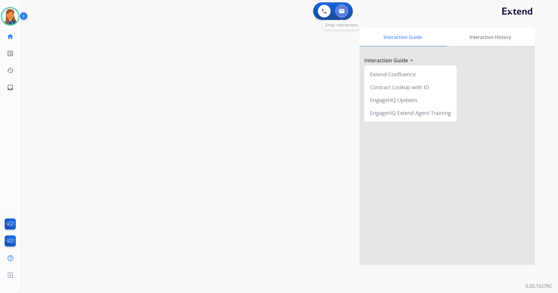
click at [344, 17] on button at bounding box center [341, 11] width 13 height 13
select select "**********"
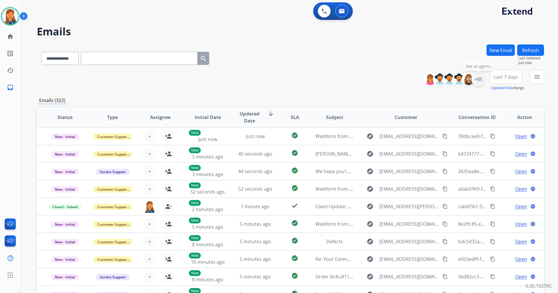
click at [477, 83] on div "+85" at bounding box center [478, 79] width 14 height 14
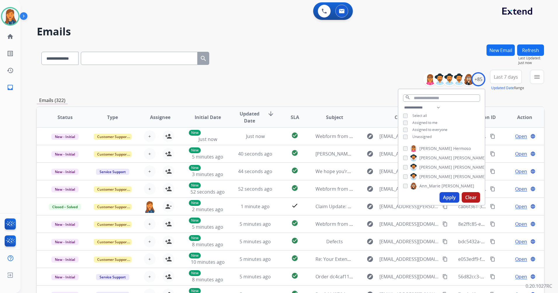
click at [504, 76] on span "Last 7 days" at bounding box center [506, 77] width 24 height 2
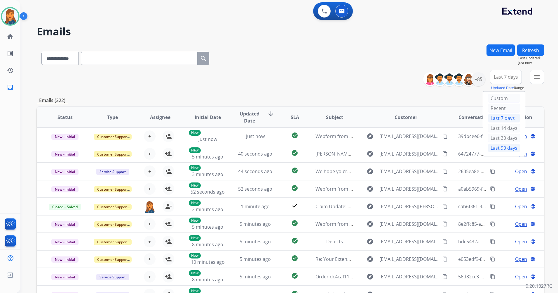
click at [497, 145] on div "Last 90 days" at bounding box center [504, 147] width 32 height 9
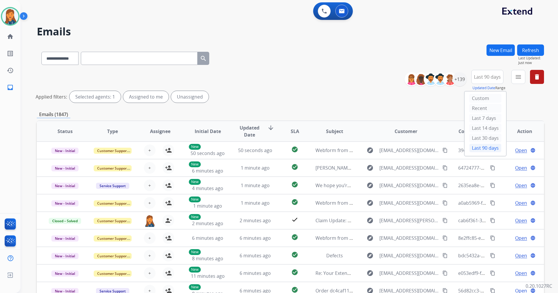
click at [522, 80] on mat-icon "menu" at bounding box center [518, 76] width 7 height 7
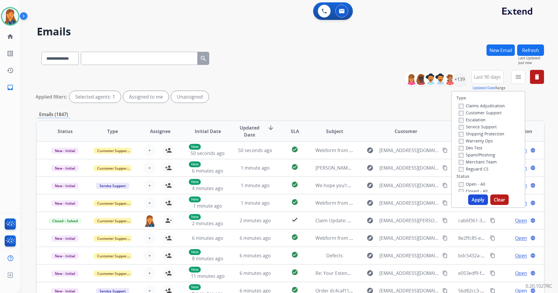
click at [488, 110] on label "Customer Support" at bounding box center [480, 113] width 43 height 6
click at [483, 133] on label "Shipping Protection" at bounding box center [482, 134] width 46 height 6
click at [477, 166] on label "Reguard CS" at bounding box center [474, 169] width 30 height 6
drag, startPoint x: 471, startPoint y: 182, endPoint x: 471, endPoint y: 190, distance: 7.9
click at [471, 183] on label "Open - All" at bounding box center [472, 184] width 27 height 6
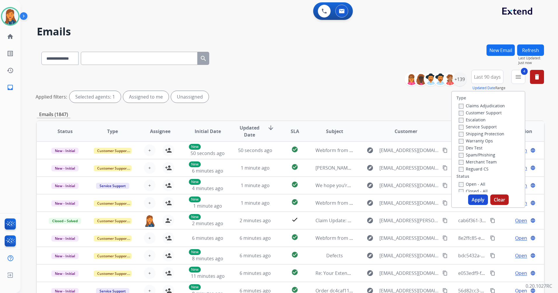
click at [470, 201] on button "Apply" at bounding box center [478, 199] width 20 height 11
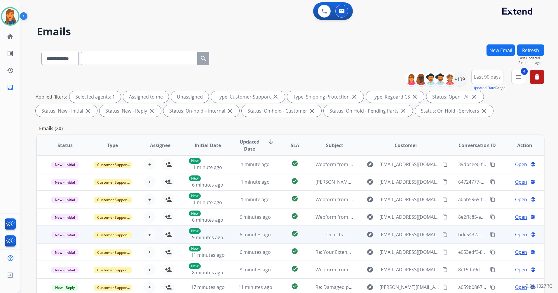
scroll to position [1, 0]
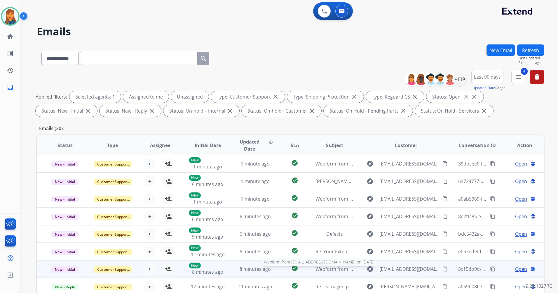
click at [330, 268] on span "Webform from [EMAIL_ADDRESS][DOMAIN_NAME] on [DATE]" at bounding box center [382, 268] width 132 height 6
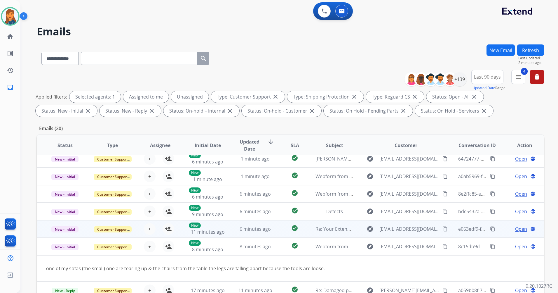
scroll to position [27, 0]
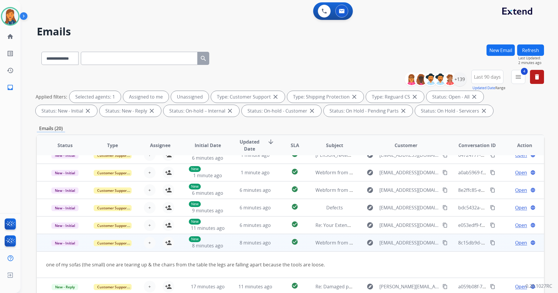
click at [443, 243] on mat-icon "content_copy" at bounding box center [445, 242] width 5 height 5
click at [168, 242] on mat-icon "person_add" at bounding box center [168, 242] width 7 height 7
click at [515, 242] on span "Open" at bounding box center [521, 242] width 12 height 7
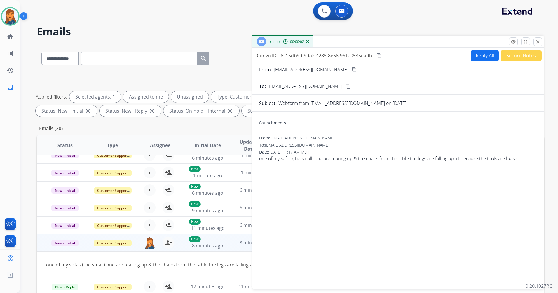
click at [486, 53] on button "Reply All" at bounding box center [485, 55] width 28 height 11
select select "**********"
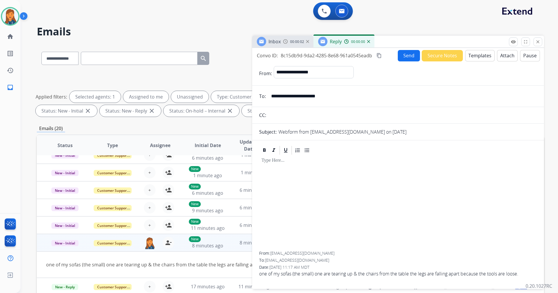
click at [472, 57] on button "Templates" at bounding box center [479, 55] width 29 height 11
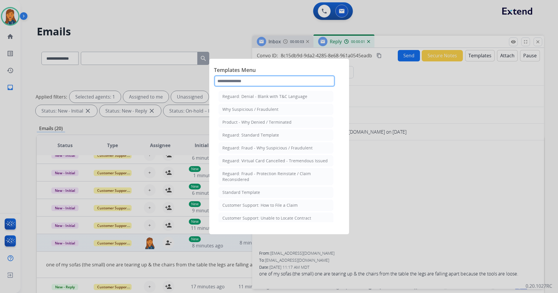
click at [228, 80] on input "text" at bounding box center [274, 81] width 121 height 12
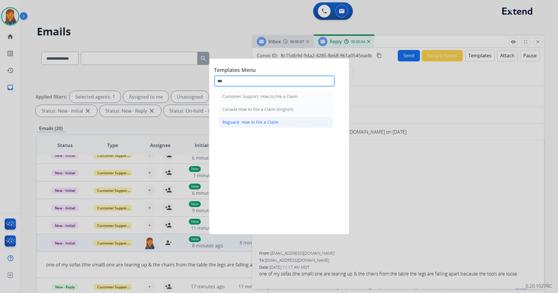
type input "***"
click at [246, 122] on div "Reguard: How to File a Claim" at bounding box center [250, 122] width 56 height 6
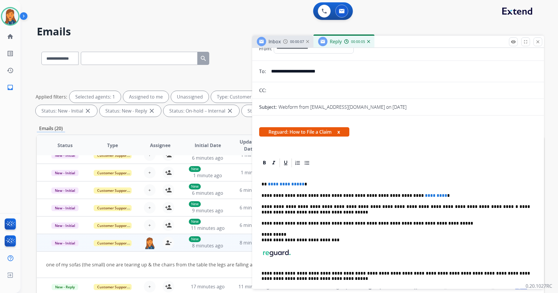
scroll to position [58, 0]
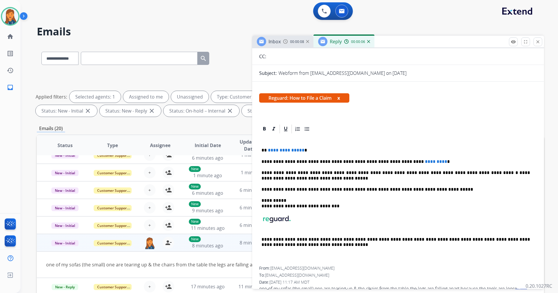
click at [300, 149] on span "**********" at bounding box center [286, 150] width 36 height 4
click at [425, 163] on span "*********" at bounding box center [436, 161] width 22 height 4
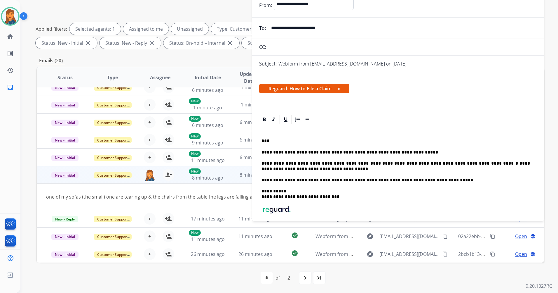
scroll to position [0, 0]
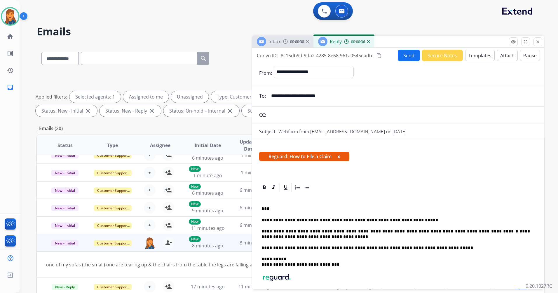
click at [378, 53] on mat-icon "content_copy" at bounding box center [379, 55] width 5 height 5
click at [406, 54] on button "Send" at bounding box center [410, 55] width 22 height 11
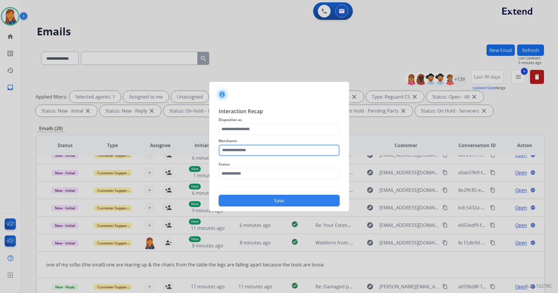
click at [241, 144] on input "text" at bounding box center [279, 150] width 121 height 12
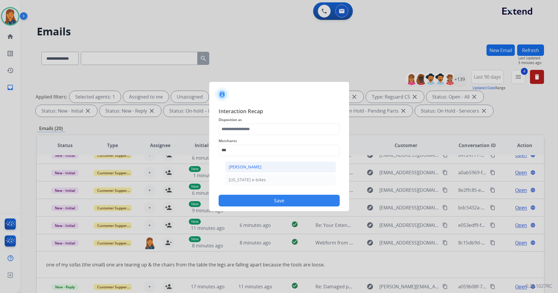
click at [257, 163] on li "[PERSON_NAME]" at bounding box center [280, 166] width 111 height 11
type input "**********"
click at [248, 175] on input "text" at bounding box center [279, 174] width 121 height 12
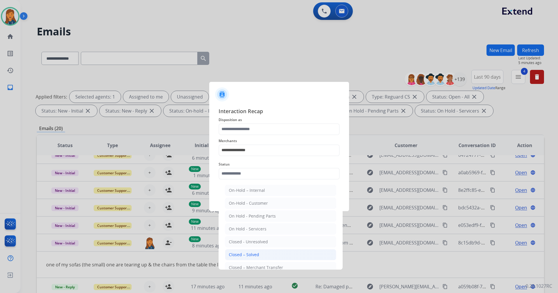
click at [250, 253] on div "Closed – Solved" at bounding box center [244, 254] width 30 height 6
type input "**********"
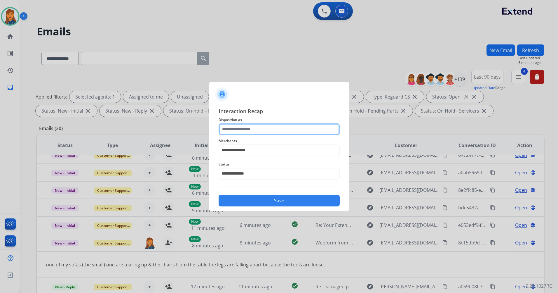
click at [248, 130] on input "text" at bounding box center [279, 129] width 121 height 12
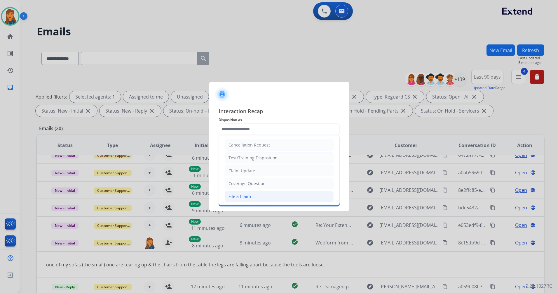
click at [242, 197] on div "File a Claim" at bounding box center [240, 196] width 22 height 6
type input "**********"
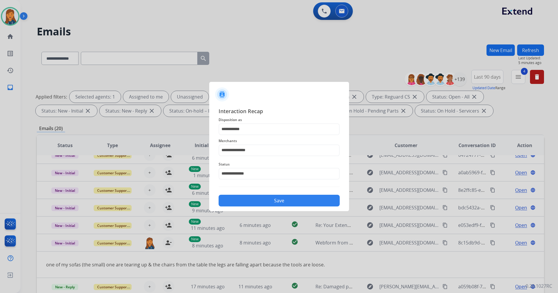
click at [244, 201] on button "Save" at bounding box center [279, 200] width 121 height 12
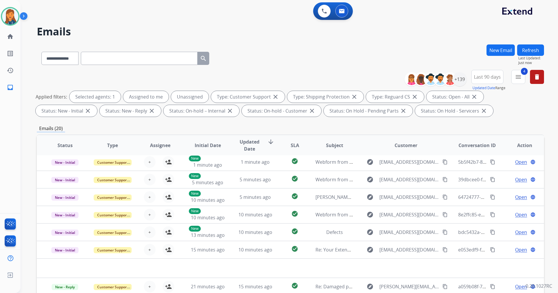
scroll to position [20, 0]
click at [526, 51] on button "Refresh" at bounding box center [530, 49] width 27 height 11
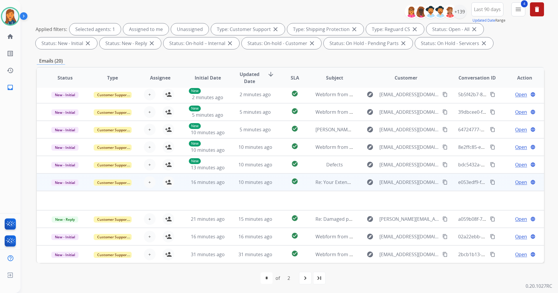
scroll to position [68, 0]
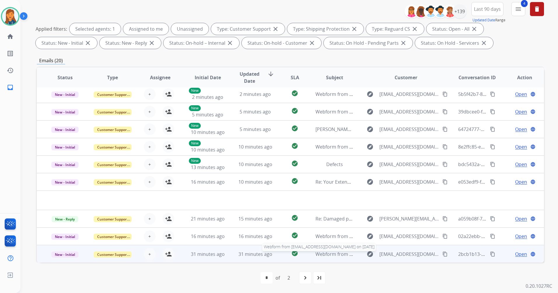
click at [335, 256] on span "Webform from [EMAIL_ADDRESS][DOMAIN_NAME] on [DATE]" at bounding box center [382, 253] width 132 height 6
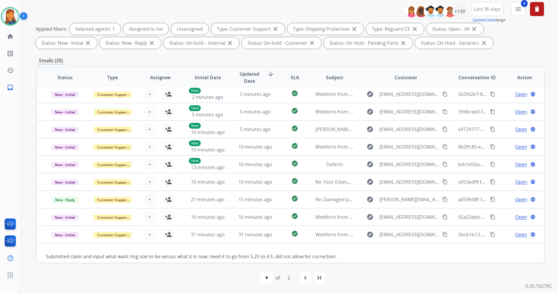
scroll to position [27, 0]
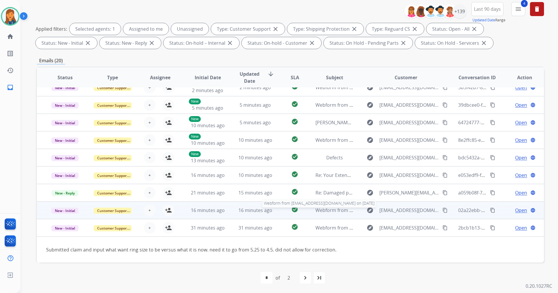
click at [339, 210] on span "Webform from [EMAIL_ADDRESS][DOMAIN_NAME] on [DATE]" at bounding box center [382, 210] width 132 height 6
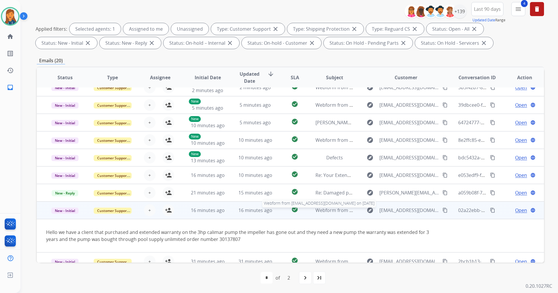
scroll to position [34, 0]
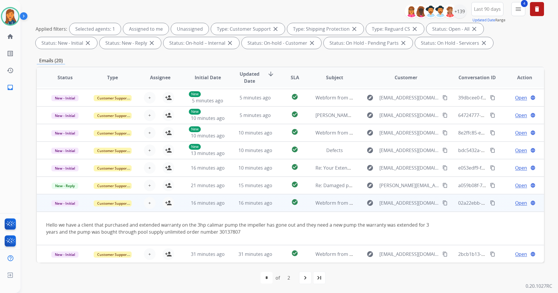
click at [443, 203] on mat-icon "content_copy" at bounding box center [445, 202] width 5 height 5
click at [515, 202] on span "Open" at bounding box center [521, 202] width 12 height 7
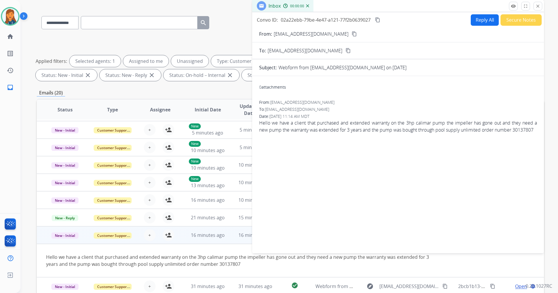
scroll to position [0, 0]
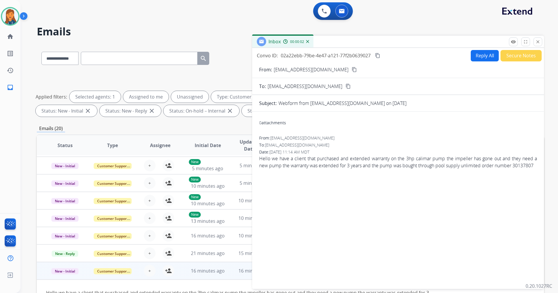
click at [482, 55] on button "Reply All" at bounding box center [485, 55] width 28 height 11
select select "**********"
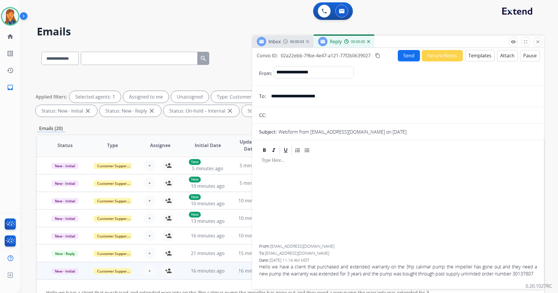
click at [476, 54] on button "Templates" at bounding box center [479, 55] width 29 height 11
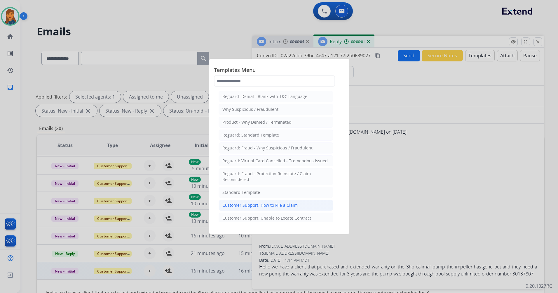
click at [267, 205] on div "Customer Support: How to File a Claim" at bounding box center [259, 205] width 75 height 6
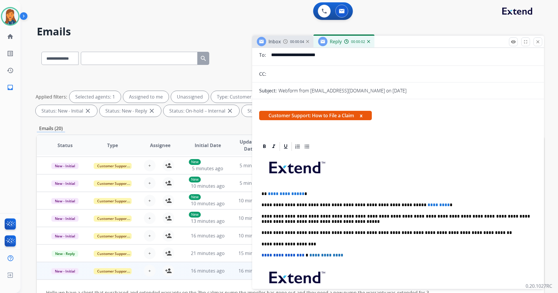
scroll to position [58, 0]
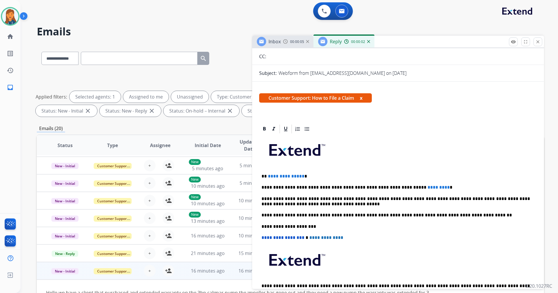
click at [301, 176] on p "**********" at bounding box center [396, 175] width 269 height 5
click at [428, 187] on span "*********" at bounding box center [439, 187] width 22 height 4
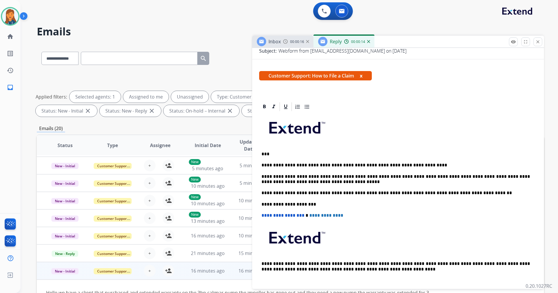
scroll to position [0, 0]
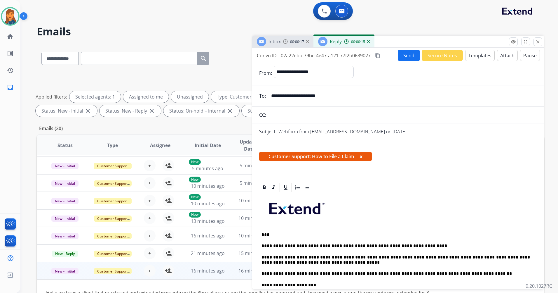
click at [378, 53] on mat-icon "content_copy" at bounding box center [377, 55] width 5 height 5
click at [410, 57] on button "Send" at bounding box center [409, 55] width 22 height 11
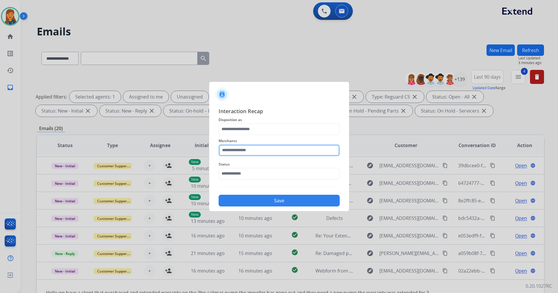
click at [246, 144] on input "text" at bounding box center [279, 150] width 121 height 12
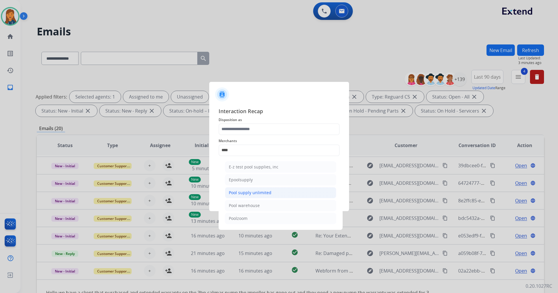
click at [241, 198] on li "Pool supply unlimited" at bounding box center [280, 192] width 111 height 11
type input "**********"
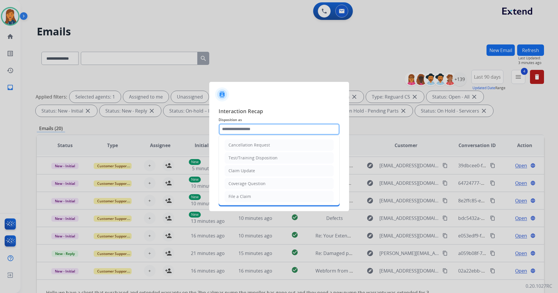
click at [246, 128] on input "text" at bounding box center [279, 129] width 121 height 12
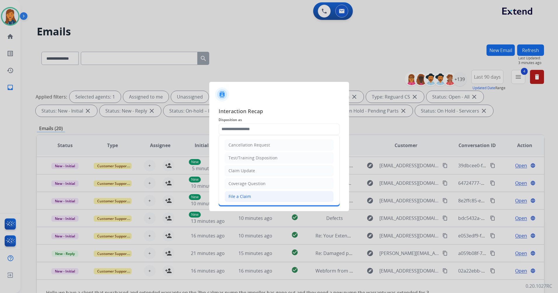
click at [236, 194] on div "File a Claim" at bounding box center [240, 196] width 22 height 6
type input "**********"
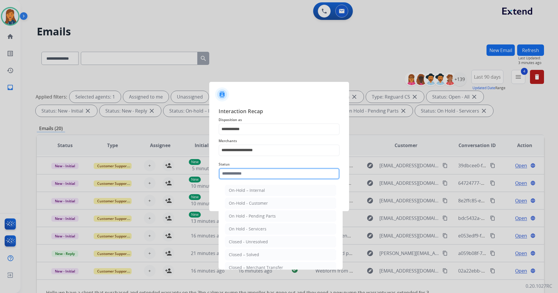
click at [237, 172] on input "text" at bounding box center [279, 174] width 121 height 12
click at [242, 258] on li "Closed – Solved" at bounding box center [280, 254] width 111 height 11
type input "**********"
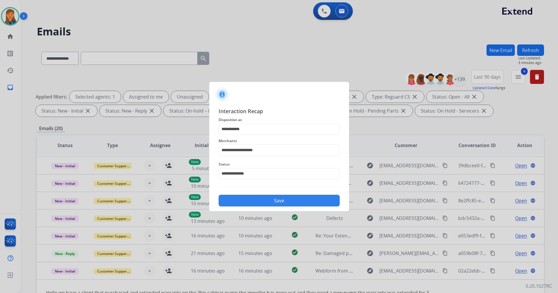
click at [235, 203] on button "Save" at bounding box center [279, 200] width 121 height 12
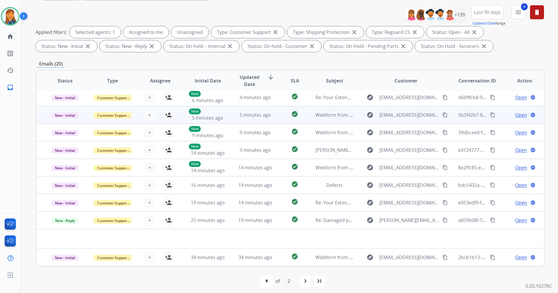
scroll to position [68, 0]
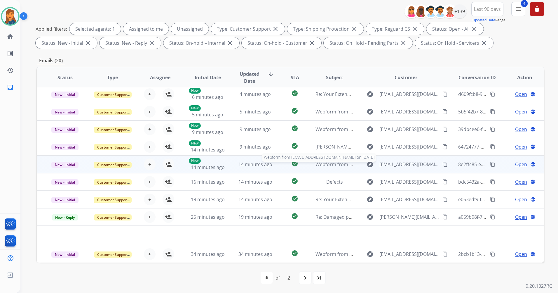
click at [323, 166] on span "Webform from [EMAIL_ADDRESS][DOMAIN_NAME] on [DATE]" at bounding box center [382, 164] width 132 height 6
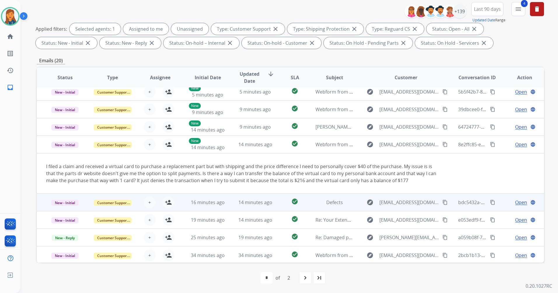
scroll to position [41, 0]
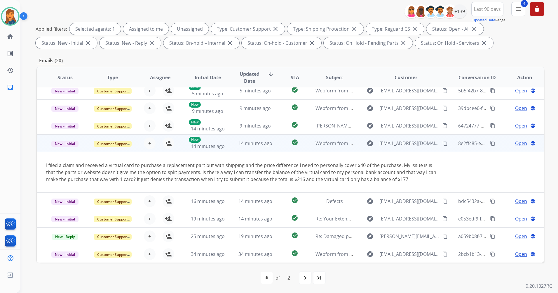
click at [443, 144] on mat-icon "content_copy" at bounding box center [445, 142] width 5 height 5
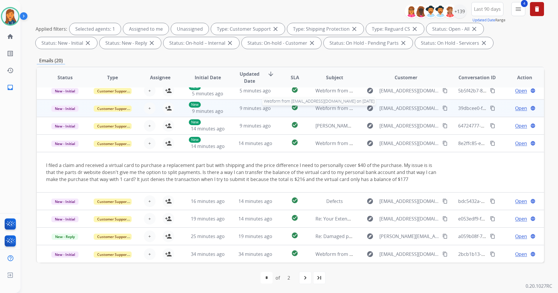
click at [320, 106] on span "Webform from [EMAIL_ADDRESS][DOMAIN_NAME] on [DATE]" at bounding box center [382, 108] width 132 height 6
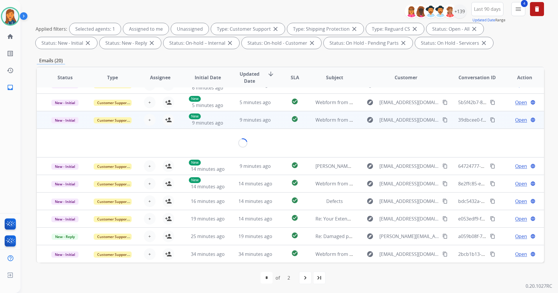
scroll to position [27, 0]
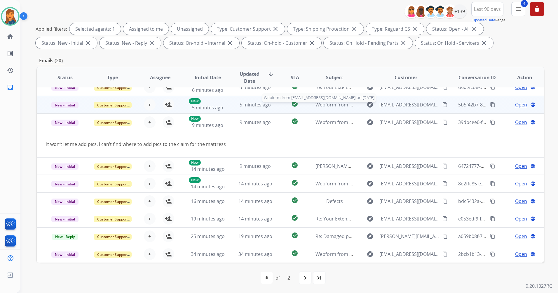
click at [325, 103] on span "Webform from [EMAIL_ADDRESS][DOMAIN_NAME] on [DATE]" at bounding box center [382, 104] width 132 height 6
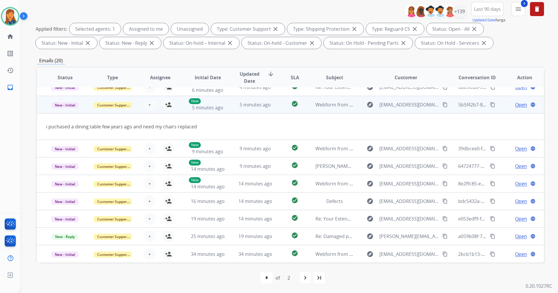
click at [443, 103] on mat-icon "content_copy" at bounding box center [445, 104] width 5 height 5
click at [168, 105] on mat-icon "person_add" at bounding box center [168, 104] width 7 height 7
click at [520, 103] on span "Open" at bounding box center [521, 104] width 12 height 7
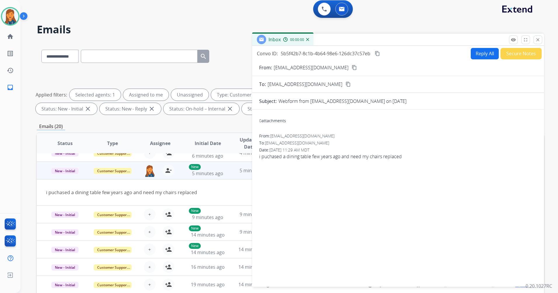
scroll to position [0, 0]
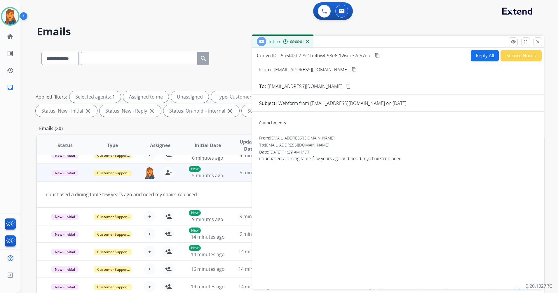
click at [477, 58] on button "Reply All" at bounding box center [485, 55] width 28 height 11
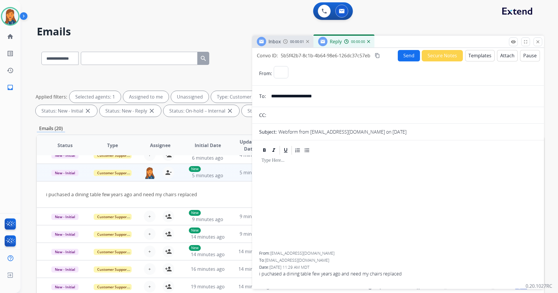
select select "**********"
click at [465, 56] on button "Templates" at bounding box center [479, 55] width 29 height 11
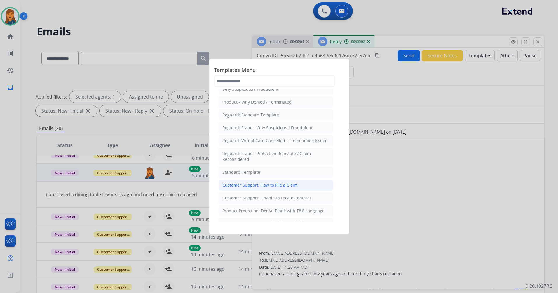
scroll to position [29, 0]
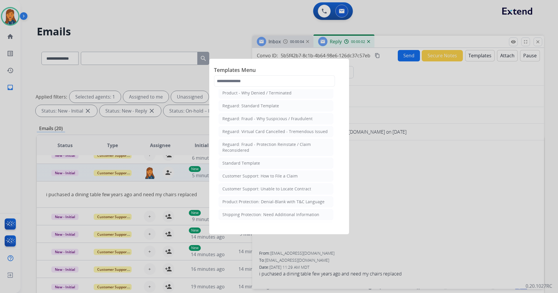
click at [263, 186] on div "Customer Support: Unable to Locate Contract" at bounding box center [266, 189] width 89 height 6
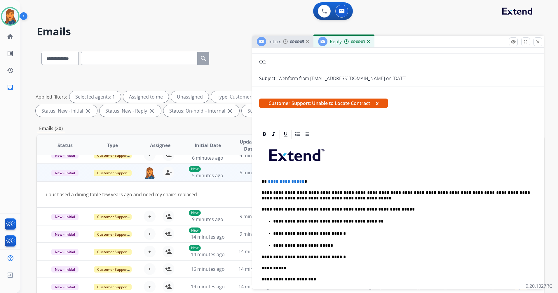
scroll to position [58, 0]
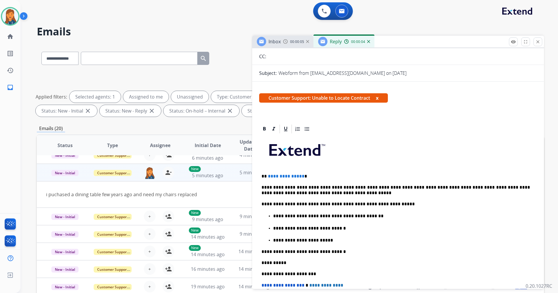
click at [301, 174] on span "**********" at bounding box center [286, 176] width 36 height 4
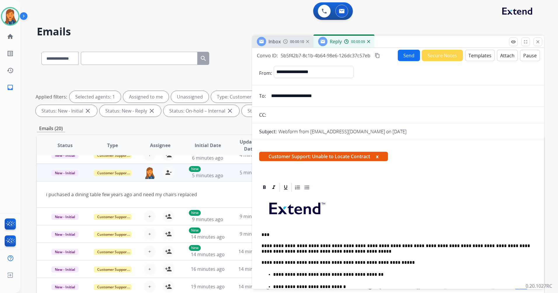
click at [413, 55] on button "Send" at bounding box center [409, 55] width 22 height 11
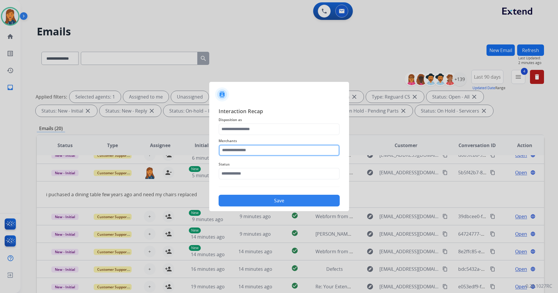
click at [250, 148] on input "text" at bounding box center [279, 150] width 121 height 12
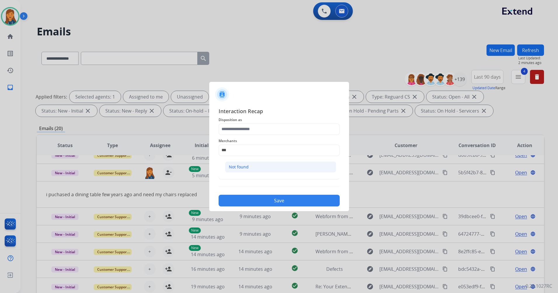
click at [240, 162] on li "Not found" at bounding box center [280, 166] width 111 height 11
type input "*********"
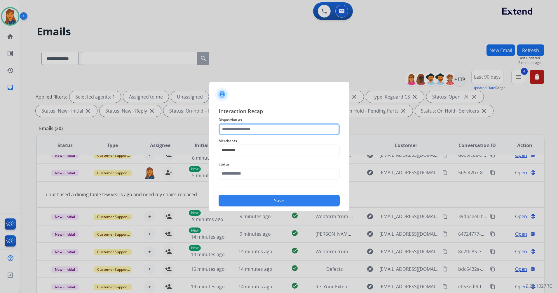
click at [240, 130] on input "text" at bounding box center [279, 129] width 121 height 12
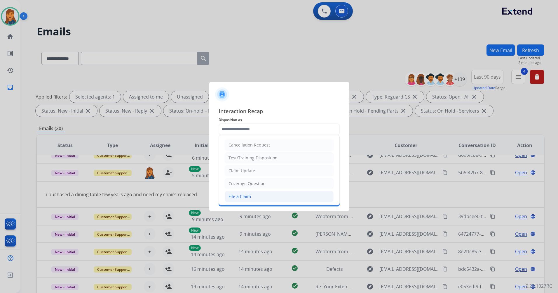
click at [234, 197] on div "File a Claim" at bounding box center [240, 196] width 22 height 6
type input "**********"
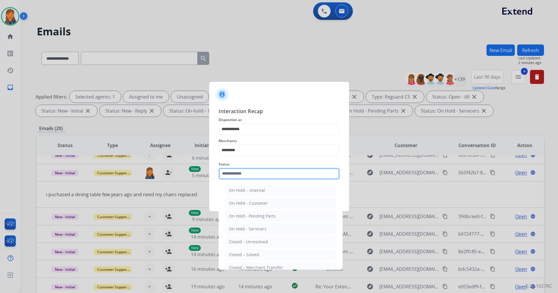
click at [237, 173] on input "text" at bounding box center [279, 174] width 121 height 12
click at [236, 252] on div "Closed – Solved" at bounding box center [244, 254] width 30 height 6
type input "**********"
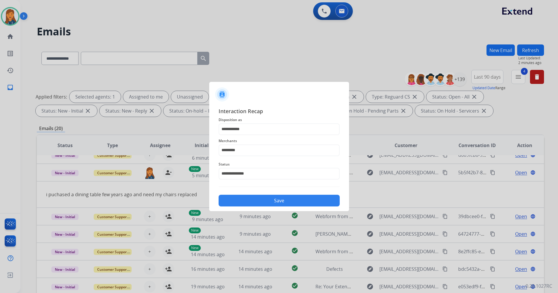
click at [243, 201] on button "Save" at bounding box center [279, 200] width 121 height 12
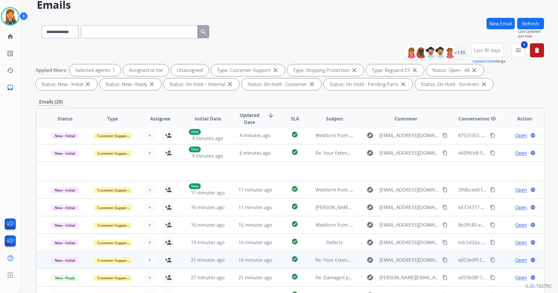
scroll to position [68, 0]
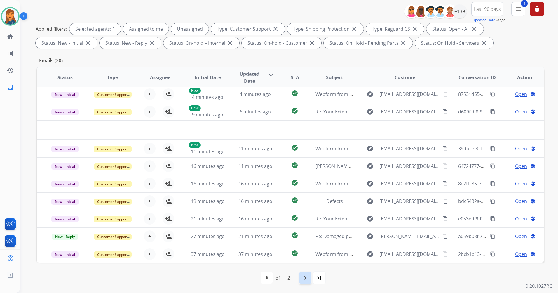
click at [310, 274] on div "navigate_next" at bounding box center [305, 277] width 13 height 13
select select "*"
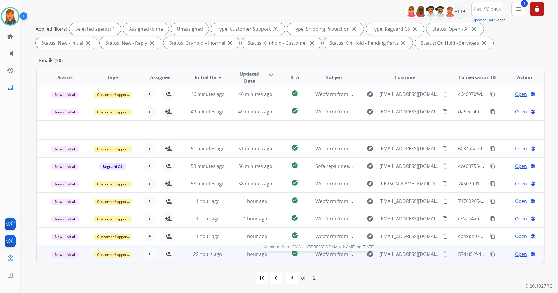
click at [341, 252] on span "Webform from [EMAIL_ADDRESS][DOMAIN_NAME] on [DATE]" at bounding box center [382, 253] width 132 height 6
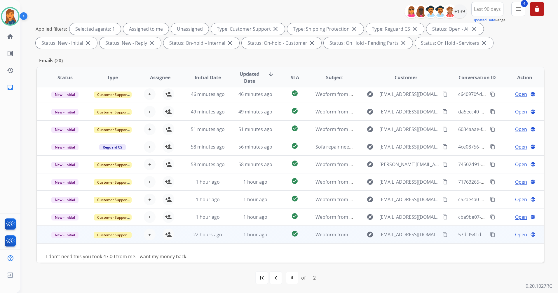
scroll to position [27, 0]
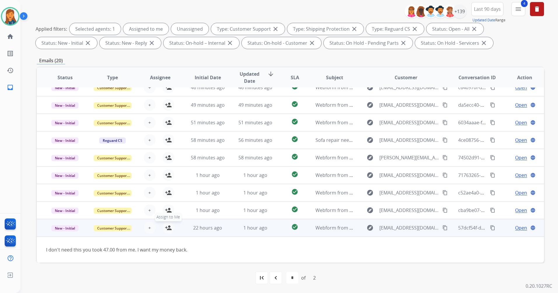
click at [169, 228] on mat-icon "person_add" at bounding box center [168, 227] width 7 height 7
click at [518, 227] on span "Open" at bounding box center [521, 227] width 12 height 7
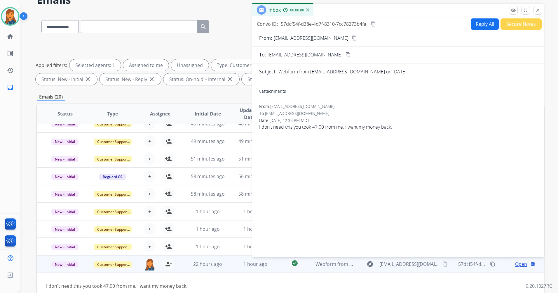
scroll to position [0, 0]
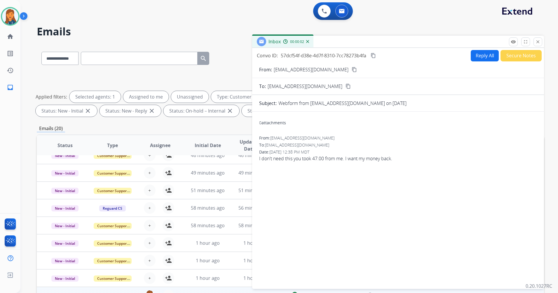
click at [352, 72] on mat-icon "content_copy" at bounding box center [354, 69] width 5 height 5
click at [471, 57] on button "Reply All" at bounding box center [485, 55] width 28 height 11
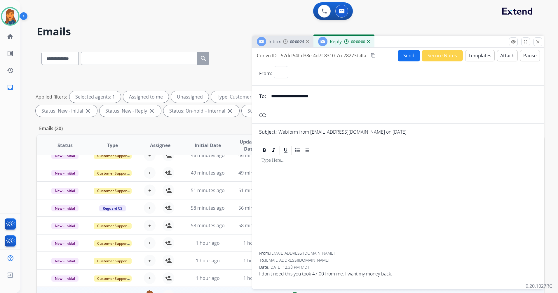
select select "**********"
click at [473, 56] on button "Templates" at bounding box center [479, 55] width 29 height 11
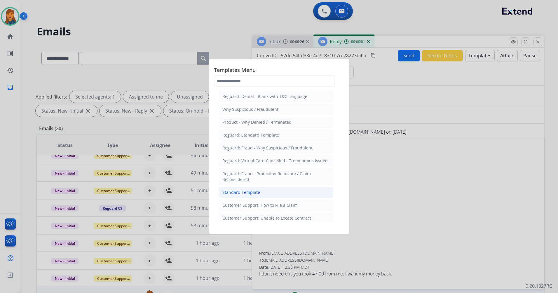
click at [255, 195] on li "Standard Template" at bounding box center [276, 192] width 115 height 11
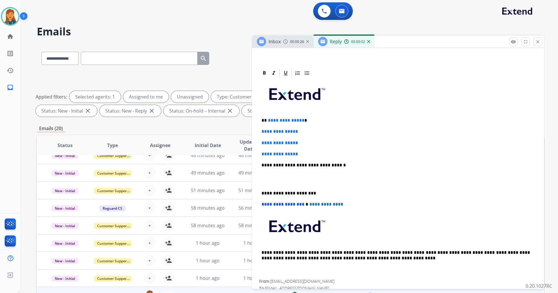
scroll to position [117, 0]
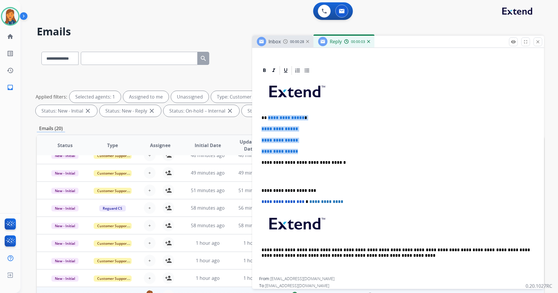
drag, startPoint x: 298, startPoint y: 148, endPoint x: 268, endPoint y: 115, distance: 44.6
click at [268, 115] on div "**********" at bounding box center [398, 176] width 278 height 201
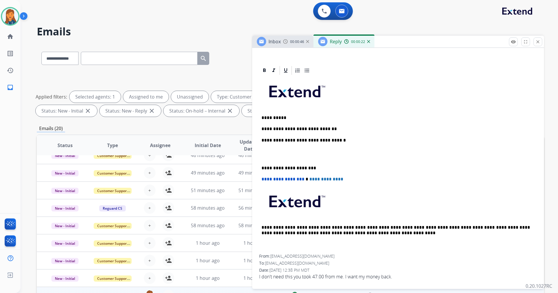
click at [328, 126] on p "**********" at bounding box center [396, 128] width 269 height 5
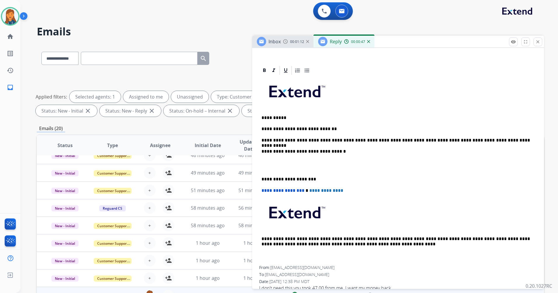
click at [261, 182] on div "**********" at bounding box center [398, 171] width 278 height 190
click at [261, 178] on div "**********" at bounding box center [398, 171] width 278 height 190
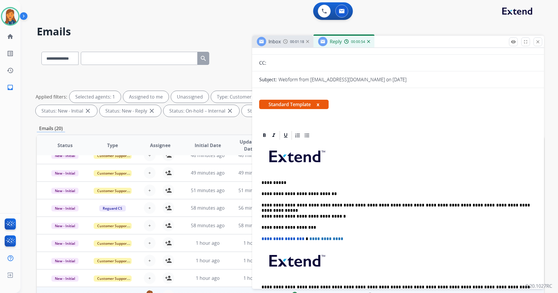
scroll to position [0, 0]
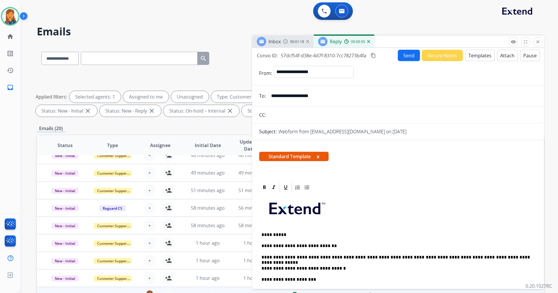
click at [377, 54] on button "content_copy" at bounding box center [373, 55] width 7 height 7
click at [407, 55] on button "Send" at bounding box center [409, 55] width 22 height 11
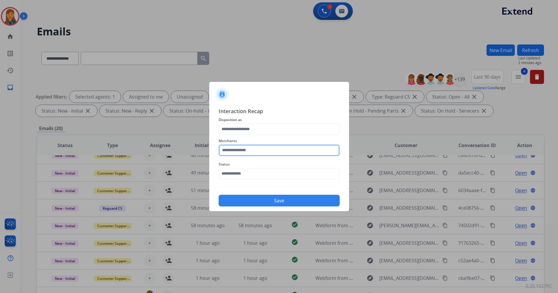
click at [246, 150] on input "text" at bounding box center [279, 150] width 121 height 12
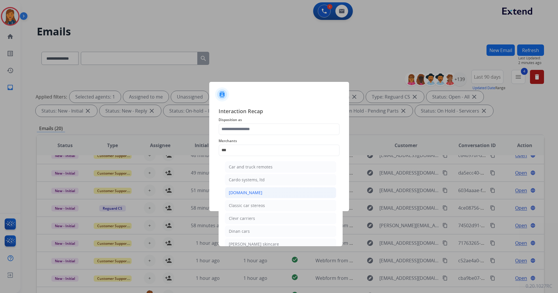
click at [240, 194] on div "[DOMAIN_NAME]" at bounding box center [246, 192] width 34 height 6
type input "**********"
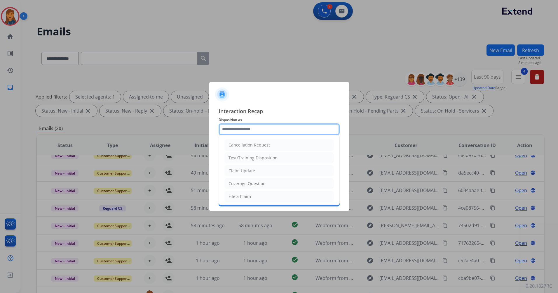
click at [241, 125] on input "text" at bounding box center [279, 129] width 121 height 12
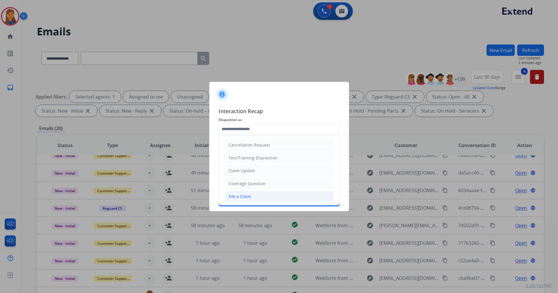
click at [237, 193] on div "File a Claim" at bounding box center [240, 196] width 22 height 6
type input "**********"
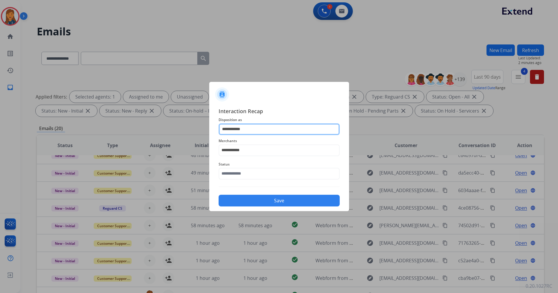
click at [243, 125] on input "**********" at bounding box center [279, 129] width 121 height 12
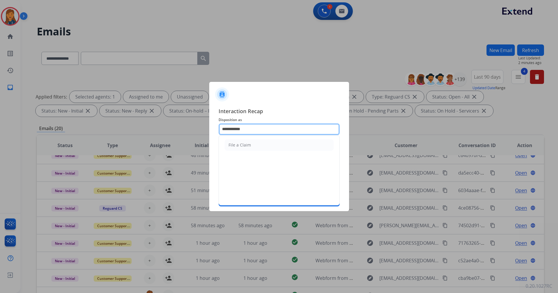
drag, startPoint x: 252, startPoint y: 128, endPoint x: 213, endPoint y: 123, distance: 39.5
click at [213, 123] on div "**********" at bounding box center [279, 156] width 140 height 109
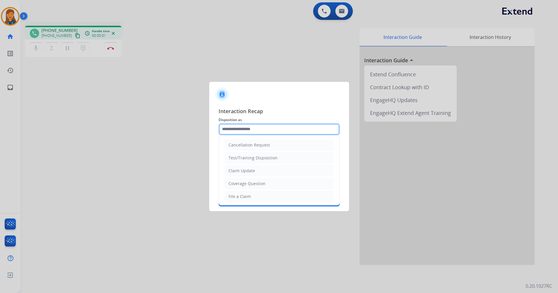
click at [241, 133] on input "text" at bounding box center [279, 129] width 121 height 12
click at [246, 142] on div "Cancellation Request" at bounding box center [249, 145] width 41 height 6
type input "**********"
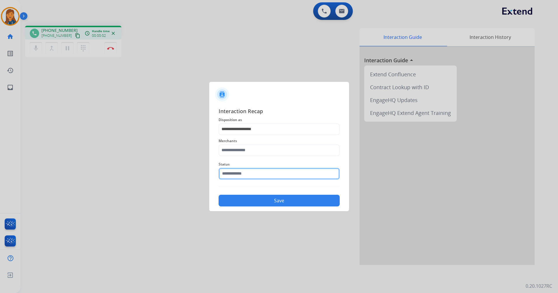
click at [243, 174] on input "text" at bounding box center [279, 174] width 121 height 12
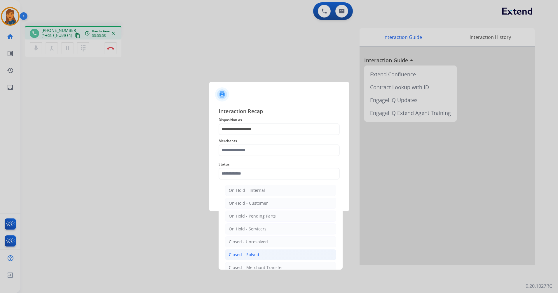
click at [248, 253] on div "Closed – Solved" at bounding box center [244, 254] width 30 height 6
type input "**********"
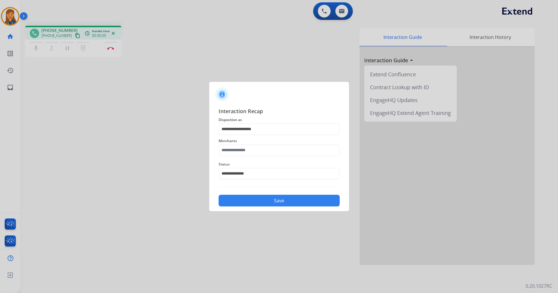
click at [248, 207] on div "**********" at bounding box center [279, 156] width 140 height 109
click at [248, 201] on button "Save" at bounding box center [279, 200] width 121 height 12
click at [255, 151] on input "text" at bounding box center [279, 150] width 121 height 12
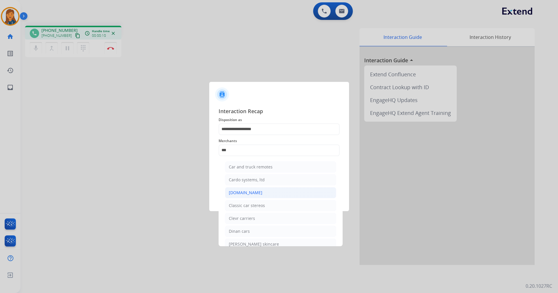
click at [246, 190] on div "[DOMAIN_NAME]" at bounding box center [246, 192] width 34 height 6
type input "**********"
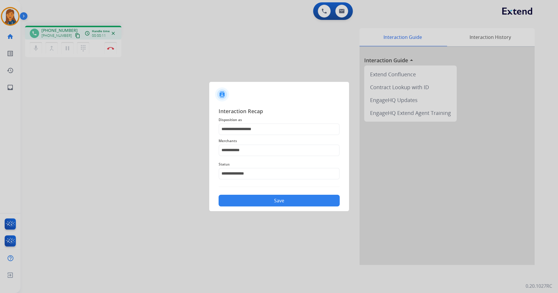
click at [258, 197] on button "Save" at bounding box center [279, 200] width 121 height 12
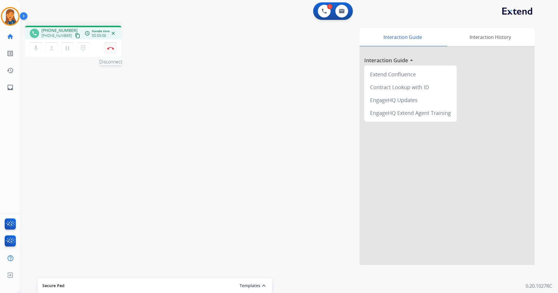
click at [112, 48] on img at bounding box center [110, 48] width 7 height 3
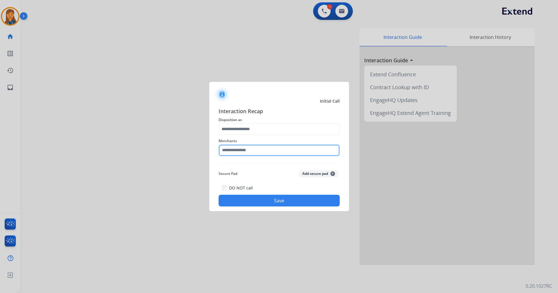
click at [251, 149] on input "text" at bounding box center [279, 150] width 121 height 12
click at [251, 149] on input "**" at bounding box center [279, 150] width 121 height 12
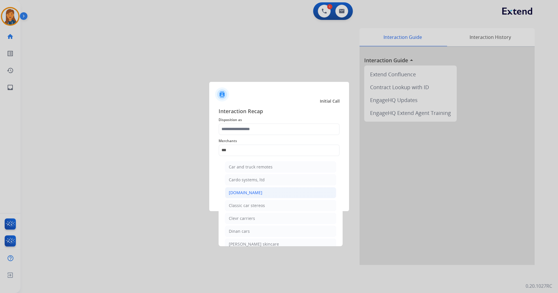
click at [242, 192] on div "[DOMAIN_NAME]" at bounding box center [246, 192] width 34 height 6
type input "**********"
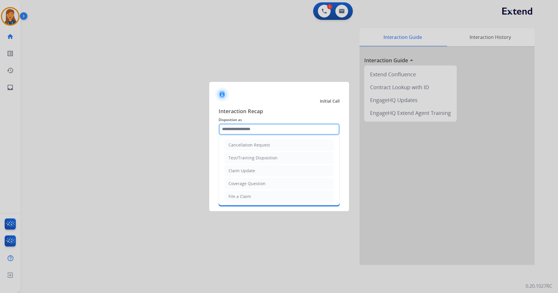
click at [239, 130] on input "text" at bounding box center [279, 129] width 121 height 12
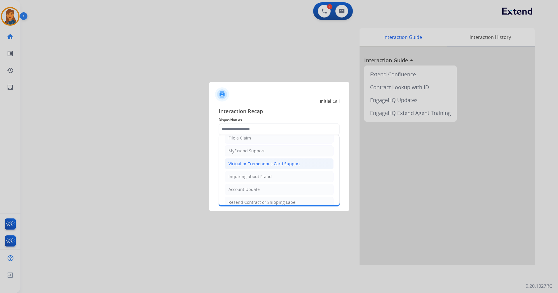
click at [245, 160] on li "Virtual or Tremendous Card Support" at bounding box center [279, 163] width 109 height 11
type input "**********"
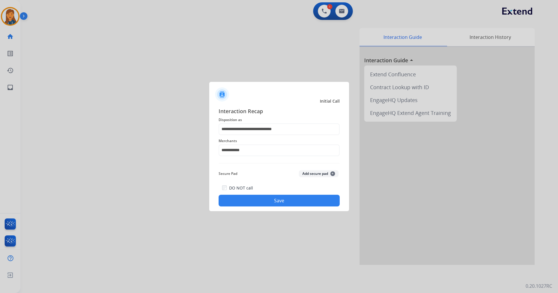
click at [255, 195] on button "Save" at bounding box center [279, 200] width 121 height 12
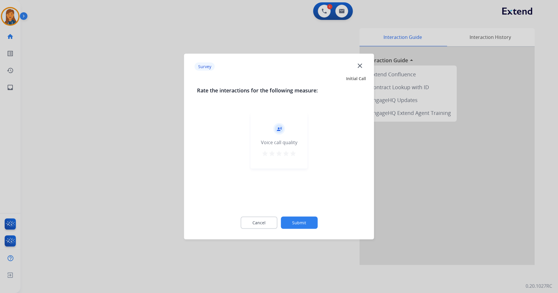
click at [297, 154] on div "record_voice_over Voice call quality star star star star star" at bounding box center [279, 140] width 57 height 55
click at [293, 152] on mat-icon "star" at bounding box center [293, 153] width 7 height 7
click at [307, 227] on button "Submit" at bounding box center [299, 222] width 37 height 12
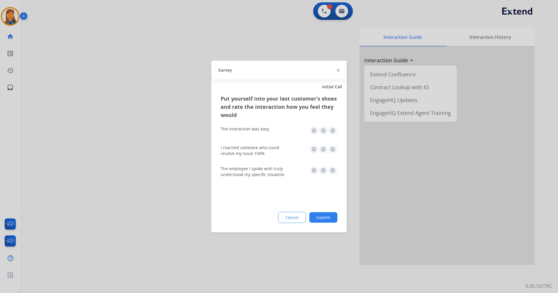
click at [330, 129] on img at bounding box center [332, 130] width 9 height 9
click at [334, 151] on img at bounding box center [332, 149] width 9 height 9
click at [333, 168] on img at bounding box center [332, 170] width 9 height 9
click at [321, 212] on button "Submit" at bounding box center [323, 217] width 28 height 11
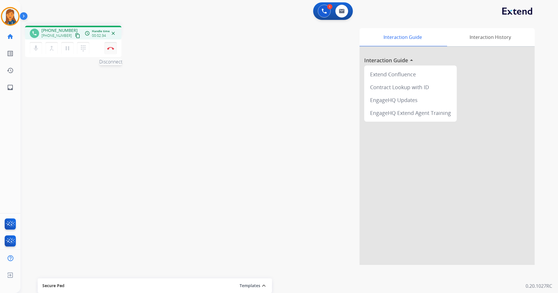
click at [112, 47] on img at bounding box center [110, 48] width 7 height 3
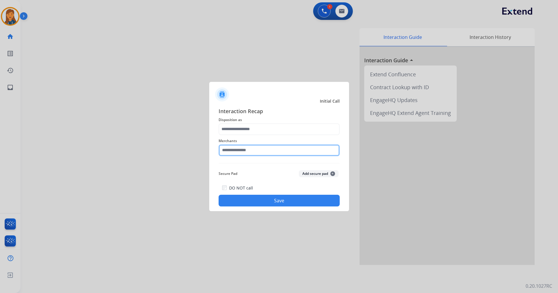
click at [269, 149] on input "text" at bounding box center [279, 150] width 121 height 12
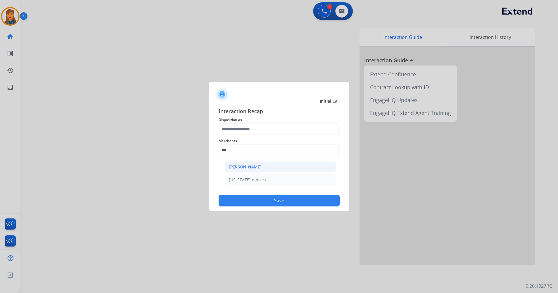
click at [260, 165] on div "[PERSON_NAME]" at bounding box center [245, 167] width 33 height 6
type input "**********"
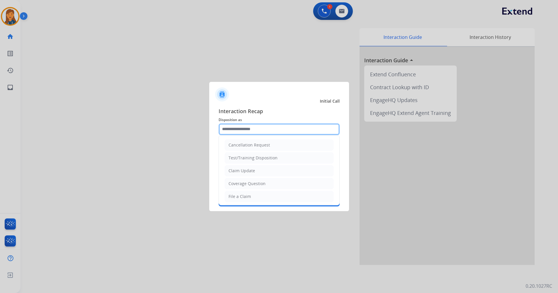
click at [260, 133] on input "text" at bounding box center [279, 129] width 121 height 12
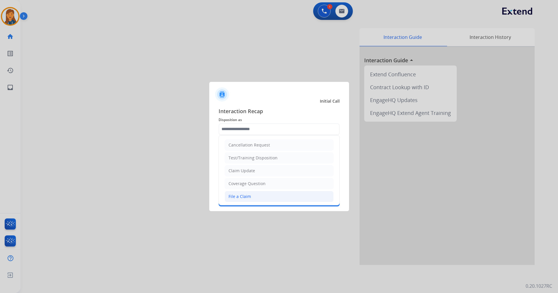
click at [245, 197] on div "File a Claim" at bounding box center [240, 196] width 22 height 6
type input "**********"
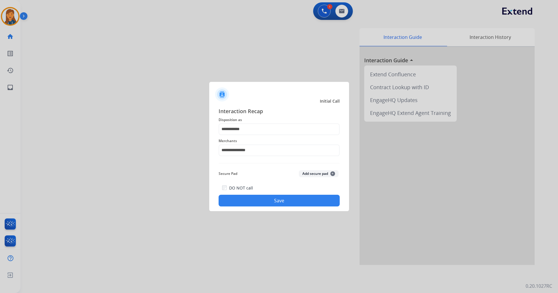
click at [247, 213] on div at bounding box center [279, 146] width 558 height 293
click at [248, 204] on button "Save" at bounding box center [279, 200] width 121 height 12
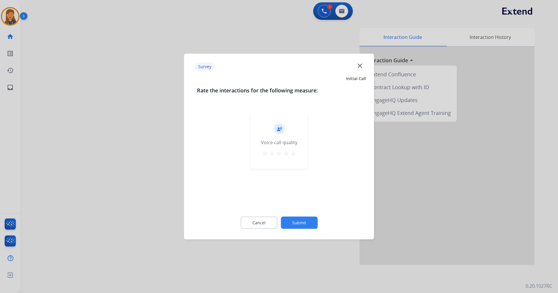
click at [295, 151] on mat-icon "star" at bounding box center [293, 153] width 7 height 7
click at [297, 223] on button "Submit" at bounding box center [299, 222] width 37 height 12
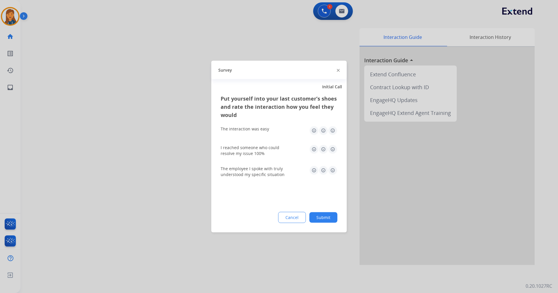
click at [330, 131] on img at bounding box center [332, 130] width 9 height 9
click at [335, 147] on img at bounding box center [332, 149] width 9 height 9
click at [333, 171] on img at bounding box center [332, 170] width 9 height 9
click at [327, 217] on button "Submit" at bounding box center [323, 217] width 28 height 11
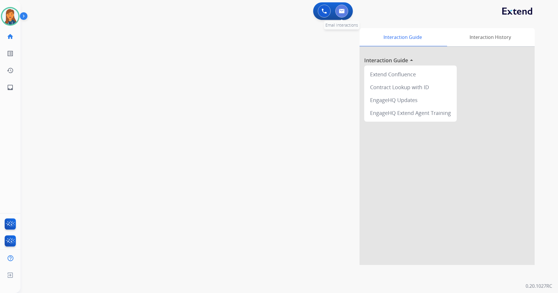
click at [342, 10] on img at bounding box center [342, 11] width 6 height 5
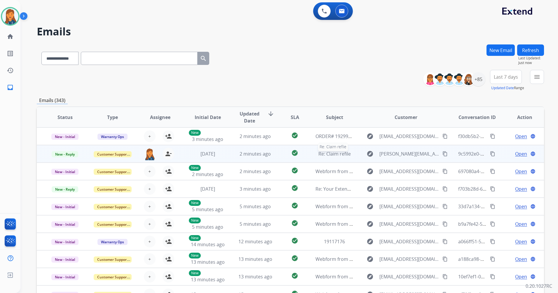
click at [335, 154] on span "Re: Claim refile" at bounding box center [335, 153] width 32 height 6
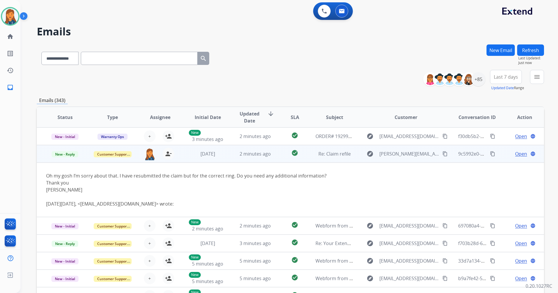
scroll to position [18, 0]
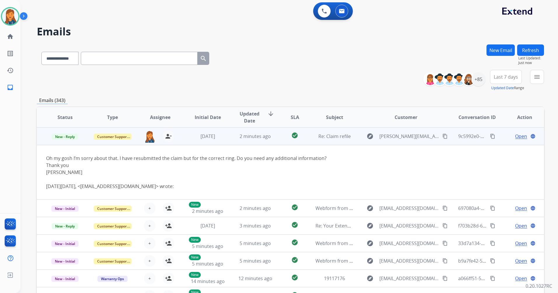
click at [519, 136] on span "Open" at bounding box center [521, 136] width 12 height 7
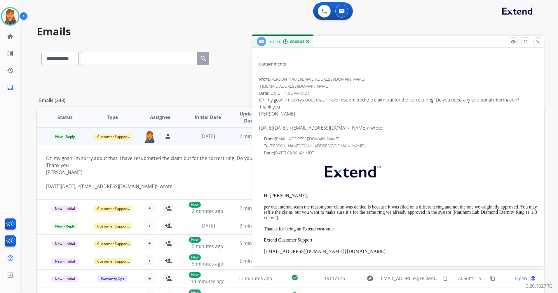
scroll to position [0, 0]
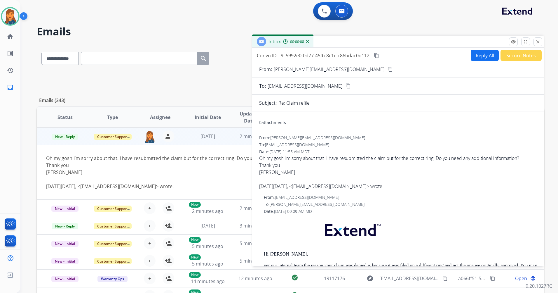
click at [388, 70] on mat-icon "content_copy" at bounding box center [390, 69] width 5 height 5
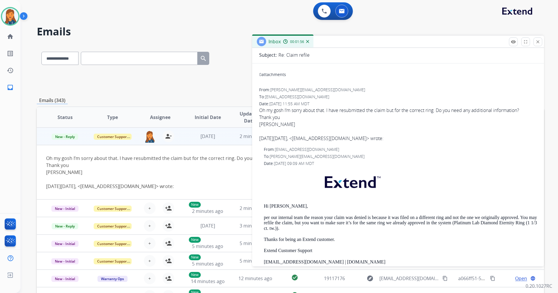
scroll to position [58, 0]
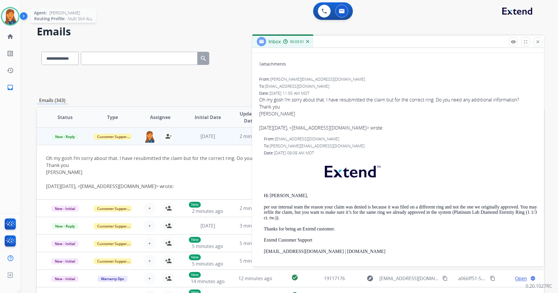
click at [11, 21] on img at bounding box center [10, 16] width 16 height 16
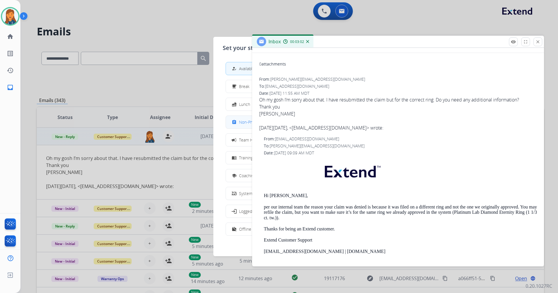
click at [244, 125] on button "assignment Non-Phone Queue" at bounding box center [279, 122] width 106 height 13
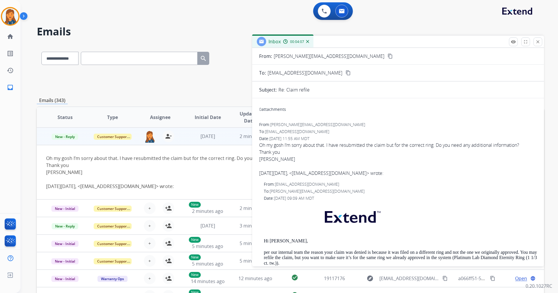
scroll to position [0, 0]
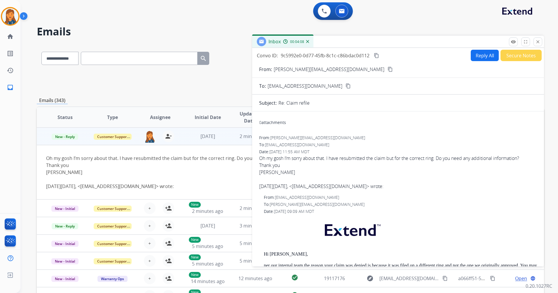
click at [474, 58] on button "Reply All" at bounding box center [485, 55] width 28 height 11
select select "**********"
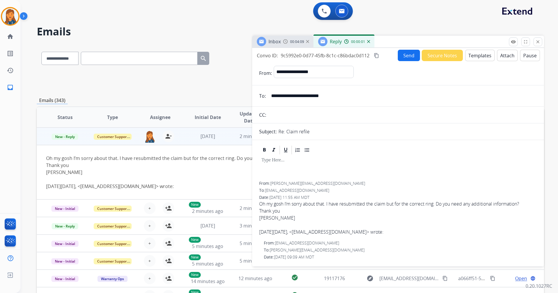
click at [476, 52] on button "Templates" at bounding box center [479, 55] width 29 height 11
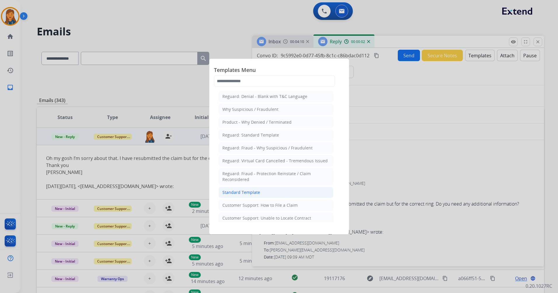
click at [243, 191] on div "Standard Template" at bounding box center [241, 192] width 38 height 6
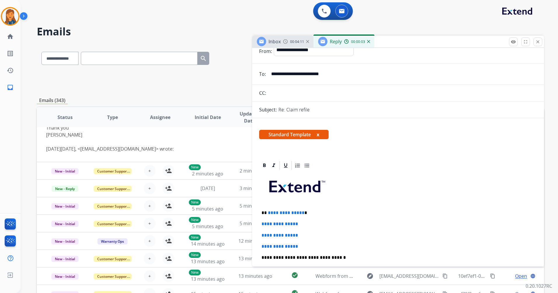
scroll to position [58, 0]
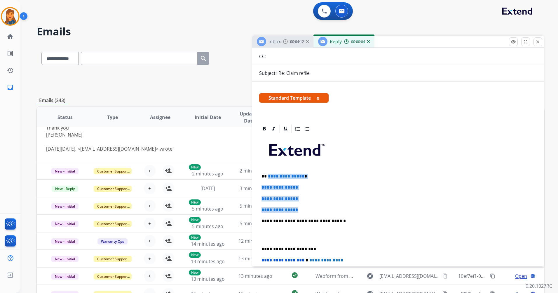
drag, startPoint x: 301, startPoint y: 208, endPoint x: 268, endPoint y: 177, distance: 45.8
click at [268, 177] on div "**********" at bounding box center [398, 234] width 278 height 201
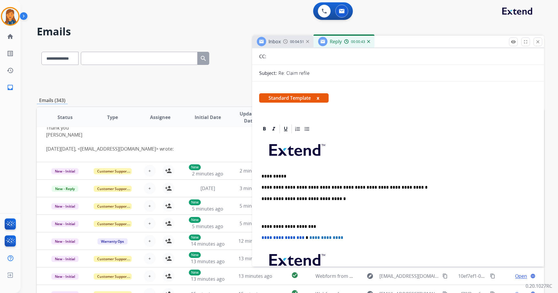
click at [398, 186] on p "**********" at bounding box center [396, 187] width 269 height 5
click at [396, 188] on p "**********" at bounding box center [396, 187] width 269 height 5
click at [400, 189] on p "**********" at bounding box center [396, 187] width 269 height 5
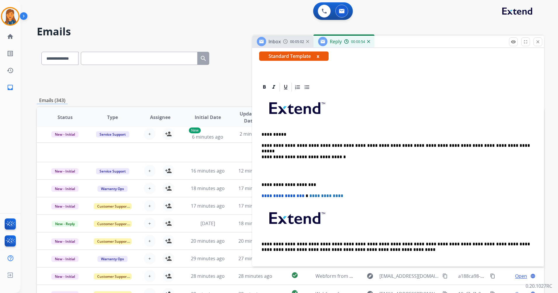
scroll to position [76, 0]
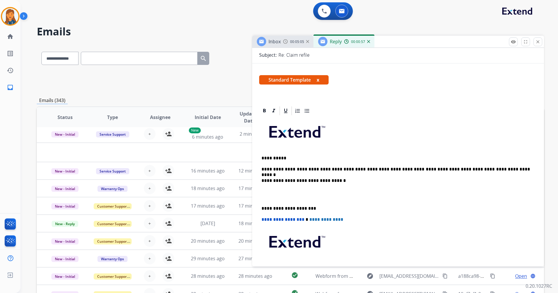
click at [262, 208] on p "**********" at bounding box center [396, 208] width 269 height 5
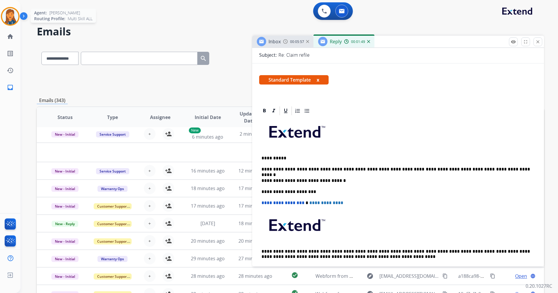
click at [13, 18] on img at bounding box center [10, 16] width 16 height 16
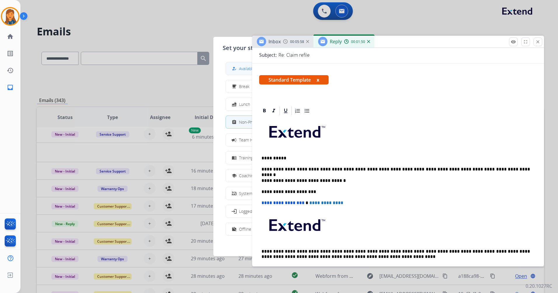
click at [234, 65] on div "how_to_reg" at bounding box center [235, 68] width 8 height 7
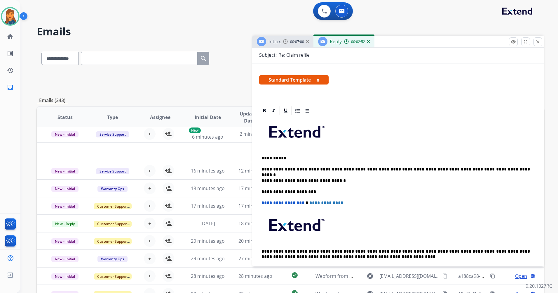
click at [496, 170] on p "**********" at bounding box center [396, 168] width 269 height 5
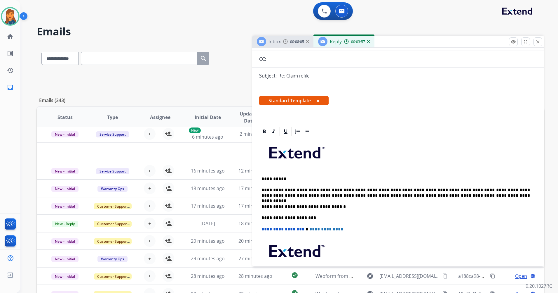
scroll to position [58, 0]
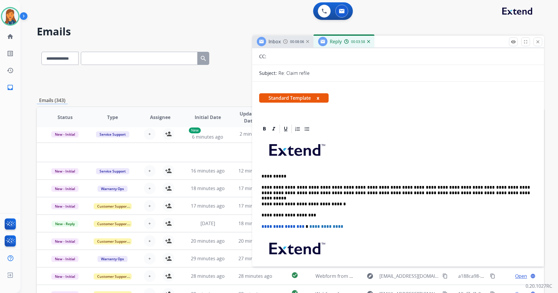
click at [456, 196] on div "**********" at bounding box center [398, 217] width 278 height 167
click at [452, 193] on p "**********" at bounding box center [396, 190] width 269 height 11
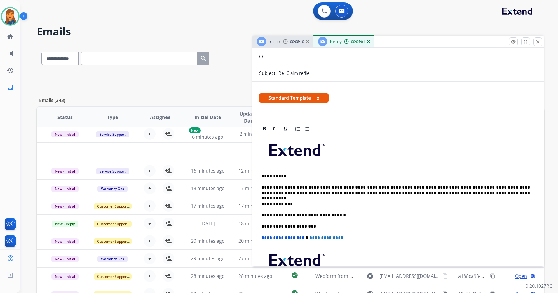
click at [264, 201] on p "**********" at bounding box center [396, 203] width 269 height 5
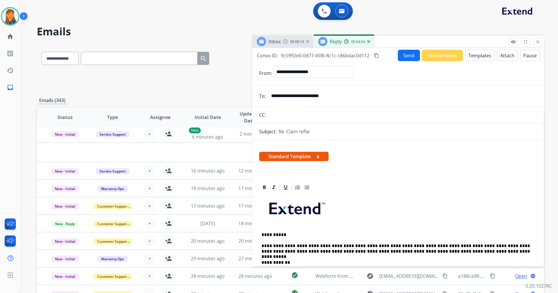
click at [401, 55] on button "Send" at bounding box center [409, 55] width 22 height 11
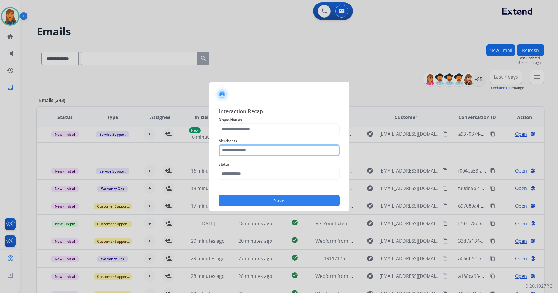
click at [254, 146] on input "text" at bounding box center [279, 150] width 121 height 12
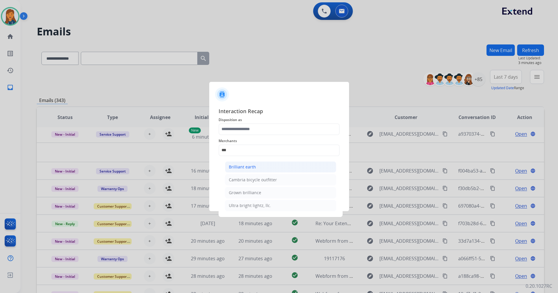
click at [254, 167] on div "Brilliant earth" at bounding box center [242, 167] width 27 height 6
type input "**********"
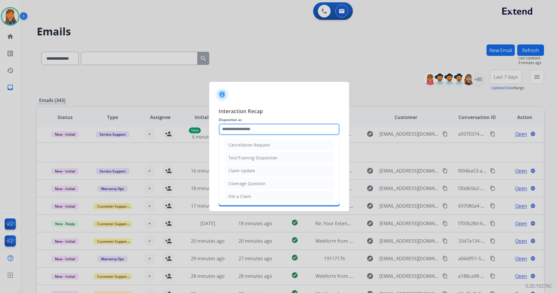
click at [252, 133] on input "text" at bounding box center [279, 129] width 121 height 12
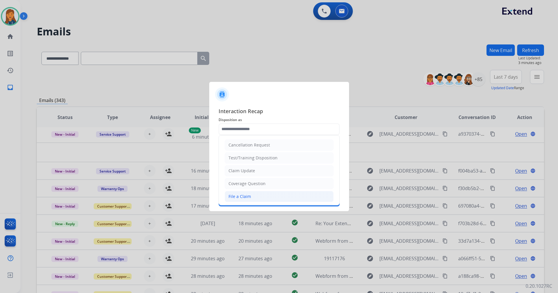
click at [246, 192] on li "File a Claim" at bounding box center [279, 196] width 109 height 11
type input "**********"
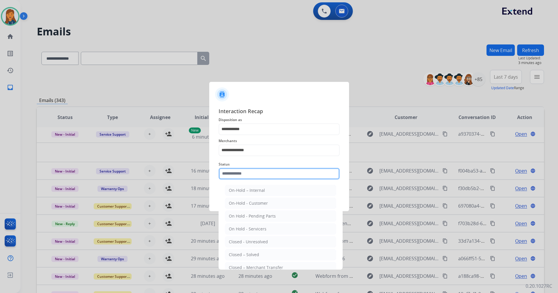
click at [241, 170] on input "text" at bounding box center [279, 174] width 121 height 12
click at [237, 253] on div "Closed – Solved" at bounding box center [244, 254] width 30 height 6
type input "**********"
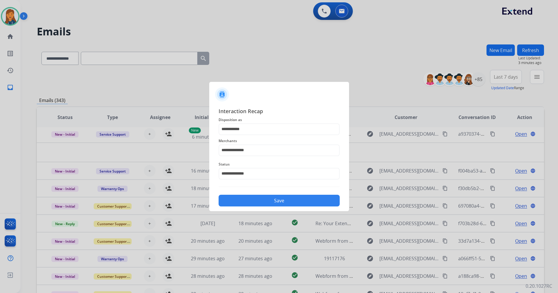
click at [243, 202] on button "Save" at bounding box center [279, 200] width 121 height 12
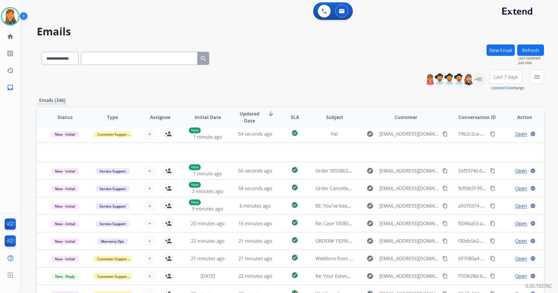
click at [499, 76] on span "Last 7 days" at bounding box center [506, 77] width 24 height 2
click at [500, 146] on div "Last 90 days" at bounding box center [504, 147] width 32 height 9
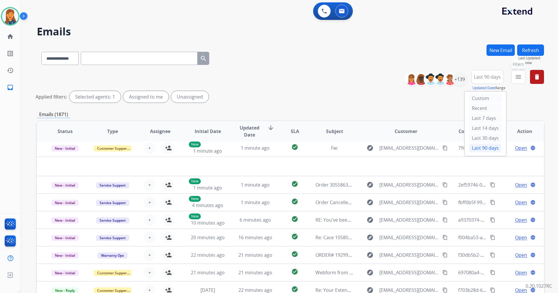
click at [519, 80] on mat-icon "menu" at bounding box center [518, 76] width 7 height 7
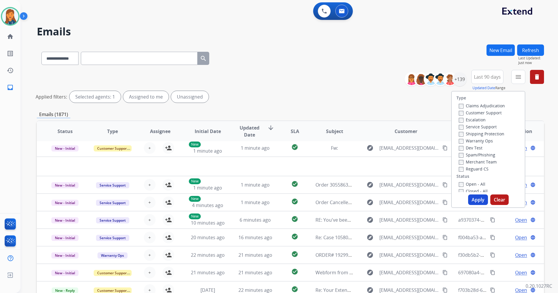
click at [488, 113] on label "Customer Support" at bounding box center [480, 113] width 43 height 6
click at [481, 134] on label "Shipping Protection" at bounding box center [482, 134] width 46 height 6
click at [472, 166] on label "Reguard CS" at bounding box center [474, 169] width 30 height 6
drag, startPoint x: 471, startPoint y: 180, endPoint x: 471, endPoint y: 186, distance: 5.8
click at [471, 181] on div "Open - All" at bounding box center [489, 183] width 61 height 7
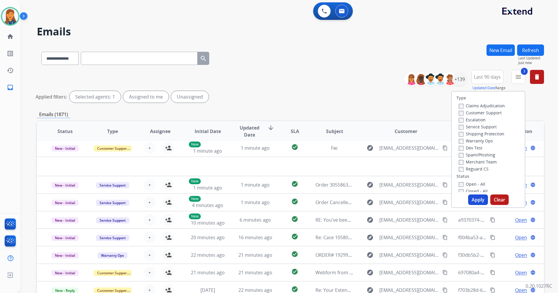
click at [471, 186] on label "Open - All" at bounding box center [472, 184] width 27 height 6
click at [470, 198] on button "Apply" at bounding box center [478, 199] width 20 height 11
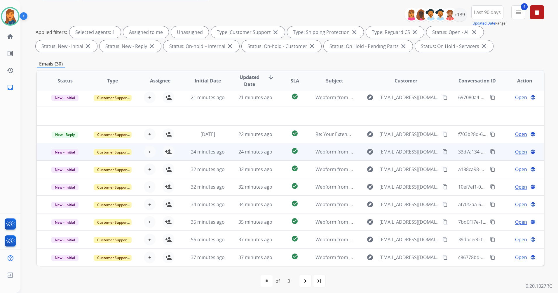
scroll to position [68, 0]
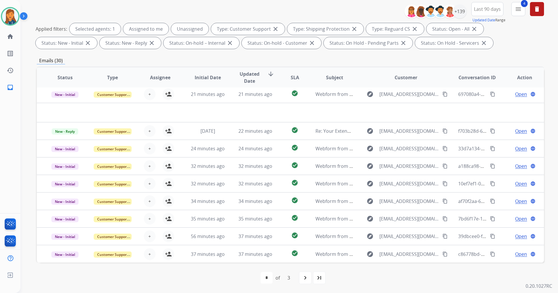
click at [309, 281] on div "navigate_next" at bounding box center [305, 277] width 13 height 13
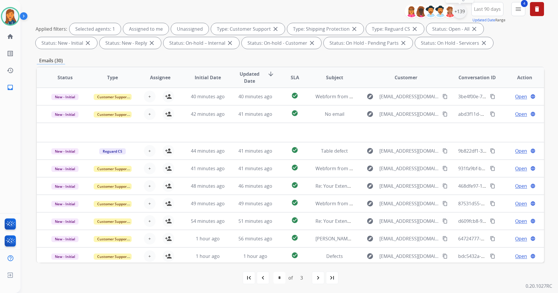
click at [462, 8] on div "+139" at bounding box center [460, 11] width 14 height 14
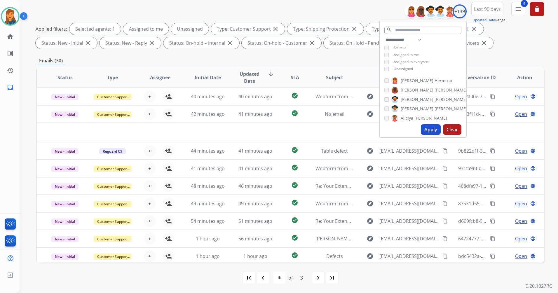
click at [404, 69] on span "Unassigned" at bounding box center [403, 68] width 19 height 5
click at [427, 129] on button "Apply" at bounding box center [431, 129] width 20 height 11
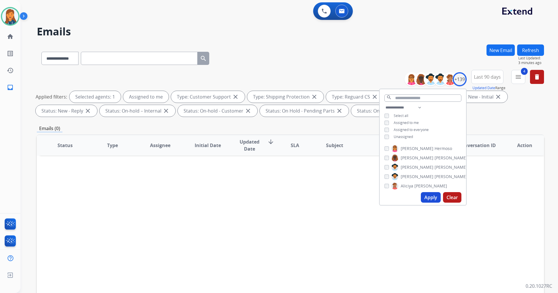
click at [397, 135] on span "Unassigned" at bounding box center [403, 136] width 19 height 5
click at [431, 194] on button "Apply" at bounding box center [431, 197] width 20 height 11
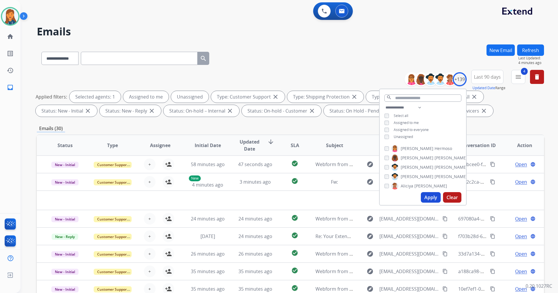
click at [288, 126] on div "Emails (30)" at bounding box center [290, 128] width 507 height 7
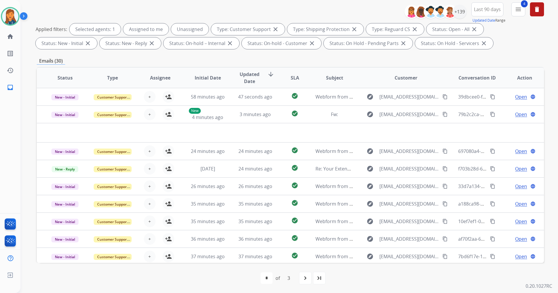
scroll to position [68, 0]
click at [319, 281] on div "last_page" at bounding box center [319, 277] width 13 height 13
select select "*"
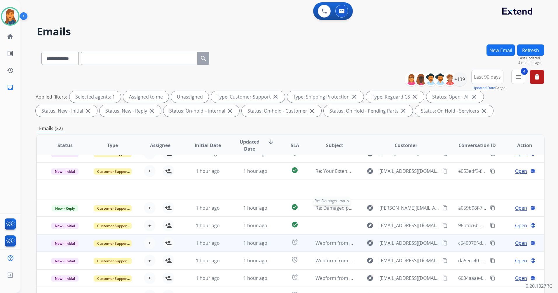
scroll to position [20, 0]
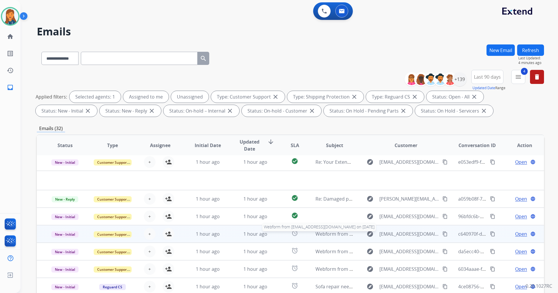
click at [325, 235] on span "Webform from [EMAIL_ADDRESS][DOMAIN_NAME] on [DATE]" at bounding box center [382, 233] width 132 height 6
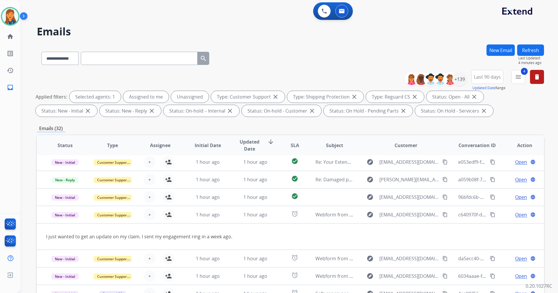
scroll to position [27, 0]
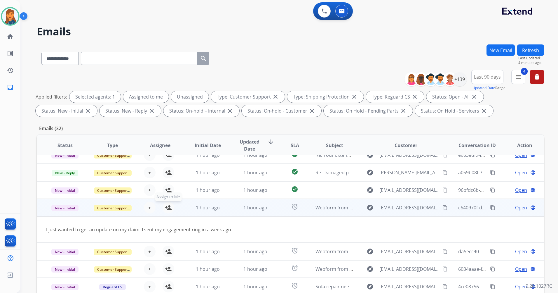
click at [169, 211] on button "person_add Assign to Me" at bounding box center [169, 207] width 12 height 12
click at [516, 209] on span "Open" at bounding box center [521, 207] width 12 height 7
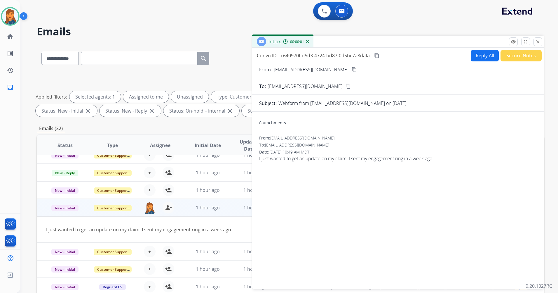
drag, startPoint x: 333, startPoint y: 70, endPoint x: 319, endPoint y: 56, distance: 20.0
click at [352, 70] on mat-icon "content_copy" at bounding box center [354, 69] width 5 height 5
click at [484, 54] on button "Reply All" at bounding box center [485, 55] width 28 height 11
select select "**********"
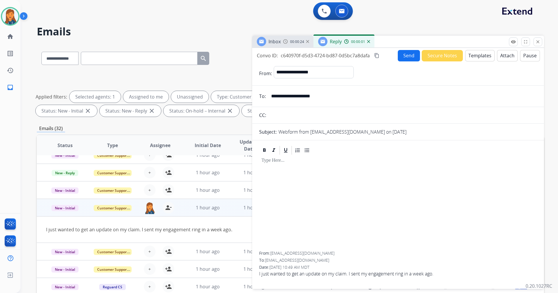
click at [465, 56] on button "Templates" at bounding box center [479, 55] width 29 height 11
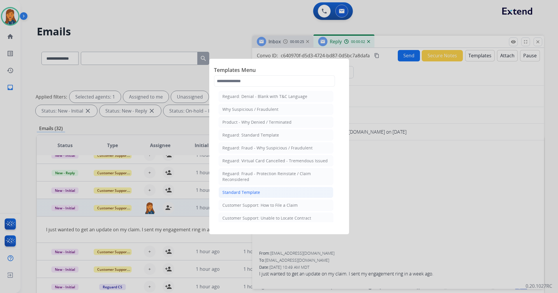
click at [234, 192] on div "Standard Template" at bounding box center [241, 192] width 38 height 6
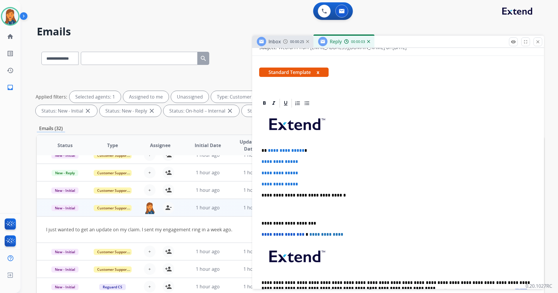
scroll to position [88, 0]
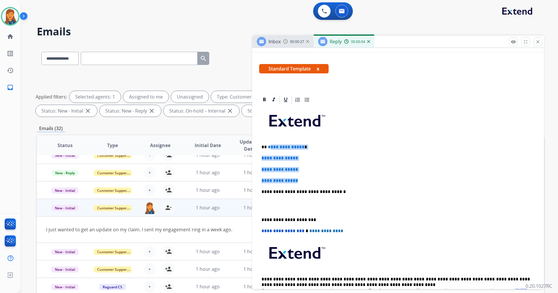
drag, startPoint x: 303, startPoint y: 182, endPoint x: 269, endPoint y: 148, distance: 48.5
click at [269, 148] on div "**********" at bounding box center [398, 205] width 278 height 201
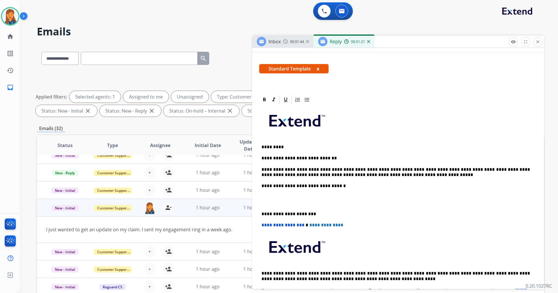
click at [258, 210] on div "**********" at bounding box center [398, 212] width 292 height 236
click at [260, 212] on div "**********" at bounding box center [398, 212] width 292 height 236
click at [263, 211] on p "**********" at bounding box center [396, 213] width 269 height 5
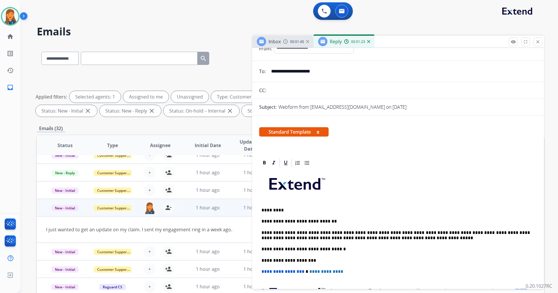
scroll to position [0, 0]
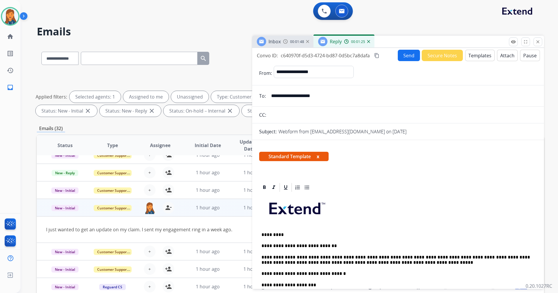
click at [377, 53] on mat-icon "content_copy" at bounding box center [376, 55] width 5 height 5
click at [403, 53] on button "Send" at bounding box center [409, 55] width 22 height 11
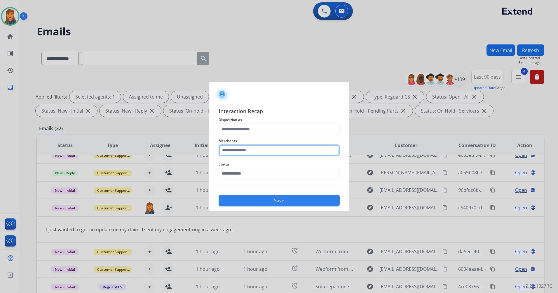
click at [239, 148] on input "text" at bounding box center [279, 150] width 121 height 12
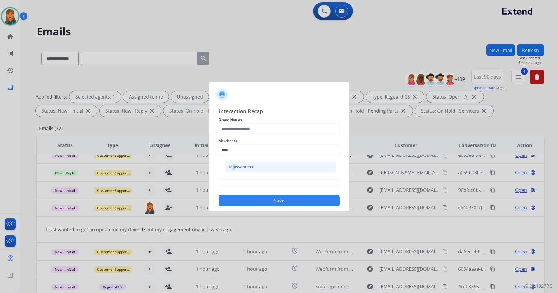
click at [231, 166] on div "Moissaniteco" at bounding box center [242, 167] width 26 height 6
type input "**********"
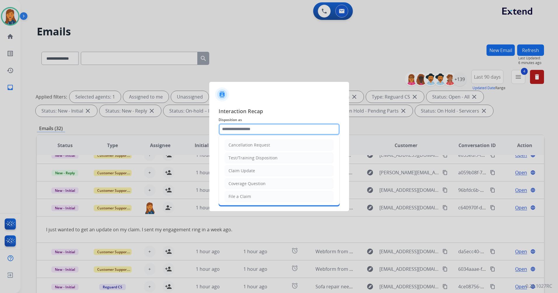
click at [236, 131] on input "text" at bounding box center [279, 129] width 121 height 12
click at [241, 183] on li "Other" at bounding box center [279, 182] width 109 height 11
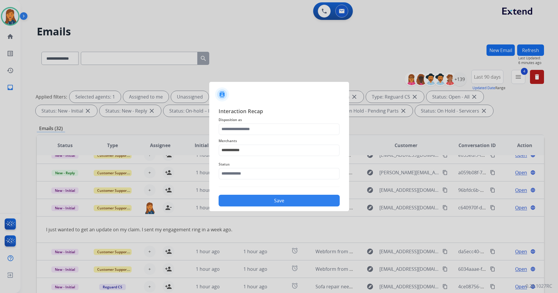
type input "*****"
click at [241, 171] on input "text" at bounding box center [279, 174] width 121 height 12
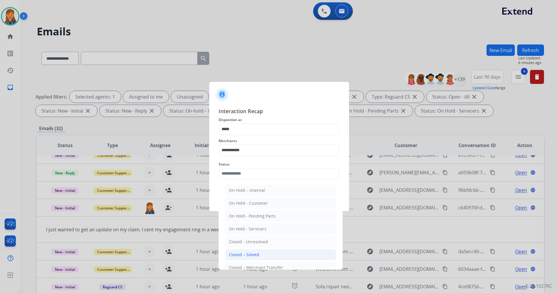
click at [245, 254] on div "Closed – Solved" at bounding box center [244, 254] width 30 height 6
type input "**********"
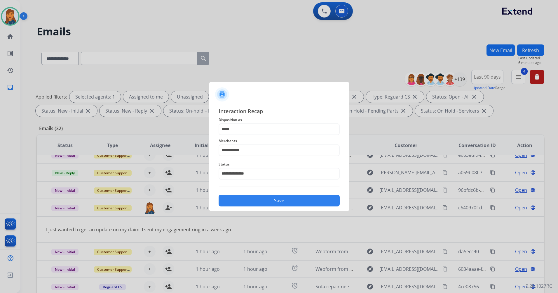
click at [254, 194] on div "Save" at bounding box center [279, 198] width 121 height 15
click at [254, 195] on button "Save" at bounding box center [279, 200] width 121 height 12
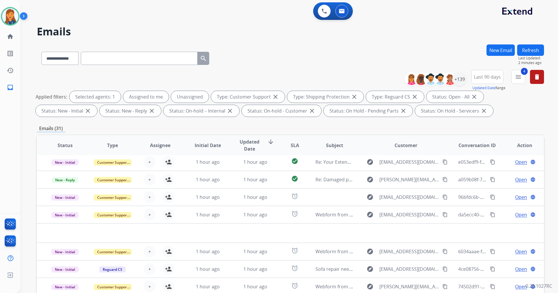
scroll to position [20, 0]
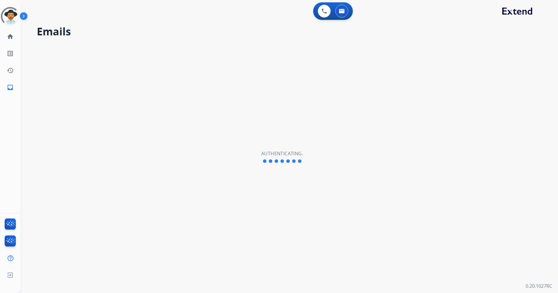
select select "**********"
click at [13, 19] on img at bounding box center [10, 16] width 16 height 16
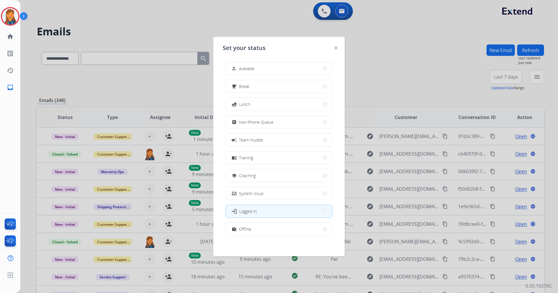
click at [250, 70] on span "Available" at bounding box center [246, 68] width 15 height 6
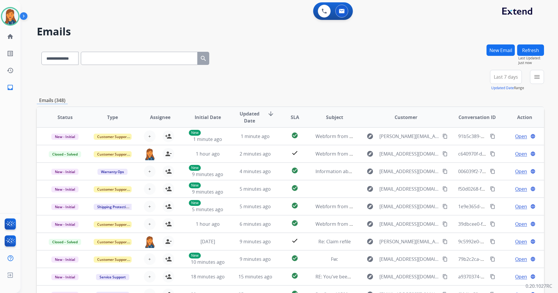
click at [317, 73] on div "**********" at bounding box center [290, 80] width 507 height 21
click at [528, 47] on button "Refresh" at bounding box center [530, 49] width 27 height 11
click at [476, 77] on div "+85" at bounding box center [478, 79] width 14 height 14
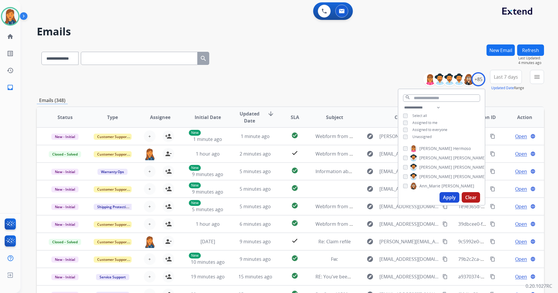
click at [513, 78] on span "Last 7 days" at bounding box center [506, 77] width 24 height 2
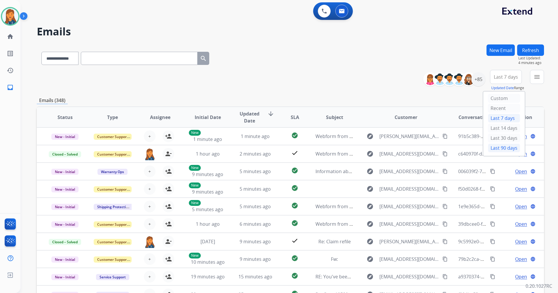
click at [496, 150] on div "Last 90 days" at bounding box center [504, 147] width 32 height 9
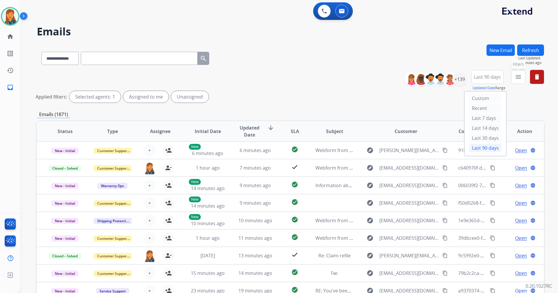
click at [515, 76] on mat-icon "menu" at bounding box center [518, 76] width 7 height 7
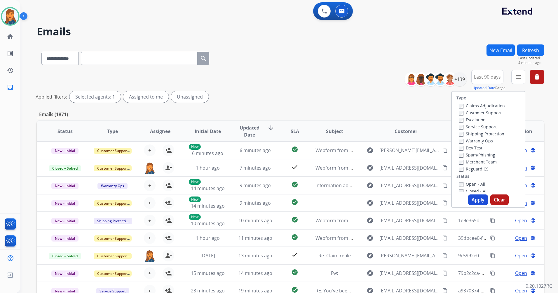
click at [479, 114] on label "Customer Support" at bounding box center [480, 113] width 43 height 6
click at [477, 131] on label "Shipping Protection" at bounding box center [482, 134] width 46 height 6
click at [472, 166] on label "Reguard CS" at bounding box center [474, 169] width 30 height 6
click at [472, 187] on div "Closed - All" at bounding box center [489, 190] width 61 height 7
click at [472, 186] on label "Open - All" at bounding box center [472, 184] width 27 height 6
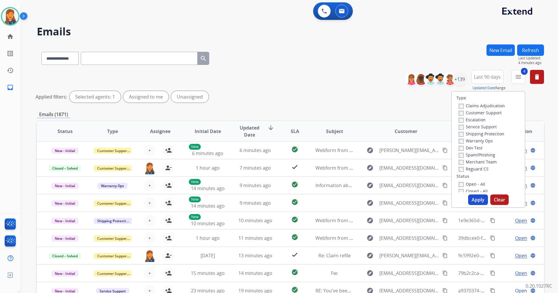
click at [472, 203] on button "Apply" at bounding box center [478, 199] width 20 height 11
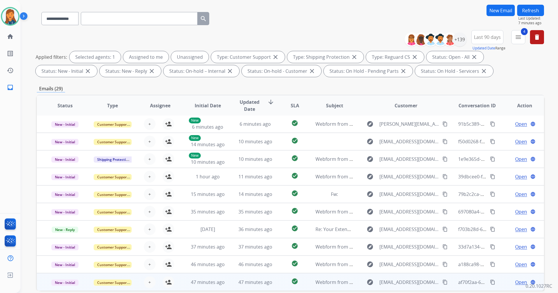
scroll to position [68, 0]
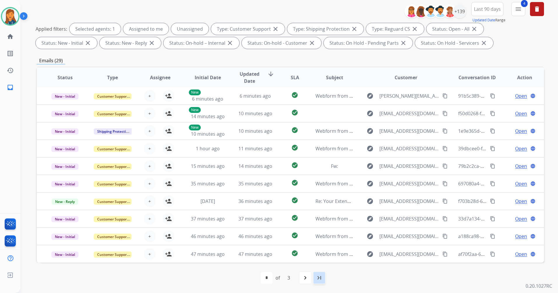
click at [319, 272] on div "last_page" at bounding box center [319, 277] width 13 height 13
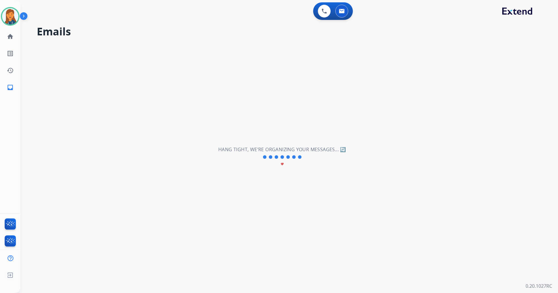
scroll to position [0, 0]
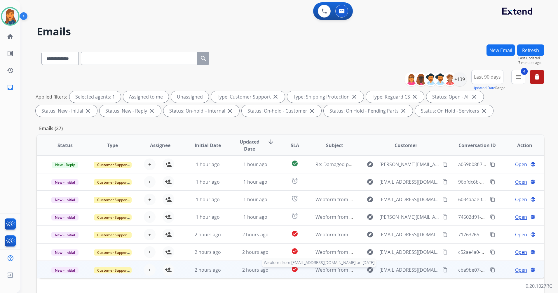
click at [320, 272] on span "Webform from [EMAIL_ADDRESS][DOMAIN_NAME] on [DATE]" at bounding box center [382, 269] width 132 height 6
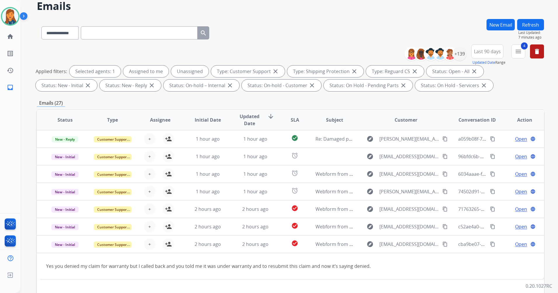
scroll to position [58, 0]
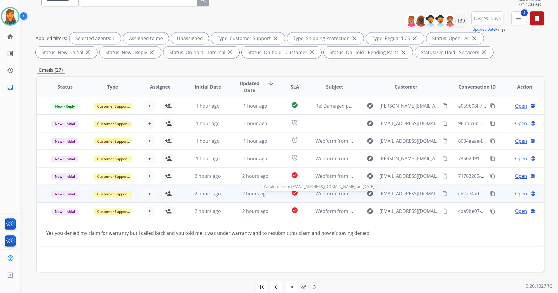
click at [322, 195] on span "Webform from [EMAIL_ADDRESS][DOMAIN_NAME] on [DATE]" at bounding box center [382, 193] width 132 height 6
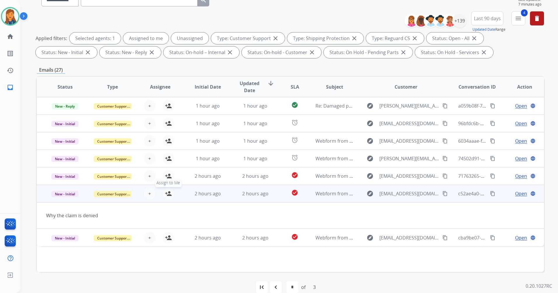
click at [166, 194] on mat-icon "person_add" at bounding box center [168, 193] width 7 height 7
click at [516, 191] on span "Open" at bounding box center [521, 193] width 12 height 7
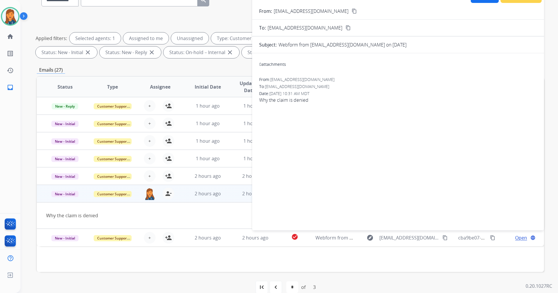
click at [352, 12] on mat-icon "content_copy" at bounding box center [354, 10] width 5 height 5
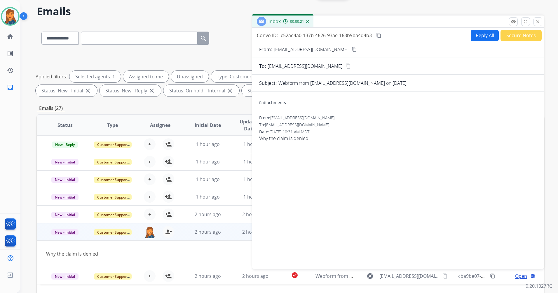
scroll to position [0, 0]
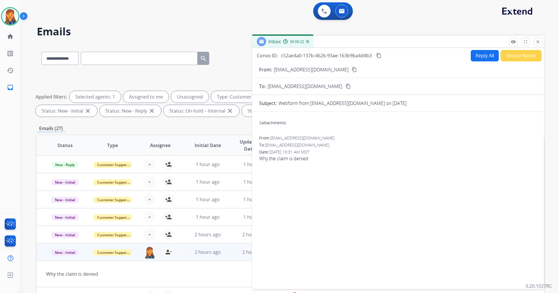
click at [471, 55] on button "Reply All" at bounding box center [485, 55] width 28 height 11
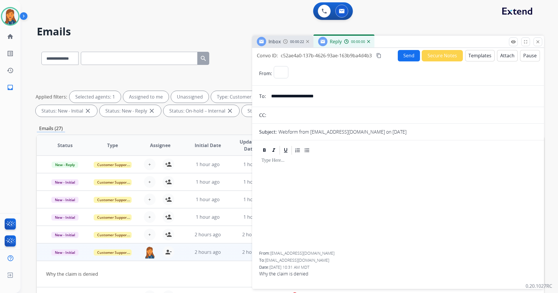
select select "**********"
click at [472, 55] on button "Templates" at bounding box center [479, 55] width 29 height 11
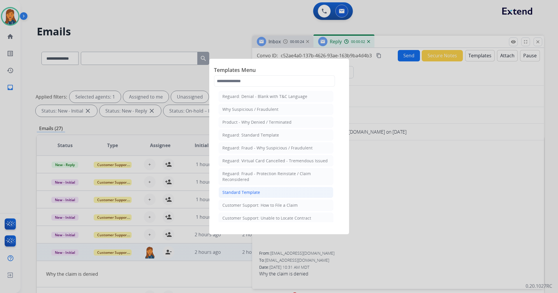
click at [253, 192] on div "Standard Template" at bounding box center [241, 192] width 38 height 6
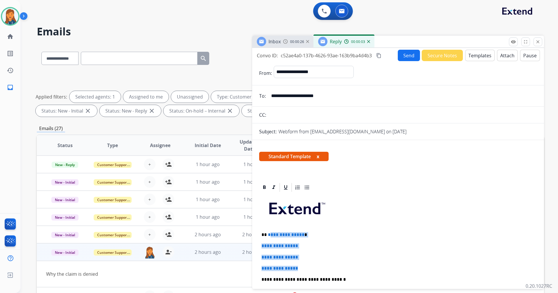
drag, startPoint x: 293, startPoint y: 262, endPoint x: 268, endPoint y: 234, distance: 37.7
click at [268, 234] on div "**********" at bounding box center [398, 292] width 278 height 201
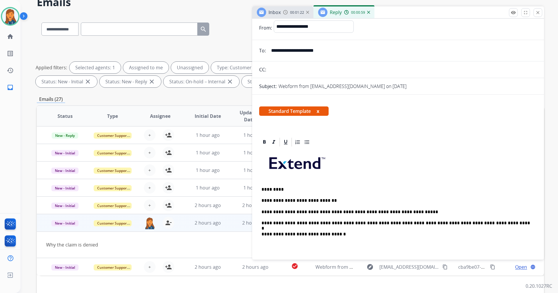
scroll to position [29, 0]
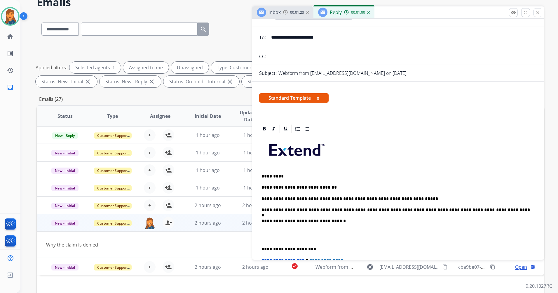
click at [261, 247] on div "**********" at bounding box center [398, 234] width 278 height 201
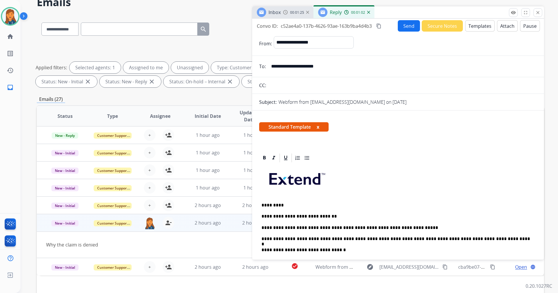
scroll to position [0, 0]
click at [380, 27] on mat-icon "content_copy" at bounding box center [378, 26] width 5 height 5
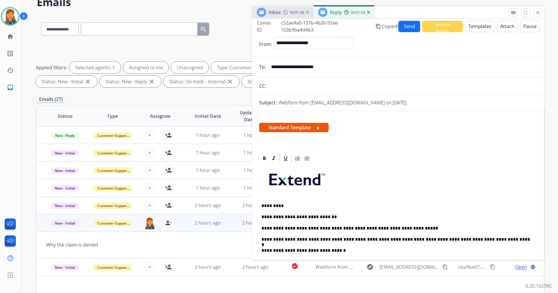
click at [413, 25] on button "Send" at bounding box center [410, 26] width 22 height 11
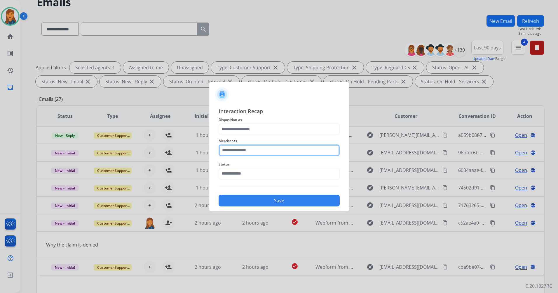
click at [246, 153] on input "text" at bounding box center [279, 150] width 121 height 12
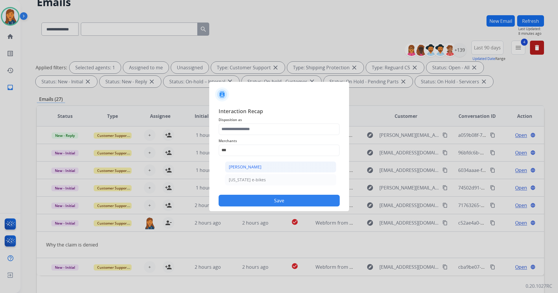
click at [243, 165] on div "[PERSON_NAME]" at bounding box center [245, 167] width 33 height 6
type input "**********"
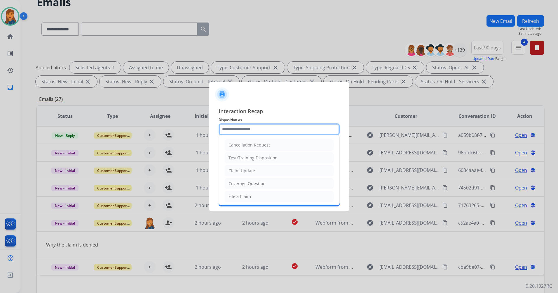
click at [239, 131] on input "text" at bounding box center [279, 129] width 121 height 12
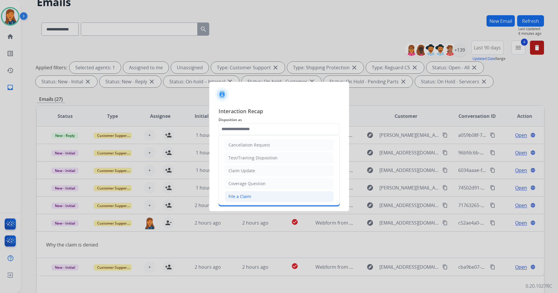
click at [257, 198] on li "File a Claim" at bounding box center [279, 196] width 109 height 11
type input "**********"
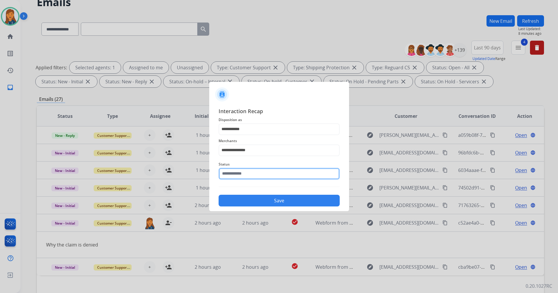
click at [242, 174] on input "text" at bounding box center [279, 174] width 121 height 12
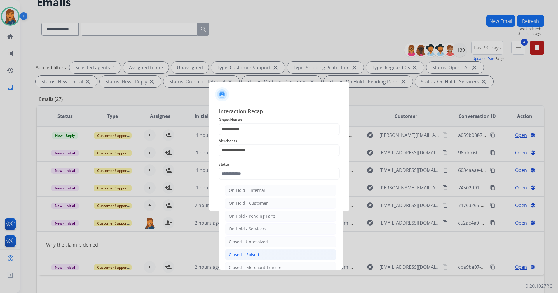
click at [244, 254] on div "Closed – Solved" at bounding box center [244, 254] width 30 height 6
type input "**********"
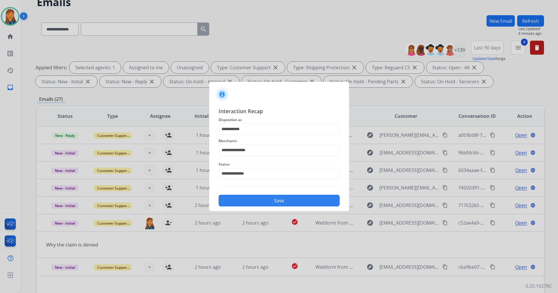
click at [240, 205] on button "Save" at bounding box center [279, 200] width 121 height 12
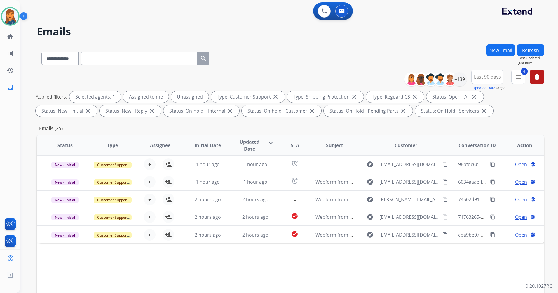
click at [521, 53] on button "Refresh" at bounding box center [530, 49] width 27 height 11
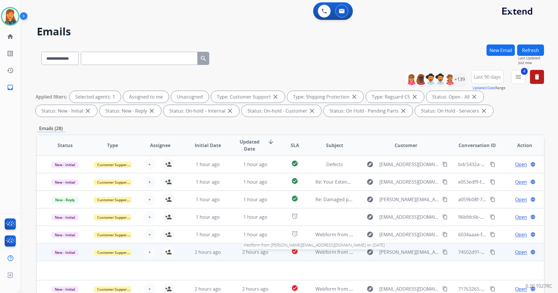
click at [326, 252] on span "Webform from [PERSON_NAME][EMAIL_ADDRESS][DOMAIN_NAME] on [DATE]" at bounding box center [400, 251] width 168 height 6
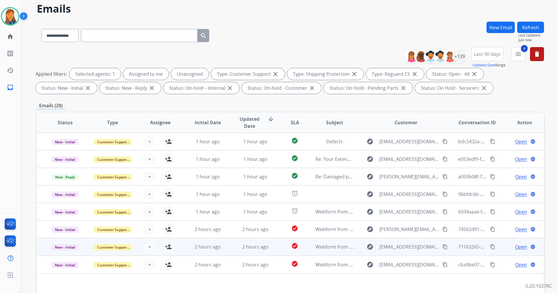
scroll to position [29, 0]
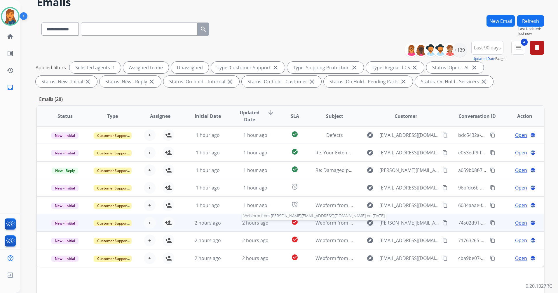
click at [321, 221] on span "Webform from [PERSON_NAME][EMAIL_ADDRESS][DOMAIN_NAME] on [DATE]" at bounding box center [400, 222] width 168 height 6
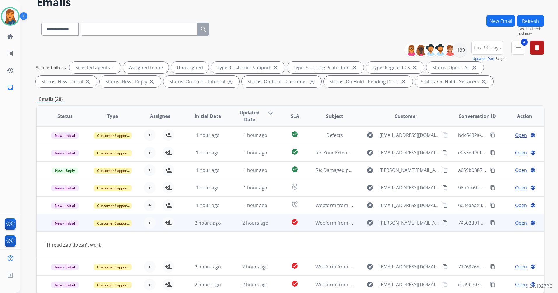
click at [443, 223] on mat-icon "content_copy" at bounding box center [445, 222] width 5 height 5
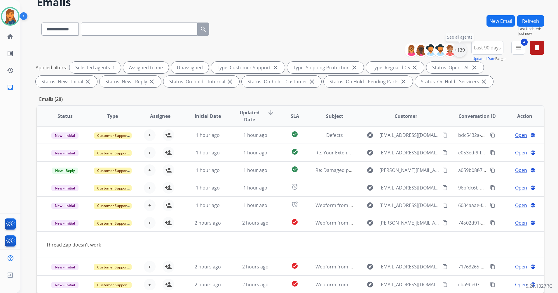
click at [457, 50] on div "+139" at bounding box center [460, 50] width 14 height 14
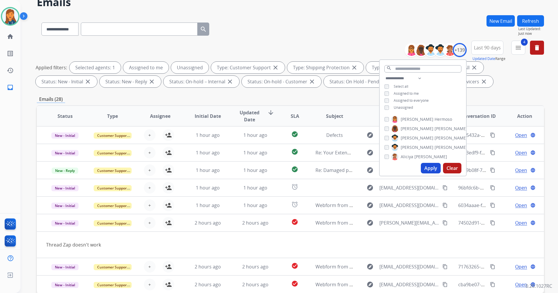
click at [387, 110] on div "**********" at bounding box center [423, 93] width 86 height 37
click at [389, 107] on div "Unassigned" at bounding box center [398, 107] width 29 height 5
click at [428, 166] on button "Apply" at bounding box center [431, 168] width 20 height 11
select select "*"
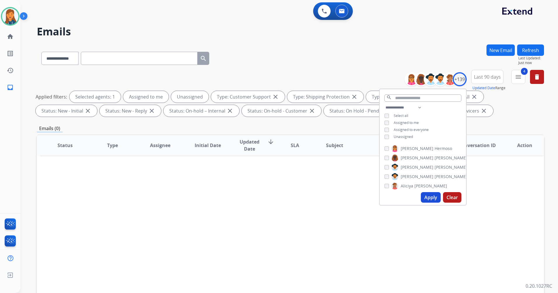
click at [427, 192] on button "Apply" at bounding box center [431, 197] width 20 height 11
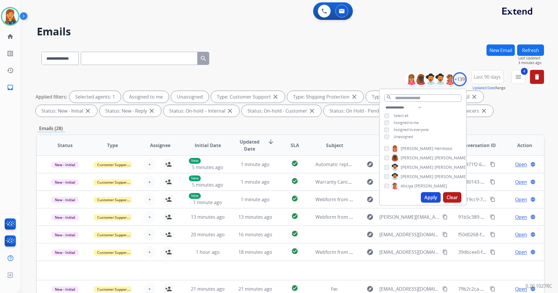
click at [526, 52] on button "Refresh" at bounding box center [530, 49] width 27 height 11
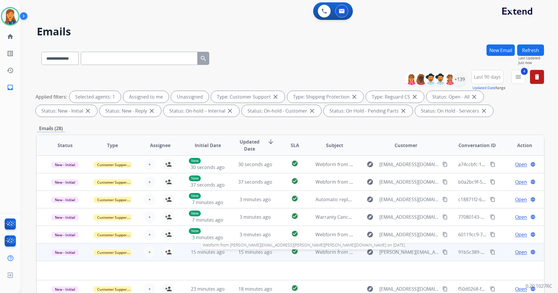
click at [334, 254] on span "Webform from dorothy.hendrickson@cox.net on 08/21/2025" at bounding box center [436, 251] width 241 height 6
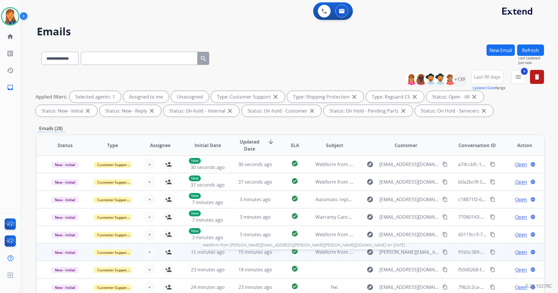
click at [334, 254] on span "Webform from dorothy.hendrickson@cox.net on 08/21/2025" at bounding box center [436, 251] width 241 height 6
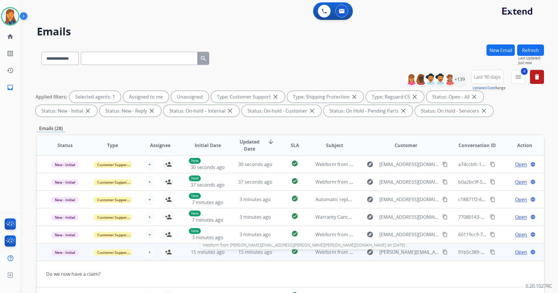
scroll to position [27, 0]
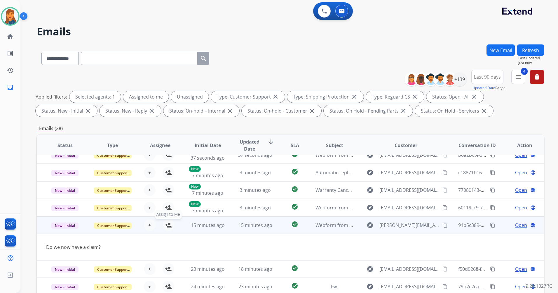
click at [166, 226] on mat-icon "person_add" at bounding box center [168, 224] width 7 height 7
click at [515, 227] on span "Open" at bounding box center [521, 224] width 12 height 7
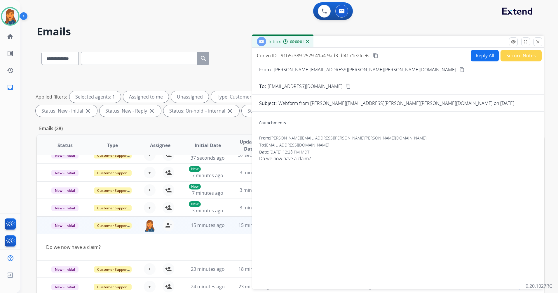
click at [460, 70] on mat-icon "content_copy" at bounding box center [462, 69] width 5 height 5
click at [479, 57] on button "Reply All" at bounding box center [485, 55] width 28 height 11
select select "**********"
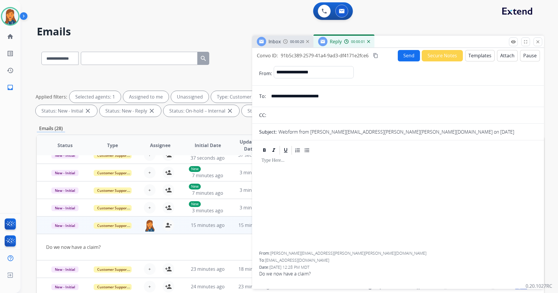
click at [477, 60] on button "Templates" at bounding box center [479, 55] width 29 height 11
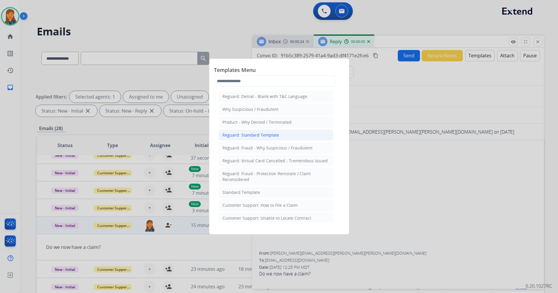
click at [266, 135] on div "Reguard: Standard Template" at bounding box center [250, 135] width 57 height 6
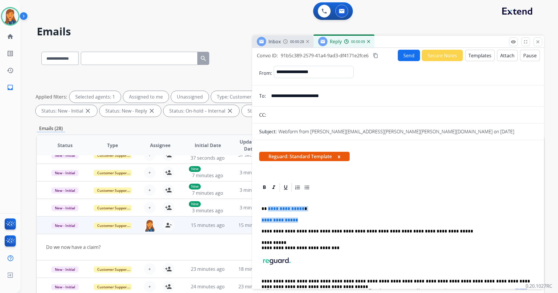
drag, startPoint x: 302, startPoint y: 221, endPoint x: 268, endPoint y: 210, distance: 36.2
click at [268, 211] on div "**********" at bounding box center [398, 249] width 278 height 115
click at [324, 219] on p "**********" at bounding box center [396, 219] width 269 height 5
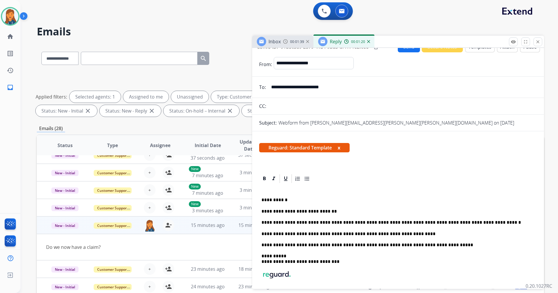
scroll to position [0, 0]
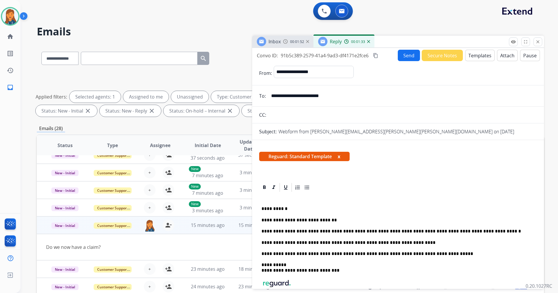
click at [403, 241] on p "**********" at bounding box center [396, 242] width 269 height 5
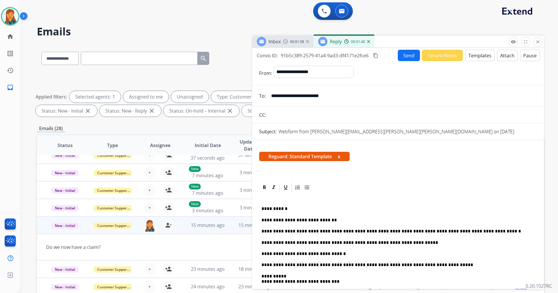
click at [376, 55] on mat-icon "content_copy" at bounding box center [375, 55] width 5 height 5
click at [407, 55] on button "Send" at bounding box center [409, 55] width 22 height 11
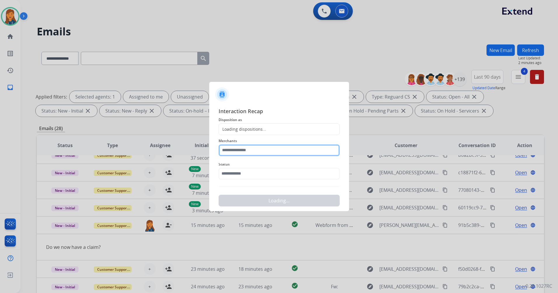
click at [263, 150] on input "text" at bounding box center [279, 150] width 121 height 12
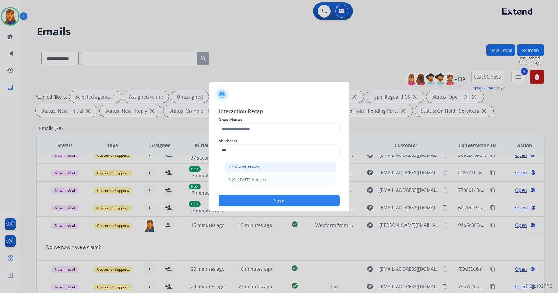
click at [259, 164] on div "[PERSON_NAME]" at bounding box center [245, 167] width 33 height 6
type input "**********"
click at [250, 120] on span "Disposition as" at bounding box center [279, 119] width 121 height 7
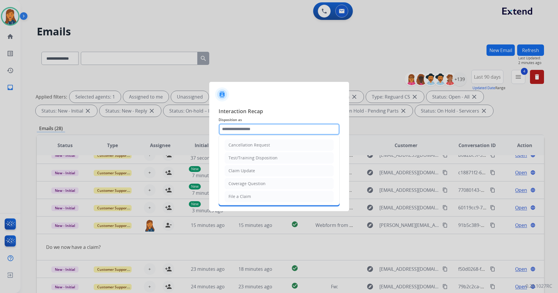
click at [250, 128] on input "text" at bounding box center [279, 129] width 121 height 12
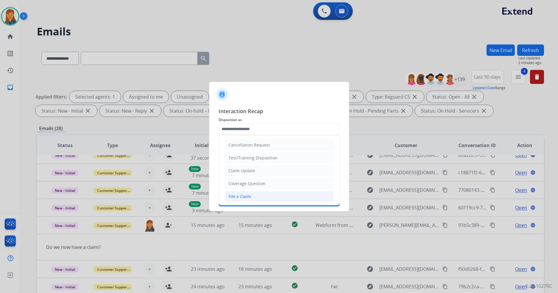
drag, startPoint x: 260, startPoint y: 192, endPoint x: 251, endPoint y: 183, distance: 13.0
click at [260, 192] on li "File a Claim" at bounding box center [279, 196] width 109 height 11
type input "**********"
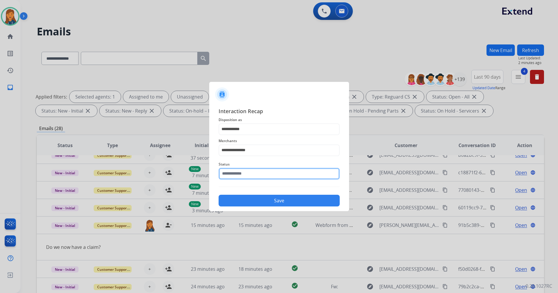
click at [244, 178] on input "text" at bounding box center [279, 174] width 121 height 12
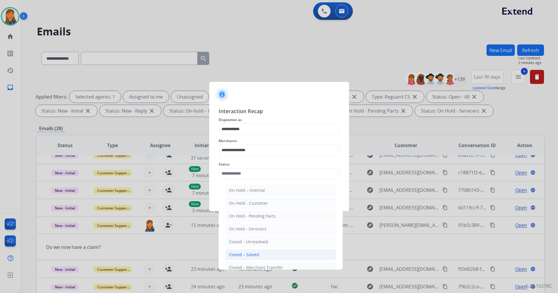
click at [241, 257] on div "Closed – Solved" at bounding box center [244, 254] width 30 height 6
type input "**********"
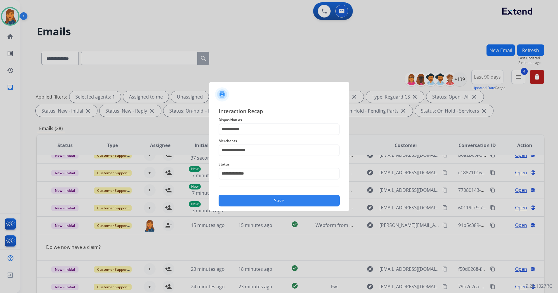
click at [248, 204] on button "Save" at bounding box center [279, 200] width 121 height 12
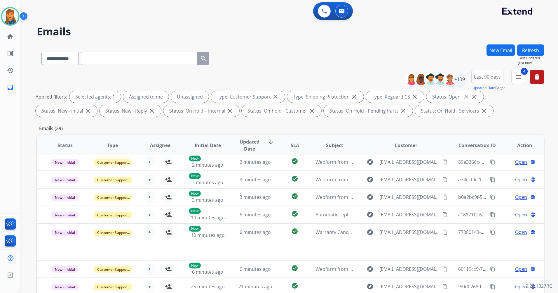
scroll to position [20, 0]
click at [542, 47] on button "Refresh" at bounding box center [530, 49] width 27 height 11
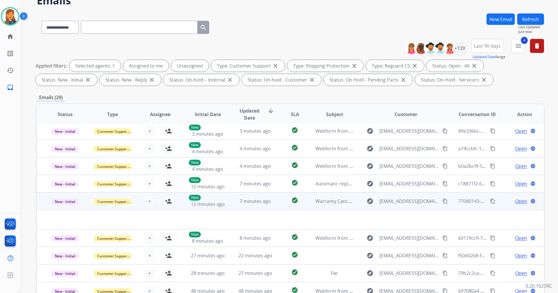
scroll to position [68, 0]
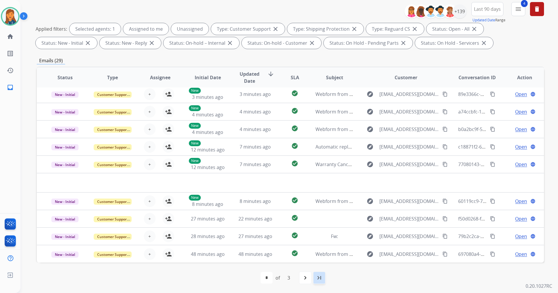
click at [326, 280] on div "last_page" at bounding box center [319, 277] width 13 height 13
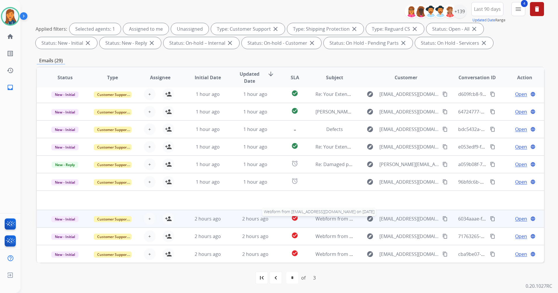
click at [326, 220] on span "Webform from [EMAIL_ADDRESS][DOMAIN_NAME] on [DATE]" at bounding box center [382, 218] width 132 height 6
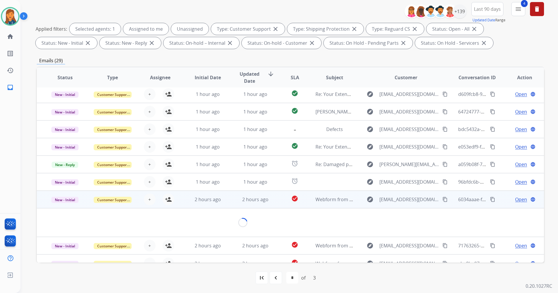
scroll to position [9, 0]
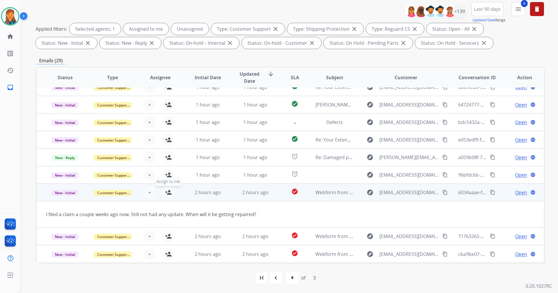
click at [166, 191] on mat-icon "person_add" at bounding box center [168, 192] width 7 height 7
click at [518, 193] on span "Open" at bounding box center [521, 192] width 12 height 7
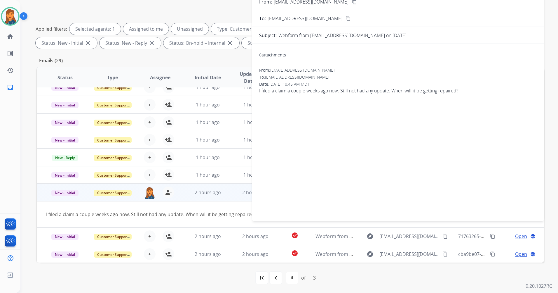
click at [351, 5] on button "content_copy" at bounding box center [354, 1] width 7 height 7
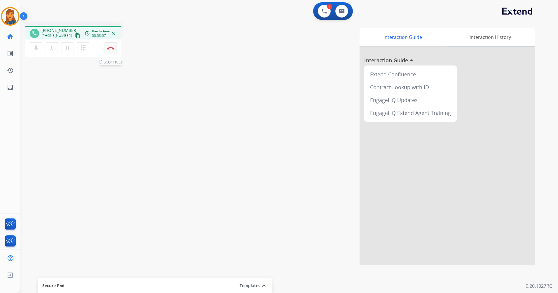
click at [112, 51] on button "Disconnect" at bounding box center [111, 48] width 12 height 12
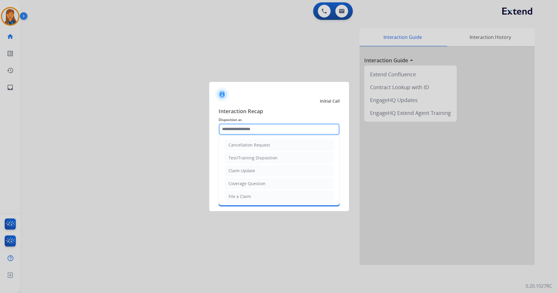
click at [242, 131] on input "text" at bounding box center [279, 129] width 121 height 12
click at [239, 184] on div "Other" at bounding box center [234, 182] width 11 height 6
type input "*****"
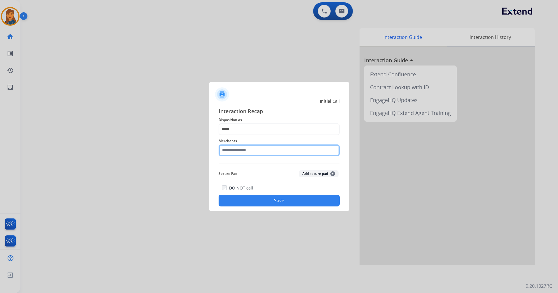
click at [239, 152] on input "text" at bounding box center [279, 150] width 121 height 12
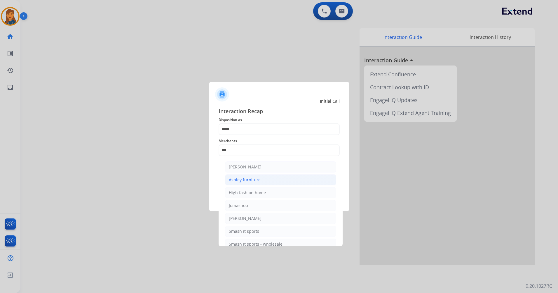
click at [236, 180] on div "Ashley furniture" at bounding box center [245, 180] width 32 height 6
type input "**********"
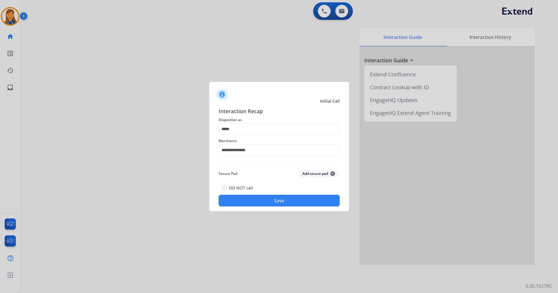
click at [256, 203] on button "Save" at bounding box center [279, 200] width 121 height 12
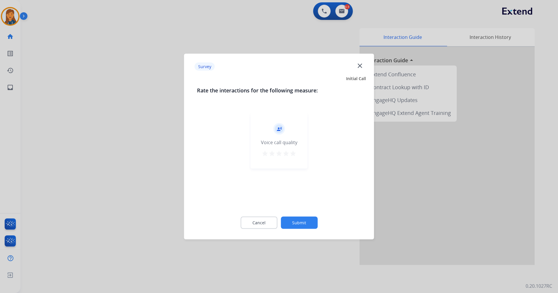
click at [294, 152] on mat-icon "star" at bounding box center [293, 153] width 7 height 7
click at [296, 222] on button "Submit" at bounding box center [299, 222] width 37 height 12
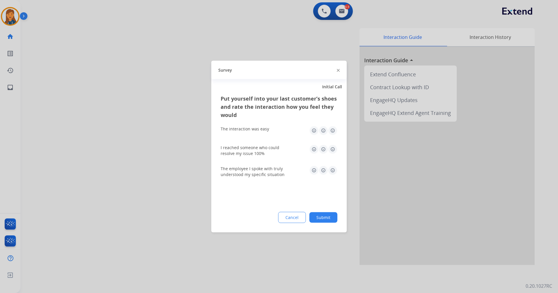
click at [335, 130] on img at bounding box center [332, 130] width 9 height 9
click at [333, 147] on img at bounding box center [332, 149] width 9 height 9
click at [334, 173] on img at bounding box center [332, 170] width 9 height 9
click at [326, 217] on button "Submit" at bounding box center [323, 217] width 28 height 11
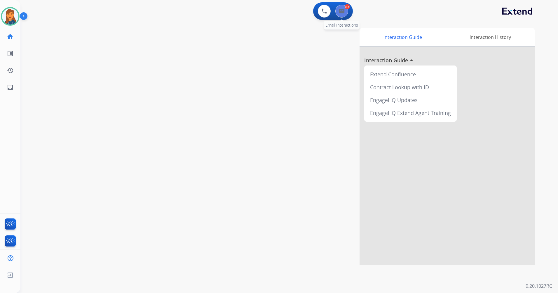
click at [336, 12] on button at bounding box center [341, 11] width 13 height 13
select select "**********"
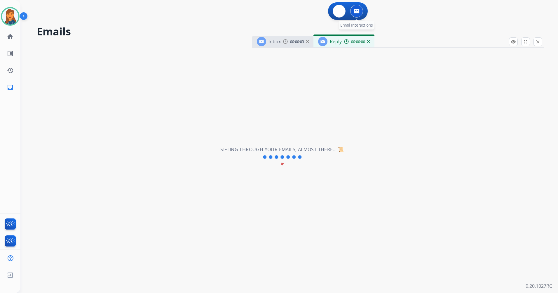
select select "**********"
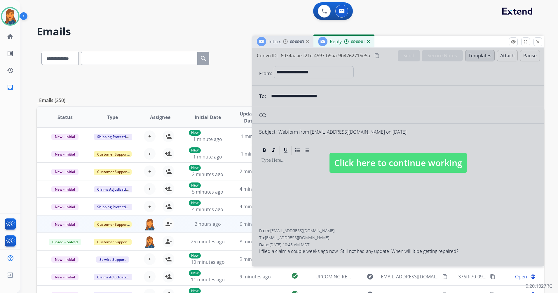
click at [427, 159] on span "Click here to continue working" at bounding box center [399, 163] width 138 height 20
select select
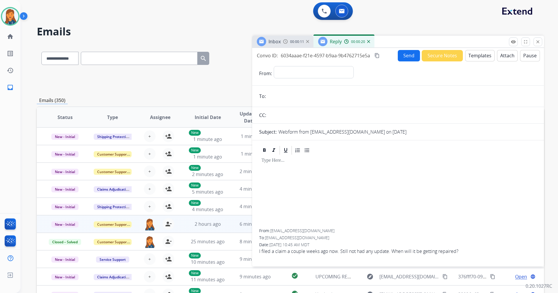
click at [368, 40] on div "00:00:20" at bounding box center [357, 41] width 26 height 5
click at [368, 41] on img at bounding box center [368, 41] width 3 height 3
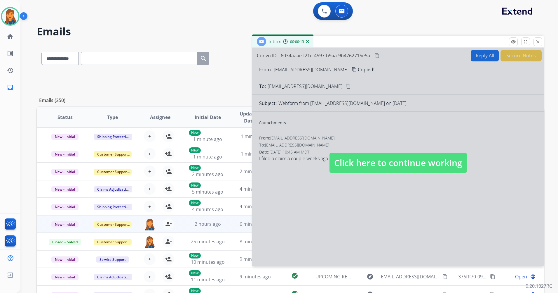
drag, startPoint x: 368, startPoint y: 165, endPoint x: 363, endPoint y: 153, distance: 12.7
click at [368, 164] on span "Click here to continue working" at bounding box center [399, 163] width 138 height 20
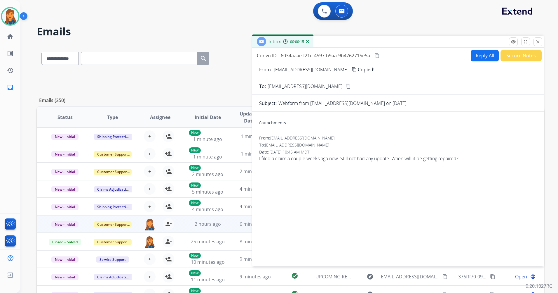
click at [352, 70] on mat-icon "content_copy" at bounding box center [354, 69] width 5 height 5
click at [503, 140] on div "From: Cynthiatecpile01@gmail.com" at bounding box center [398, 138] width 278 height 6
click at [484, 57] on button "Reply All" at bounding box center [485, 55] width 28 height 11
select select "**********"
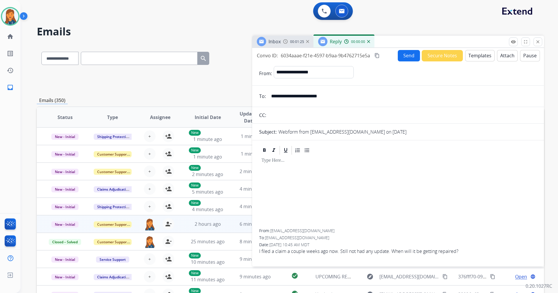
click at [472, 54] on button "Templates" at bounding box center [479, 55] width 29 height 11
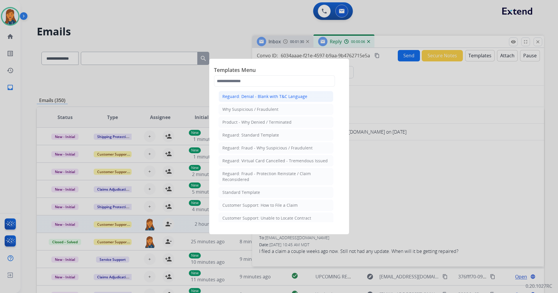
click at [250, 94] on div "Reguard: Denial - Blank with T&C Language" at bounding box center [264, 96] width 85 height 6
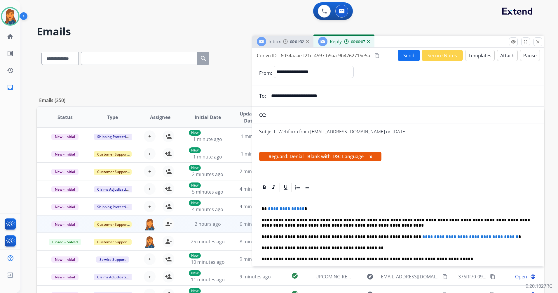
click at [300, 209] on span "**********" at bounding box center [286, 208] width 36 height 4
click at [503, 236] on span "**********" at bounding box center [470, 236] width 96 height 4
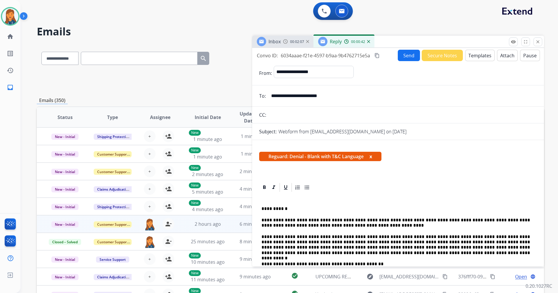
click at [379, 55] on mat-icon "content_copy" at bounding box center [377, 55] width 5 height 5
click at [404, 55] on button "Send" at bounding box center [409, 55] width 22 height 11
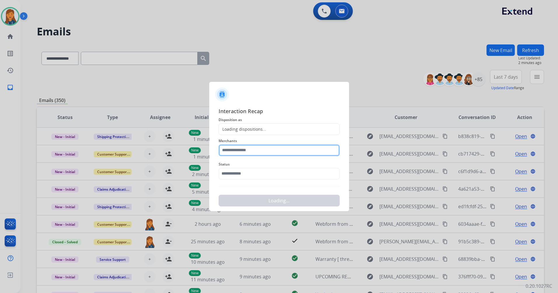
click at [259, 153] on input "text" at bounding box center [279, 150] width 121 height 12
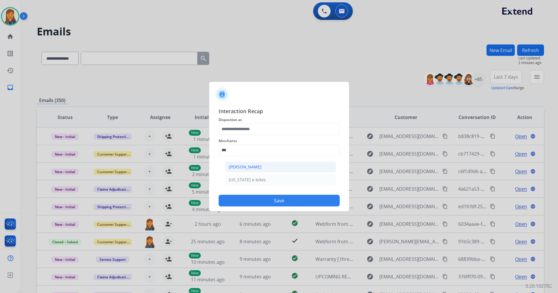
click at [259, 164] on div "[PERSON_NAME]" at bounding box center [245, 167] width 33 height 6
type input "**********"
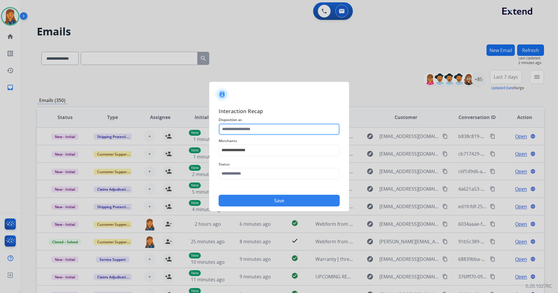
click at [253, 128] on input "text" at bounding box center [279, 129] width 121 height 12
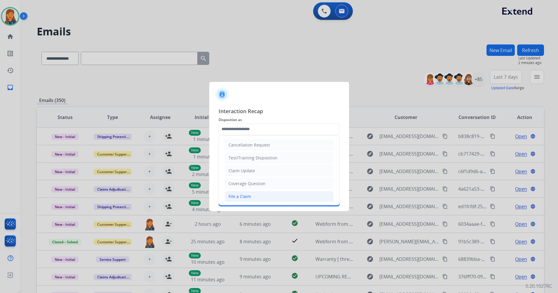
click at [243, 199] on div "File a Claim" at bounding box center [240, 196] width 22 height 6
type input "**********"
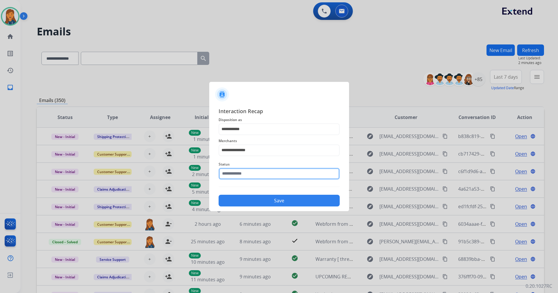
click at [239, 172] on input "text" at bounding box center [279, 174] width 121 height 12
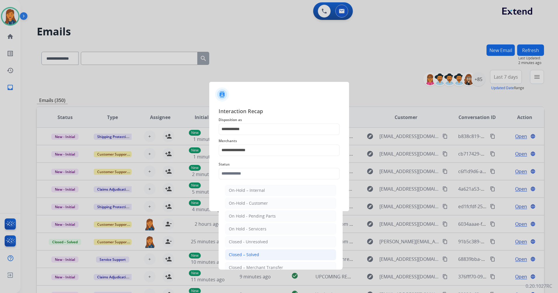
click at [245, 251] on div "Closed – Solved" at bounding box center [244, 254] width 30 height 6
type input "**********"
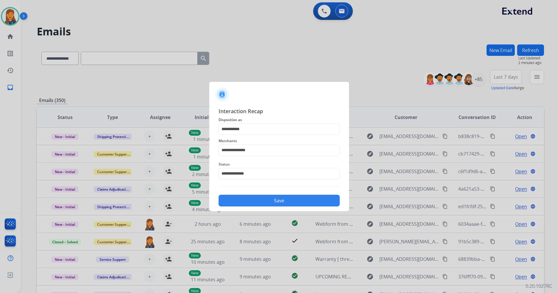
click at [243, 199] on button "Save" at bounding box center [279, 200] width 121 height 12
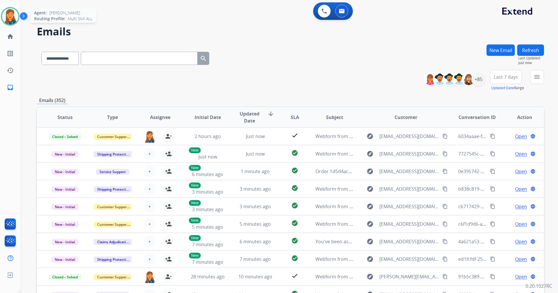
click at [10, 18] on img at bounding box center [10, 16] width 16 height 16
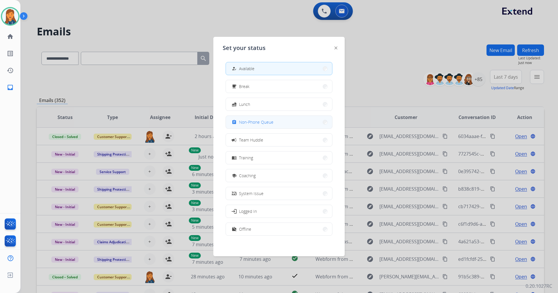
click at [285, 123] on button "assignment Non-Phone Queue" at bounding box center [279, 122] width 106 height 13
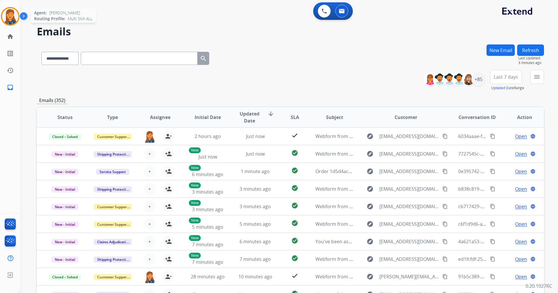
click at [12, 12] on img at bounding box center [10, 16] width 16 height 16
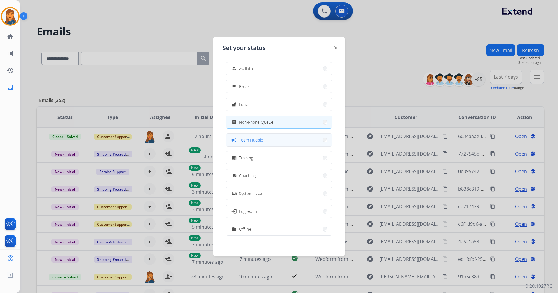
click at [257, 144] on button "campaign Team Huddle" at bounding box center [279, 139] width 106 height 13
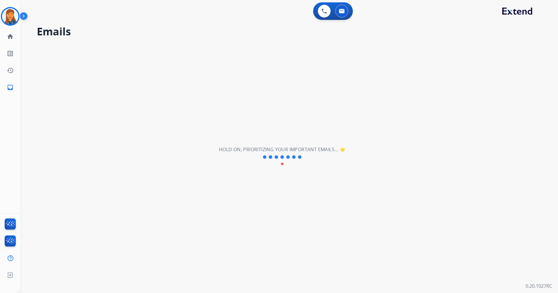
click at [436, 150] on div "**********" at bounding box center [282, 157] width 524 height 272
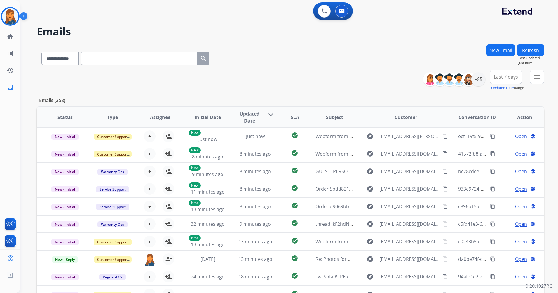
scroll to position [1, 0]
drag, startPoint x: 10, startPoint y: 17, endPoint x: 20, endPoint y: 23, distance: 12.2
click at [10, 17] on img at bounding box center [10, 16] width 16 height 16
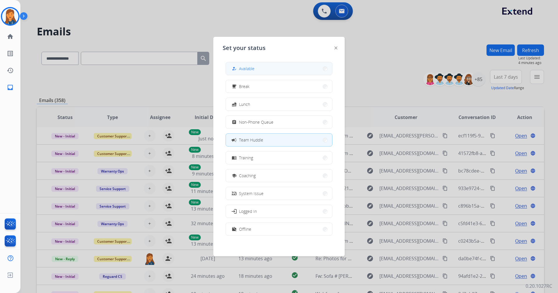
click at [249, 69] on span "Available" at bounding box center [246, 68] width 15 height 6
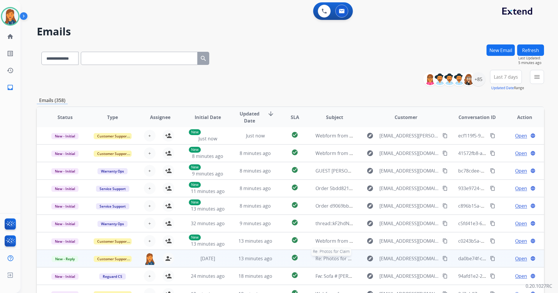
click at [328, 257] on span "Re: Photos for Claim" at bounding box center [338, 258] width 45 height 6
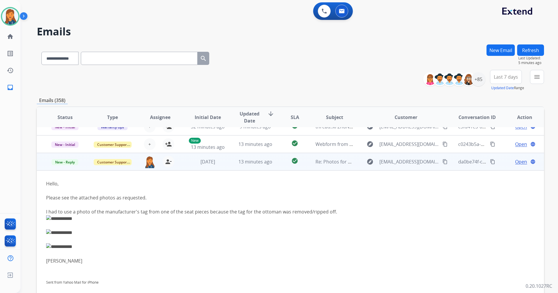
scroll to position [123, 0]
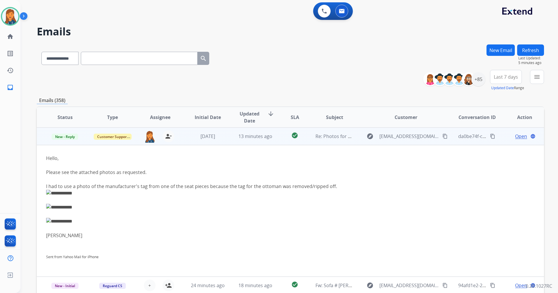
click at [518, 135] on span "Open" at bounding box center [521, 136] width 12 height 7
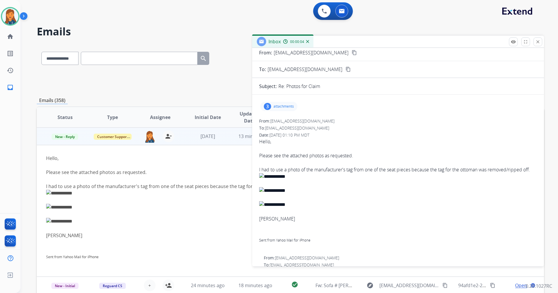
scroll to position [0, 0]
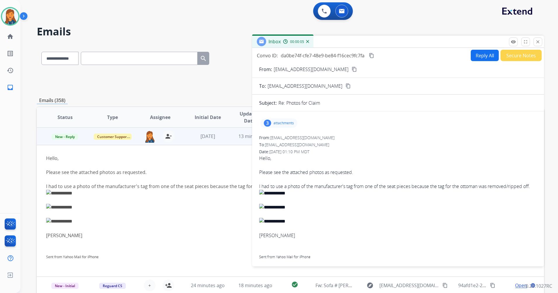
click at [352, 69] on mat-icon "content_copy" at bounding box center [354, 69] width 5 height 5
drag, startPoint x: 327, startPoint y: 69, endPoint x: 243, endPoint y: 41, distance: 88.2
click at [352, 69] on mat-icon "content_copy" at bounding box center [354, 69] width 5 height 5
click at [277, 121] on p "attachments" at bounding box center [284, 123] width 20 height 5
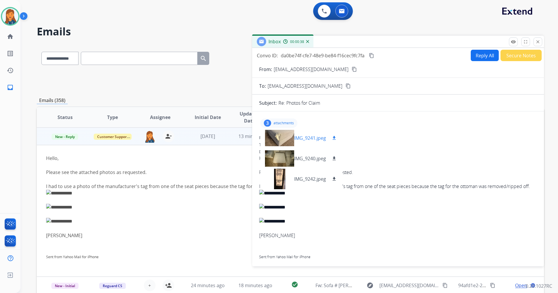
click at [334, 136] on mat-icon "download" at bounding box center [334, 137] width 5 height 5
click at [335, 159] on mat-icon "download" at bounding box center [334, 158] width 5 height 5
click at [335, 179] on mat-icon "download" at bounding box center [334, 178] width 5 height 5
click at [10, 13] on img at bounding box center [10, 16] width 16 height 16
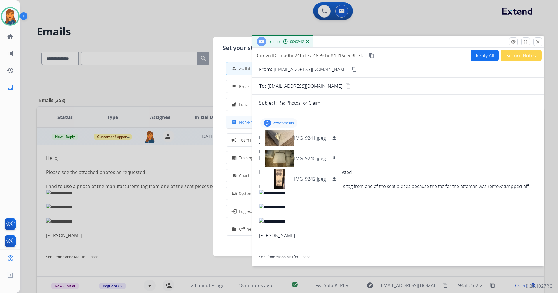
click at [238, 122] on div "assignment" at bounding box center [235, 122] width 8 height 7
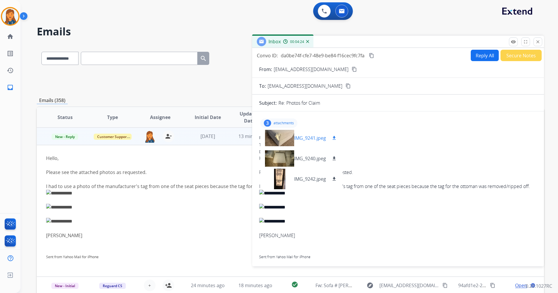
click at [281, 138] on div at bounding box center [279, 138] width 29 height 20
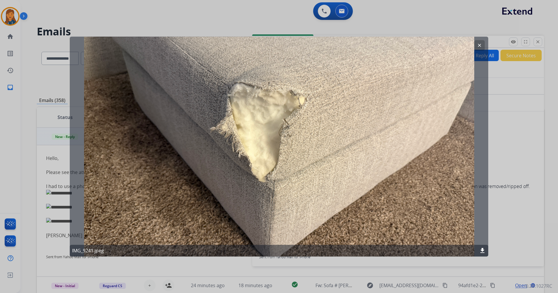
click at [482, 45] on mat-icon "clear" at bounding box center [479, 45] width 5 height 5
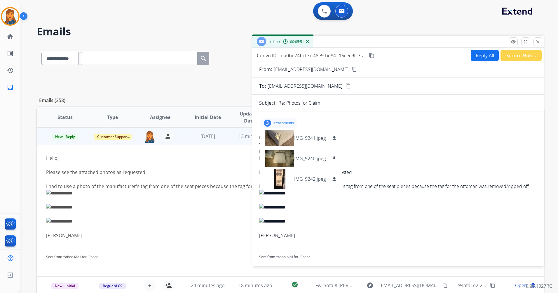
click at [416, 121] on div "3 attachments IMG_9241.jpeg download IMG_9240.jpeg download IMG_9242.jpeg downl…" at bounding box center [398, 123] width 278 height 14
click at [479, 56] on button "Reply All" at bounding box center [485, 55] width 28 height 11
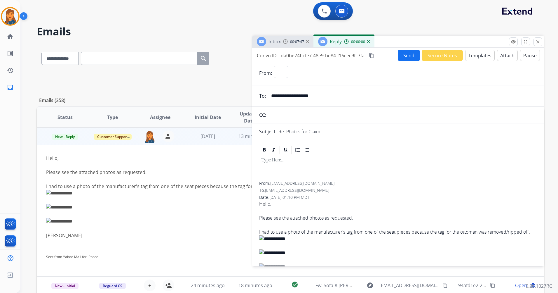
select select "**********"
click at [466, 54] on button "Templates" at bounding box center [479, 55] width 29 height 11
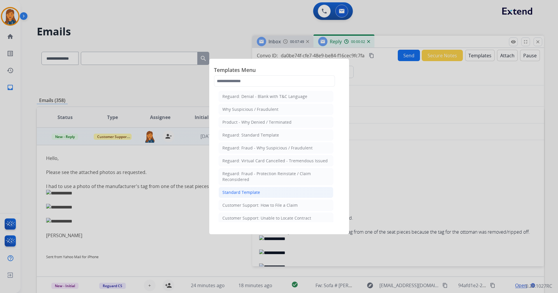
drag, startPoint x: 233, startPoint y: 190, endPoint x: 244, endPoint y: 193, distance: 11.1
click at [233, 190] on div "Standard Template" at bounding box center [241, 192] width 38 height 6
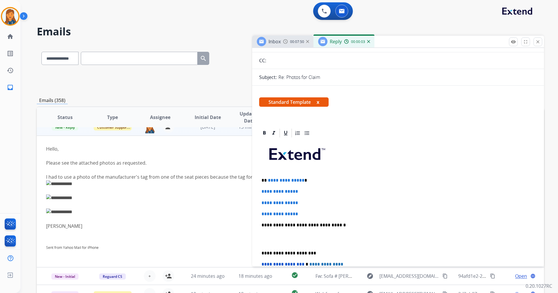
scroll to position [58, 0]
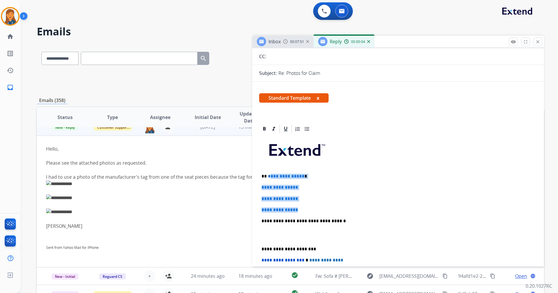
drag, startPoint x: 302, startPoint y: 209, endPoint x: 270, endPoint y: 176, distance: 46.5
click at [270, 176] on div "**********" at bounding box center [398, 234] width 278 height 201
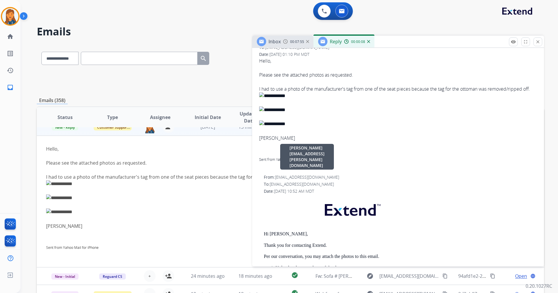
scroll to position [350, 0]
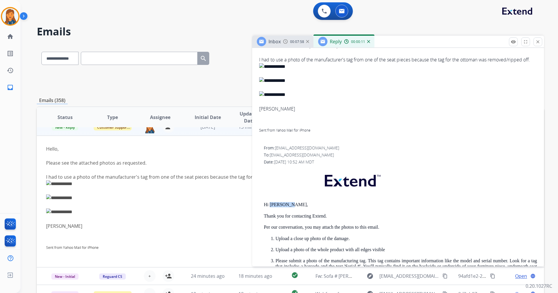
drag, startPoint x: 270, startPoint y: 210, endPoint x: 287, endPoint y: 211, distance: 16.7
click at [287, 207] on p "Hi Chrissina," at bounding box center [400, 204] width 273 height 5
copy p "Chrissina"
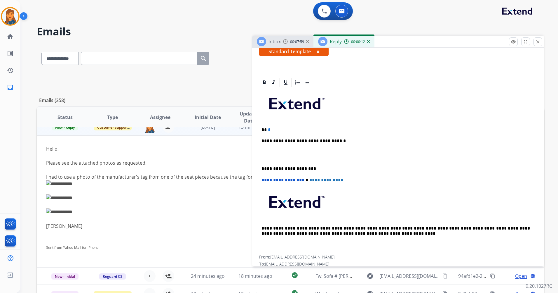
scroll to position [29, 0]
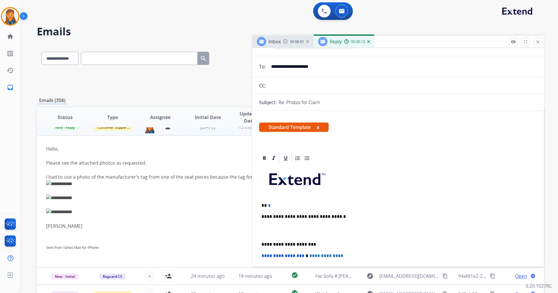
click at [272, 205] on p "** *" at bounding box center [396, 205] width 269 height 5
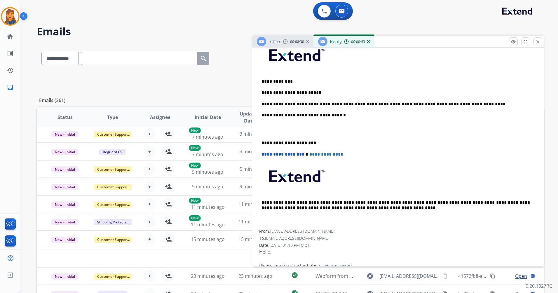
scroll to position [153, 0]
click at [261, 140] on div "**********" at bounding box center [398, 135] width 278 height 190
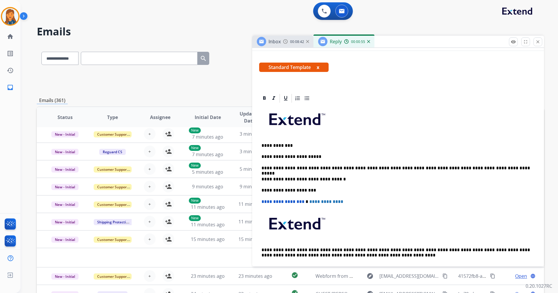
scroll to position [0, 0]
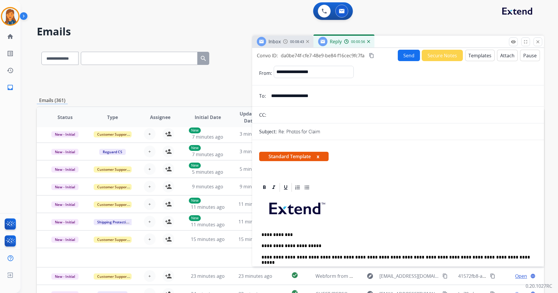
click at [372, 56] on mat-icon "content_copy" at bounding box center [371, 55] width 5 height 5
click at [398, 55] on button "Send" at bounding box center [409, 55] width 22 height 11
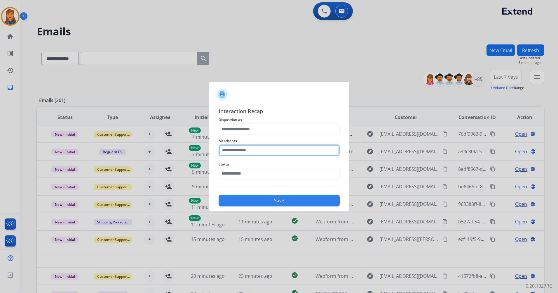
click at [263, 154] on input "text" at bounding box center [279, 150] width 121 height 12
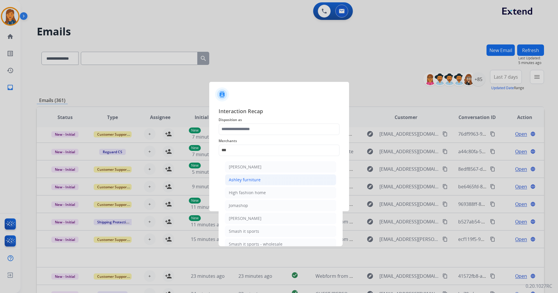
click at [254, 177] on div "Ashley furniture" at bounding box center [245, 180] width 32 height 6
type input "**********"
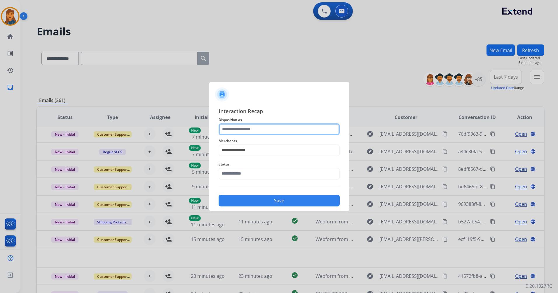
click at [246, 134] on input "text" at bounding box center [279, 129] width 121 height 12
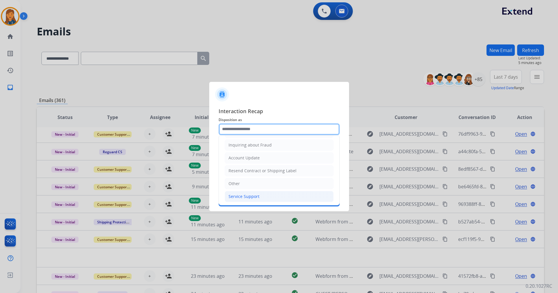
scroll to position [91, 0]
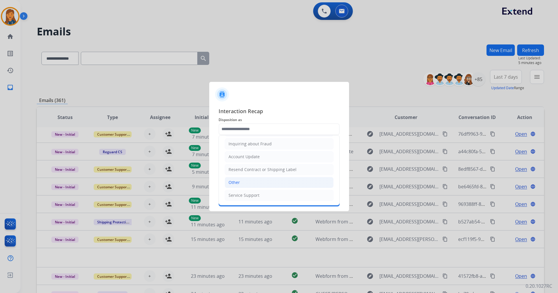
click at [246, 182] on li "Other" at bounding box center [279, 182] width 109 height 11
type input "*****"
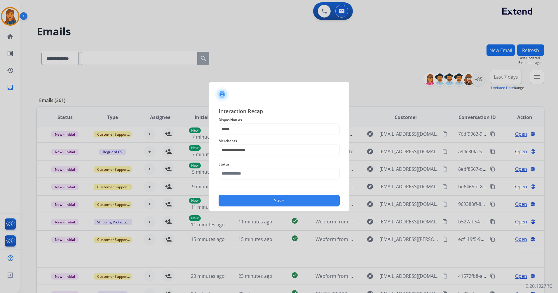
click at [247, 161] on span "Status" at bounding box center [279, 164] width 121 height 7
click at [247, 169] on input "text" at bounding box center [279, 174] width 121 height 12
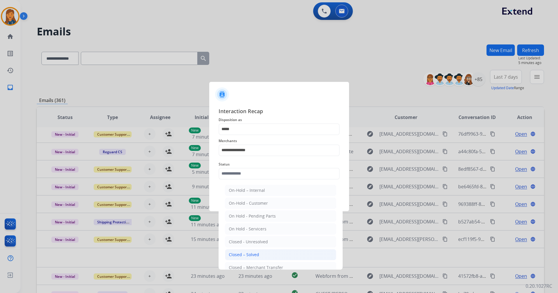
click at [246, 251] on div "Closed – Solved" at bounding box center [244, 254] width 30 height 6
type input "**********"
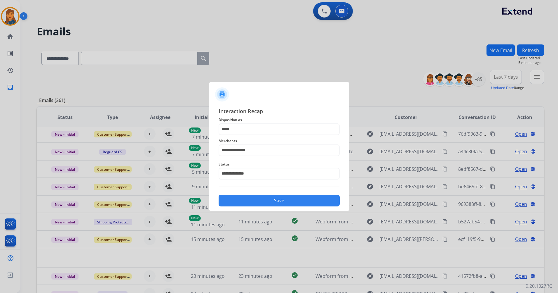
click at [258, 201] on button "Save" at bounding box center [279, 200] width 121 height 12
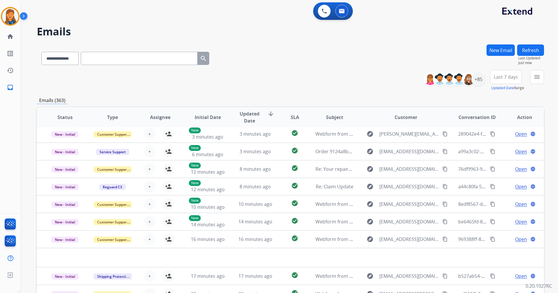
scroll to position [0, 0]
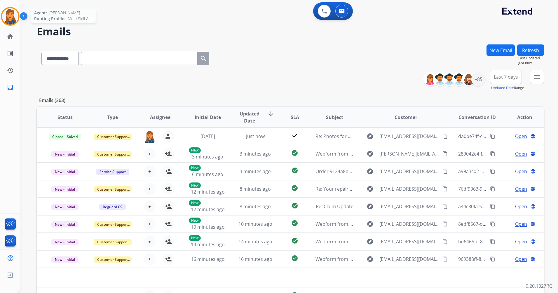
click at [13, 19] on img at bounding box center [10, 16] width 16 height 16
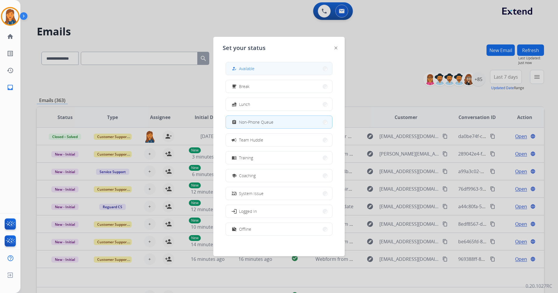
click at [268, 69] on button "how_to_reg Available" at bounding box center [279, 68] width 106 height 13
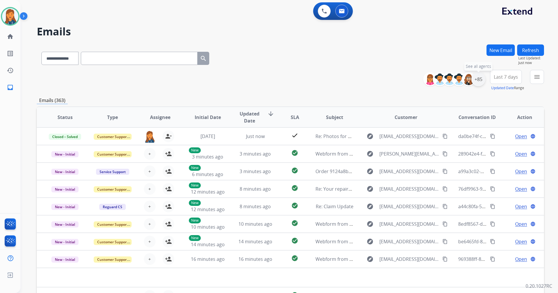
click at [478, 79] on div "+85" at bounding box center [478, 79] width 14 height 14
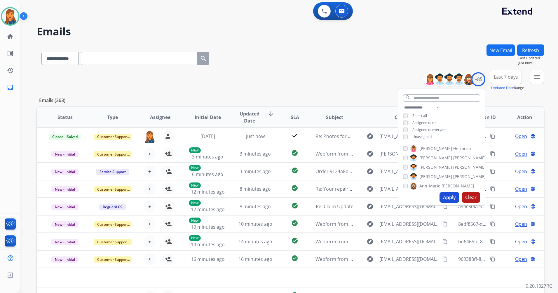
click at [503, 78] on span "Last 7 days" at bounding box center [506, 77] width 24 height 2
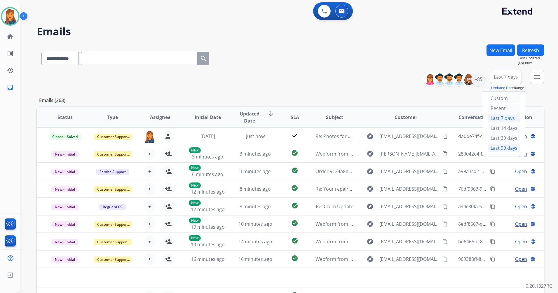
click at [493, 147] on div "Last 90 days" at bounding box center [504, 147] width 32 height 9
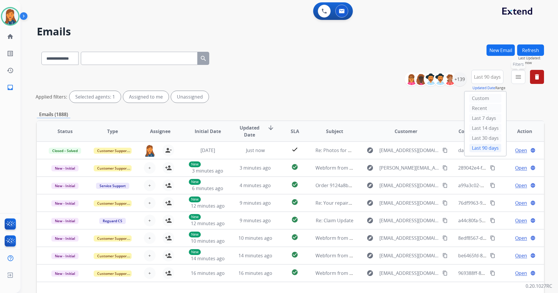
click at [514, 78] on button "menu Filters" at bounding box center [518, 77] width 14 height 14
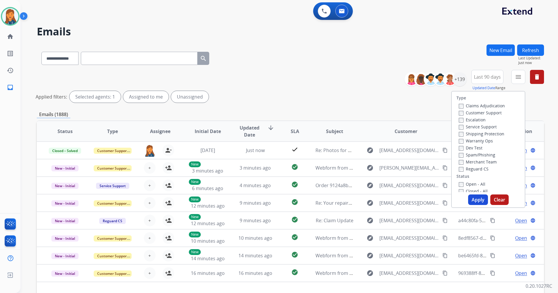
click at [478, 111] on label "Customer Support" at bounding box center [480, 113] width 43 height 6
click at [473, 134] on label "Shipping Protection" at bounding box center [482, 134] width 46 height 6
click at [479, 169] on label "Reguard CS" at bounding box center [474, 169] width 30 height 6
click at [478, 199] on button "Apply" at bounding box center [478, 199] width 20 height 11
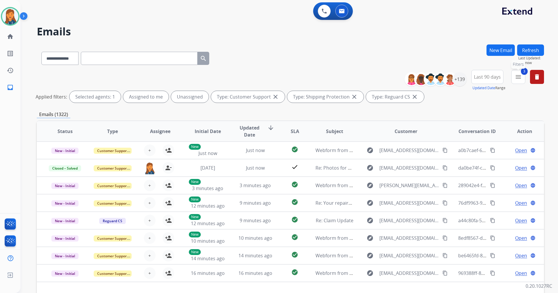
click at [515, 75] on mat-icon "menu" at bounding box center [518, 76] width 7 height 7
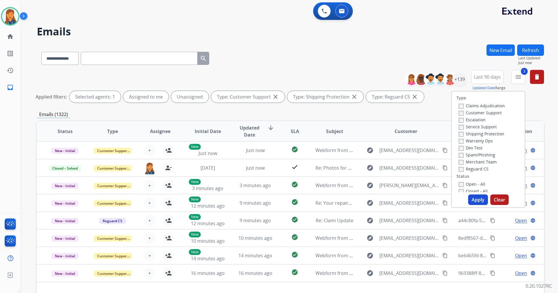
click at [469, 182] on label "Open - All" at bounding box center [472, 184] width 27 height 6
click at [476, 199] on button "Apply" at bounding box center [478, 199] width 20 height 11
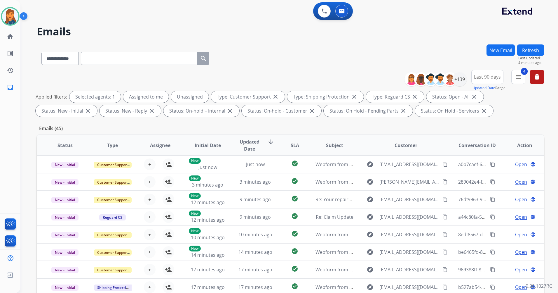
click at [533, 49] on button "Refresh" at bounding box center [530, 49] width 27 height 11
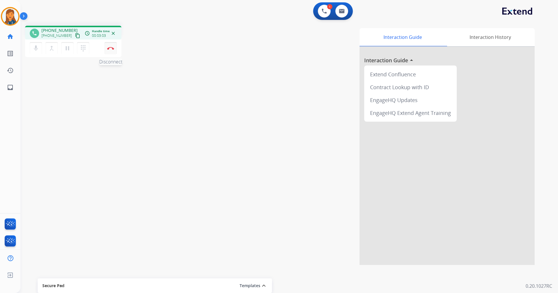
click at [110, 45] on button "Disconnect" at bounding box center [111, 48] width 12 height 12
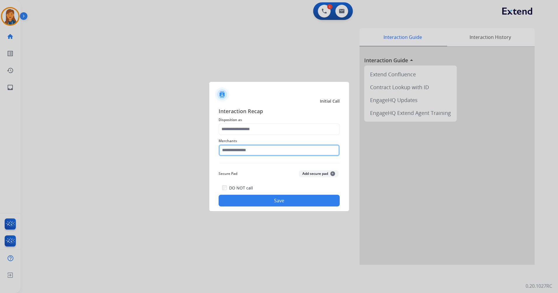
click at [255, 153] on input "text" at bounding box center [279, 150] width 121 height 12
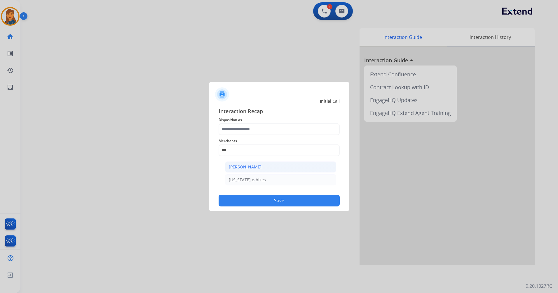
click at [255, 168] on div "[PERSON_NAME]" at bounding box center [245, 167] width 33 height 6
type input "**********"
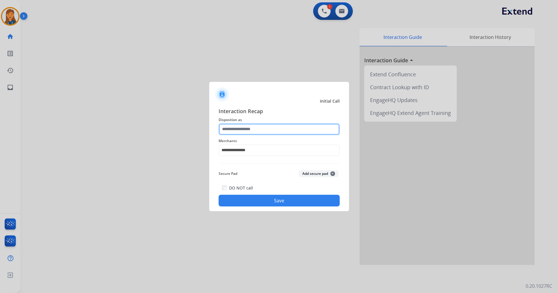
drag, startPoint x: 253, startPoint y: 128, endPoint x: 252, endPoint y: 132, distance: 4.1
click at [253, 128] on input "text" at bounding box center [279, 129] width 121 height 12
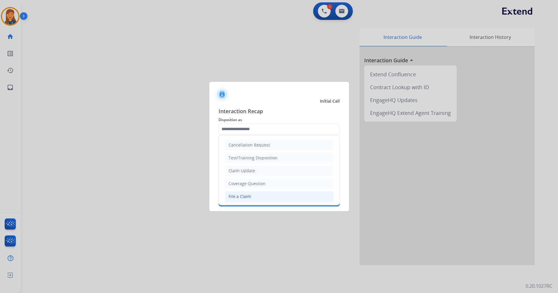
click at [250, 194] on li "File a Claim" at bounding box center [279, 196] width 109 height 11
type input "**********"
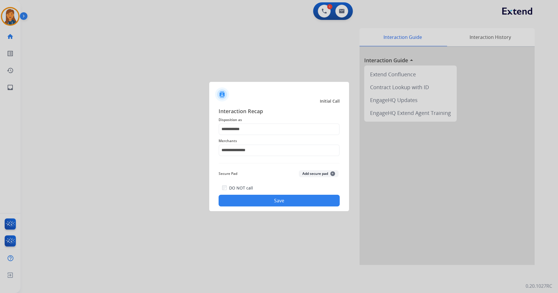
click at [250, 192] on div "DO NOT call Save" at bounding box center [279, 195] width 121 height 22
click at [251, 199] on button "Save" at bounding box center [279, 200] width 121 height 12
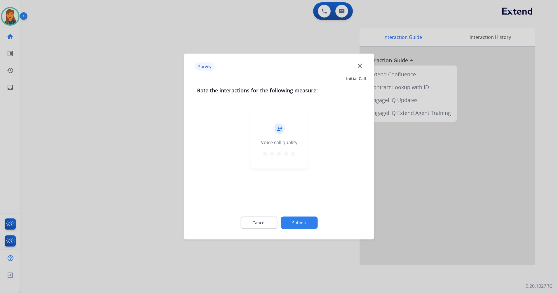
drag, startPoint x: 299, startPoint y: 156, endPoint x: 295, endPoint y: 156, distance: 3.8
click at [298, 156] on div "record_voice_over Voice call quality star star star star star" at bounding box center [279, 140] width 57 height 55
click at [293, 155] on mat-icon "star" at bounding box center [293, 153] width 7 height 7
click at [304, 220] on button "Submit" at bounding box center [299, 222] width 37 height 12
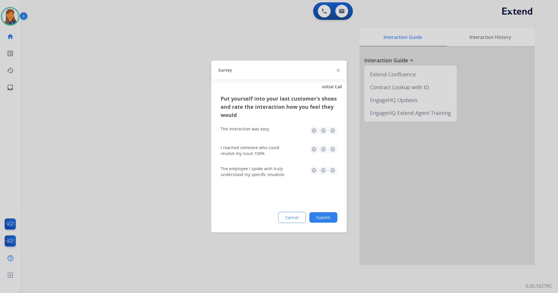
drag, startPoint x: 333, startPoint y: 125, endPoint x: 333, endPoint y: 143, distance: 18.7
click at [333, 125] on div "The interaction was easy" at bounding box center [279, 130] width 117 height 19
click at [334, 134] on img at bounding box center [332, 130] width 9 height 9
click at [334, 147] on img at bounding box center [332, 149] width 9 height 9
click at [333, 170] on img at bounding box center [332, 170] width 9 height 9
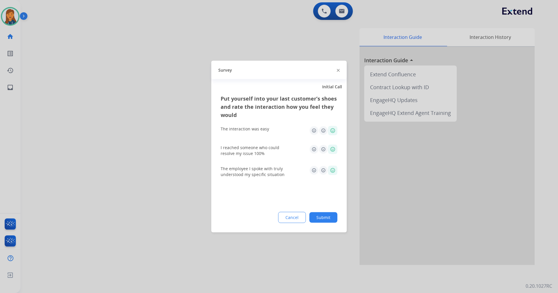
drag, startPoint x: 329, startPoint y: 220, endPoint x: 324, endPoint y: 218, distance: 5.2
click at [329, 220] on button "Submit" at bounding box center [323, 217] width 28 height 11
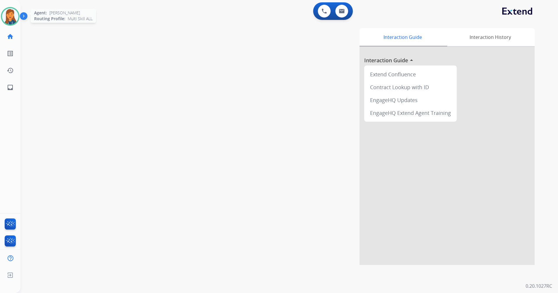
click at [14, 13] on img at bounding box center [10, 16] width 16 height 16
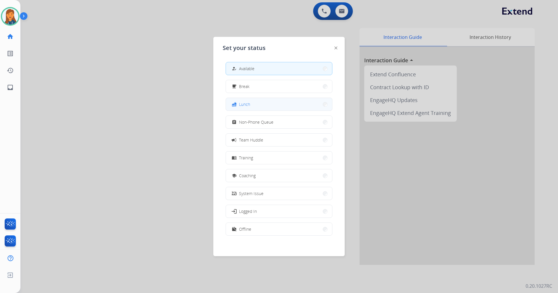
drag, startPoint x: 260, startPoint y: 101, endPoint x: 262, endPoint y: 104, distance: 3.1
click at [262, 104] on button "fastfood Lunch" at bounding box center [279, 104] width 106 height 13
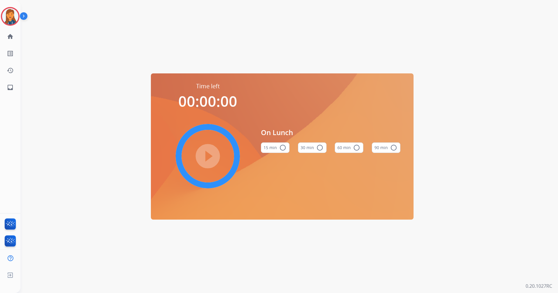
drag, startPoint x: 353, startPoint y: 147, endPoint x: 325, endPoint y: 142, distance: 28.4
click at [353, 147] on mat-icon "radio_button_unchecked" at bounding box center [356, 147] width 7 height 7
click at [207, 159] on mat-icon "play_circle_filled" at bounding box center [207, 155] width 7 height 7
